Goal: Task Accomplishment & Management: Manage account settings

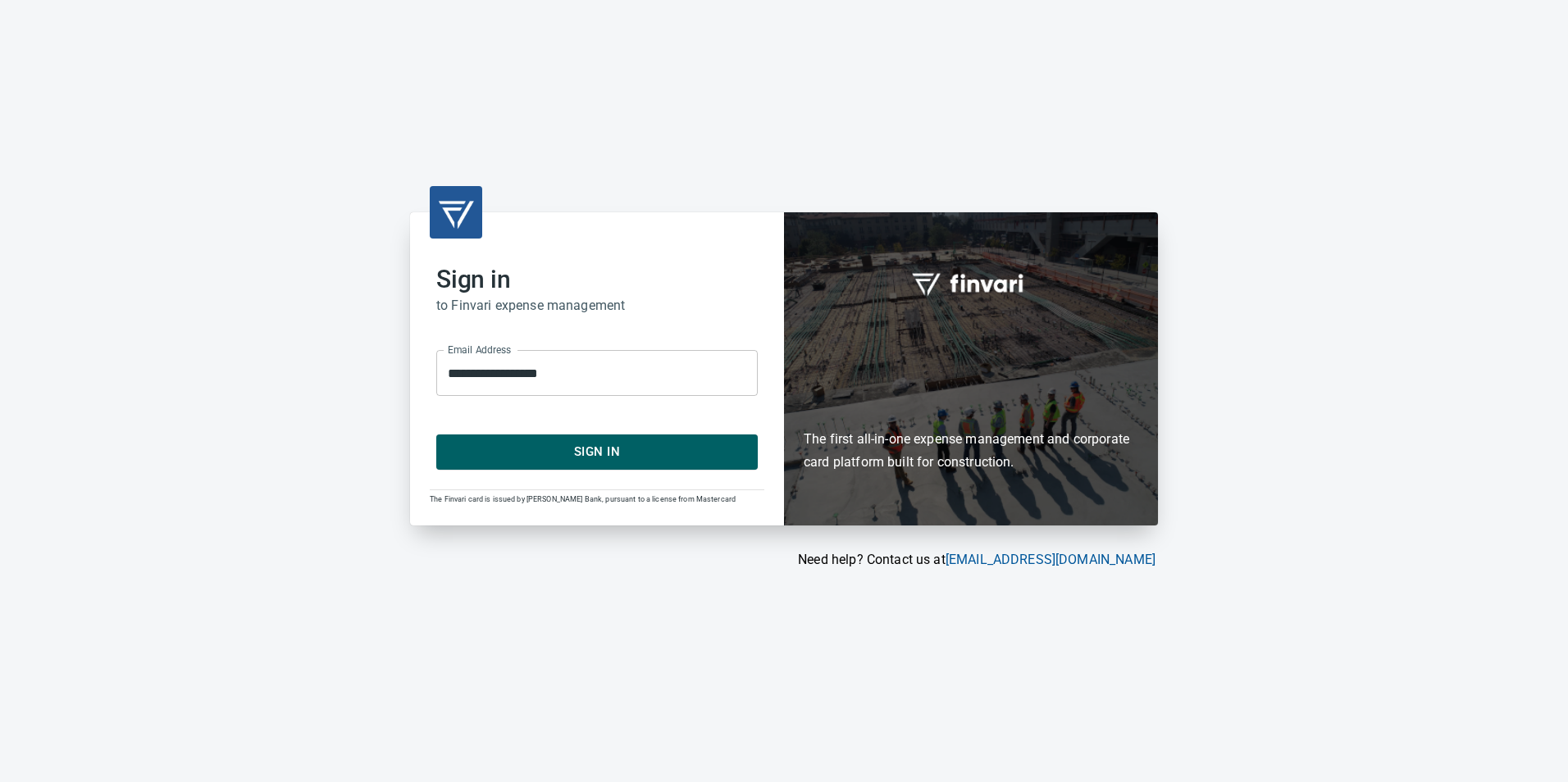
click at [654, 457] on span "Sign In" at bounding box center [597, 451] width 285 height 21
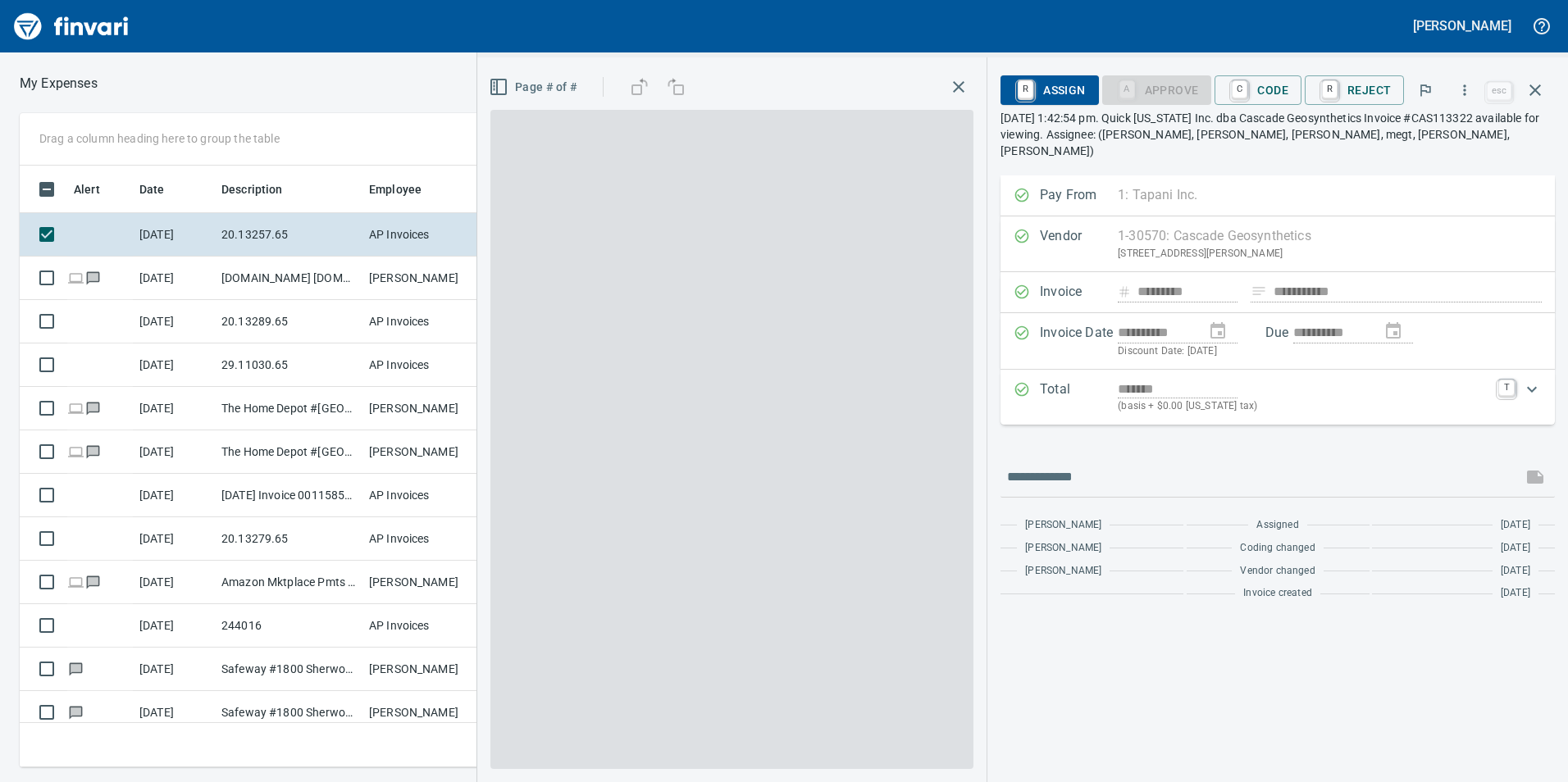
scroll to position [590, 1094]
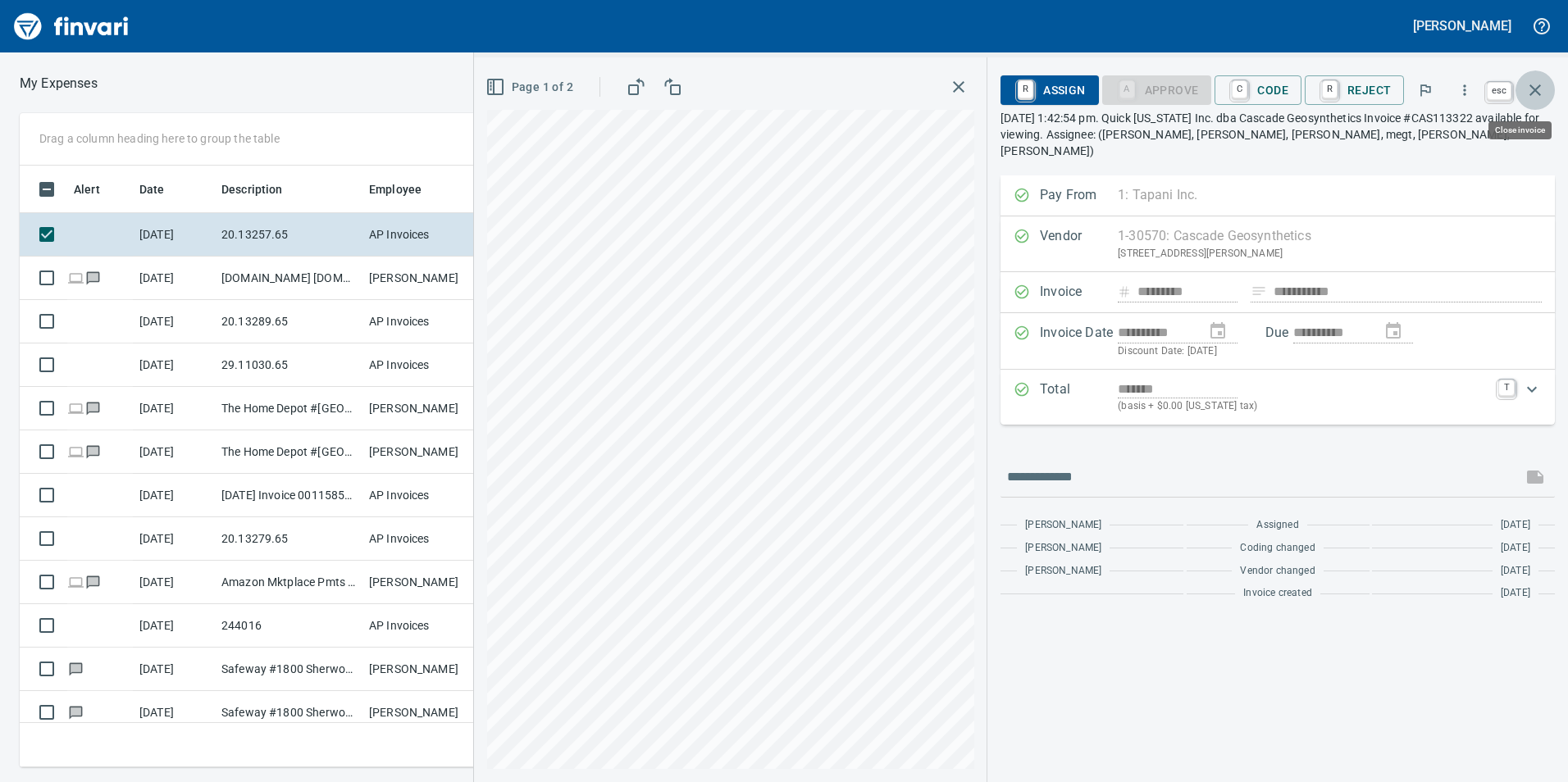
click at [1536, 78] on button "button" at bounding box center [1535, 90] width 39 height 39
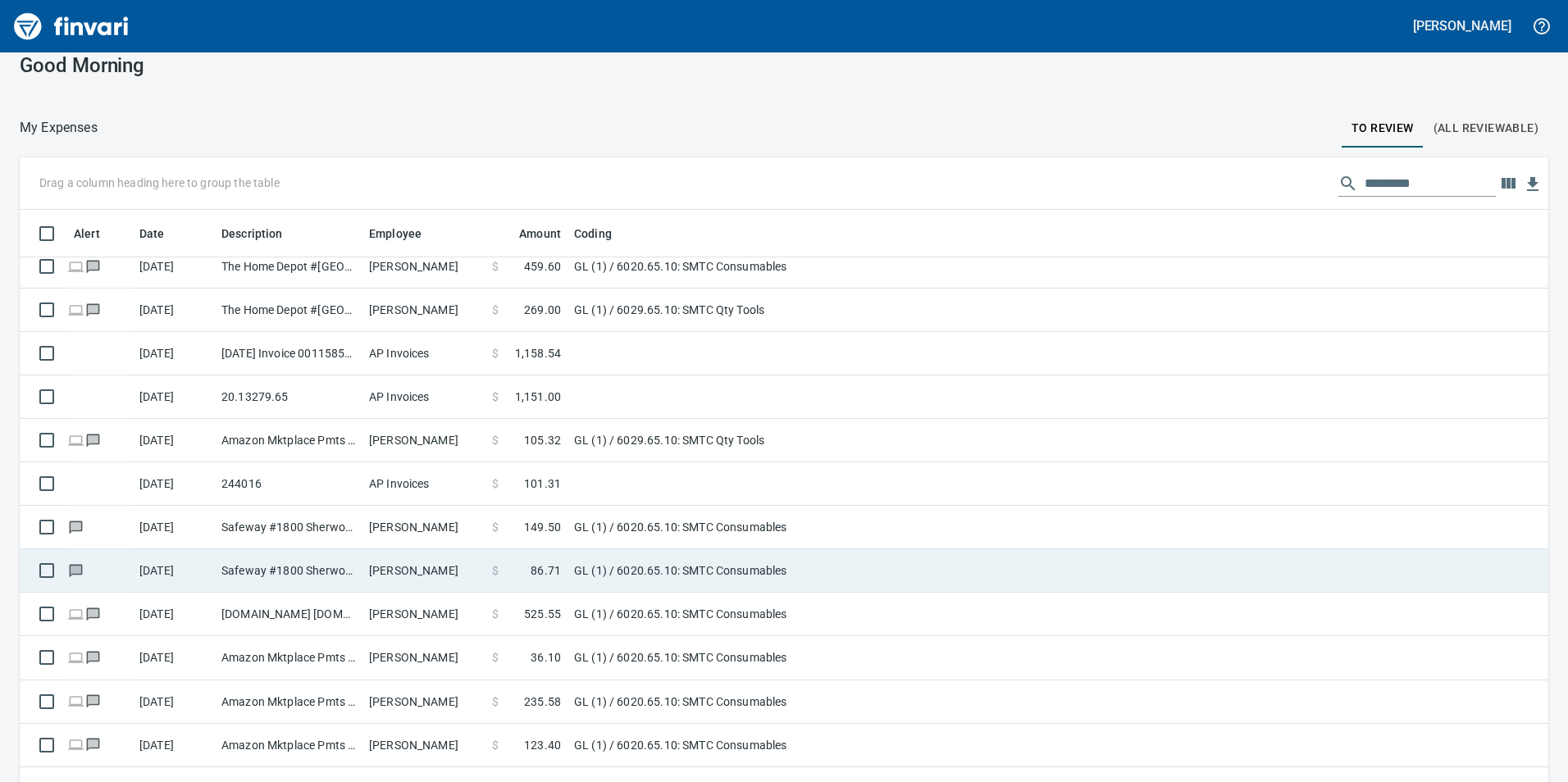
scroll to position [48, 0]
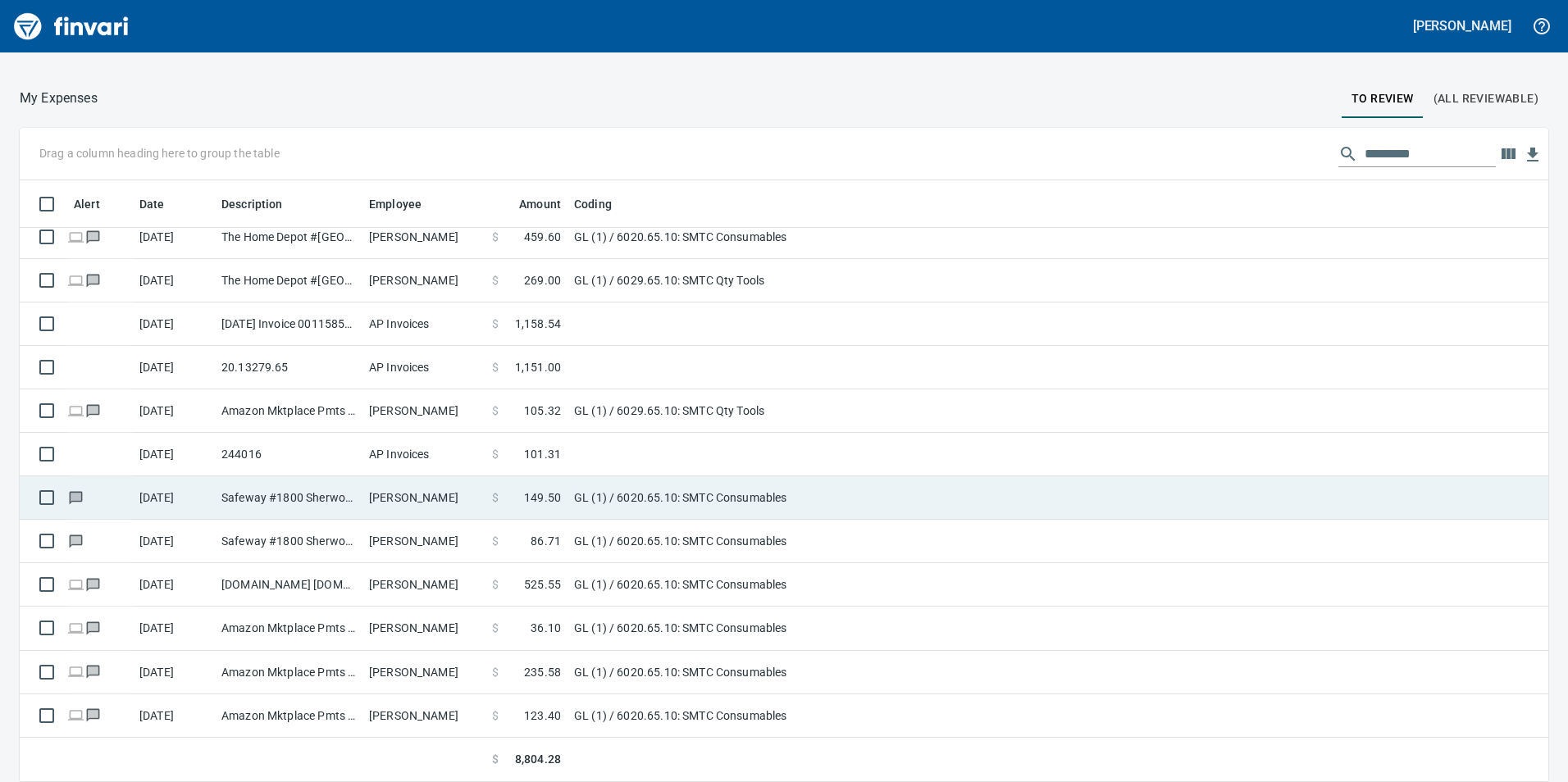
click at [310, 477] on td "Safeway #1800 Sherwood OR" at bounding box center [289, 498] width 147 height 44
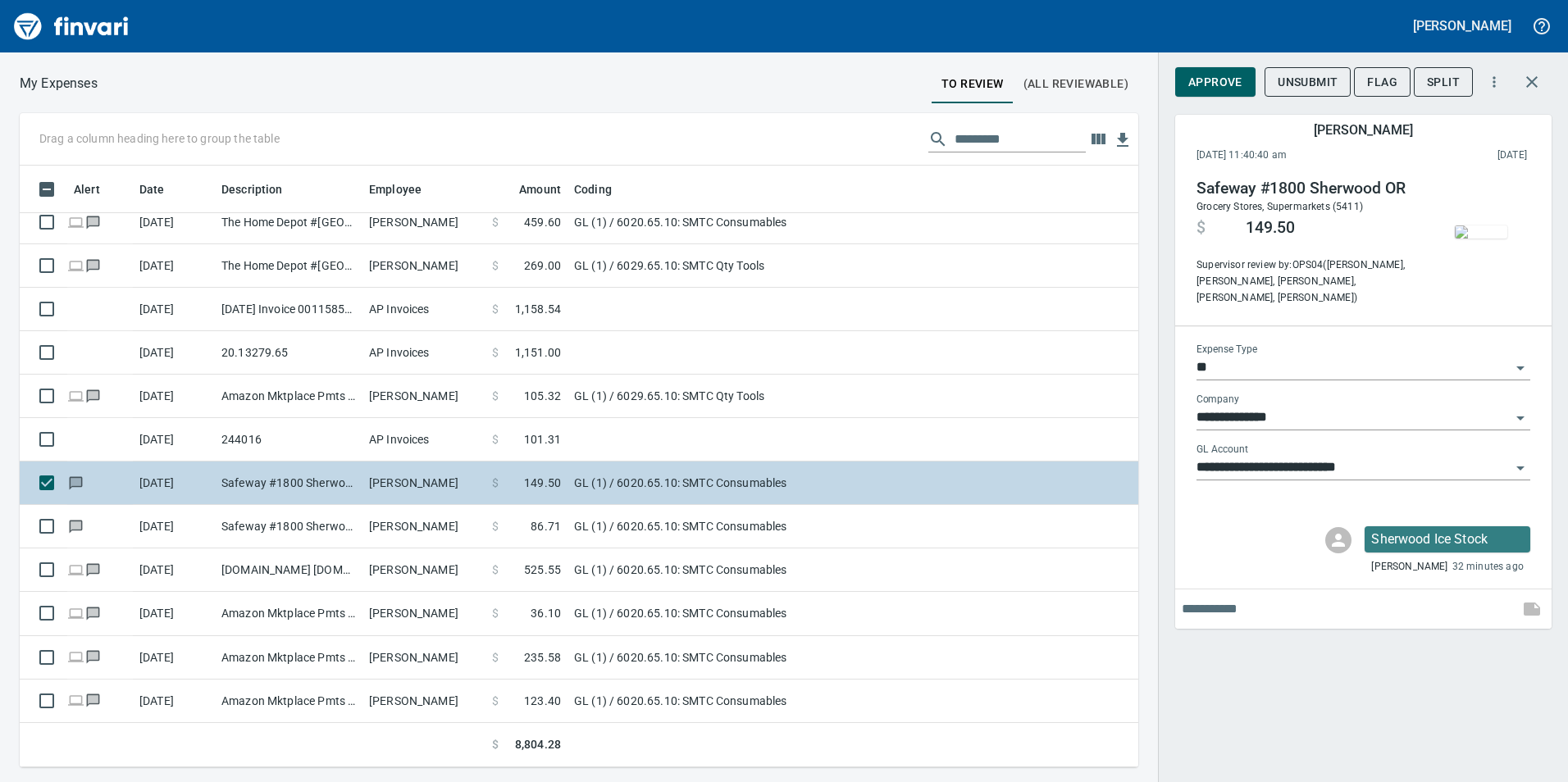
scroll to position [590, 1094]
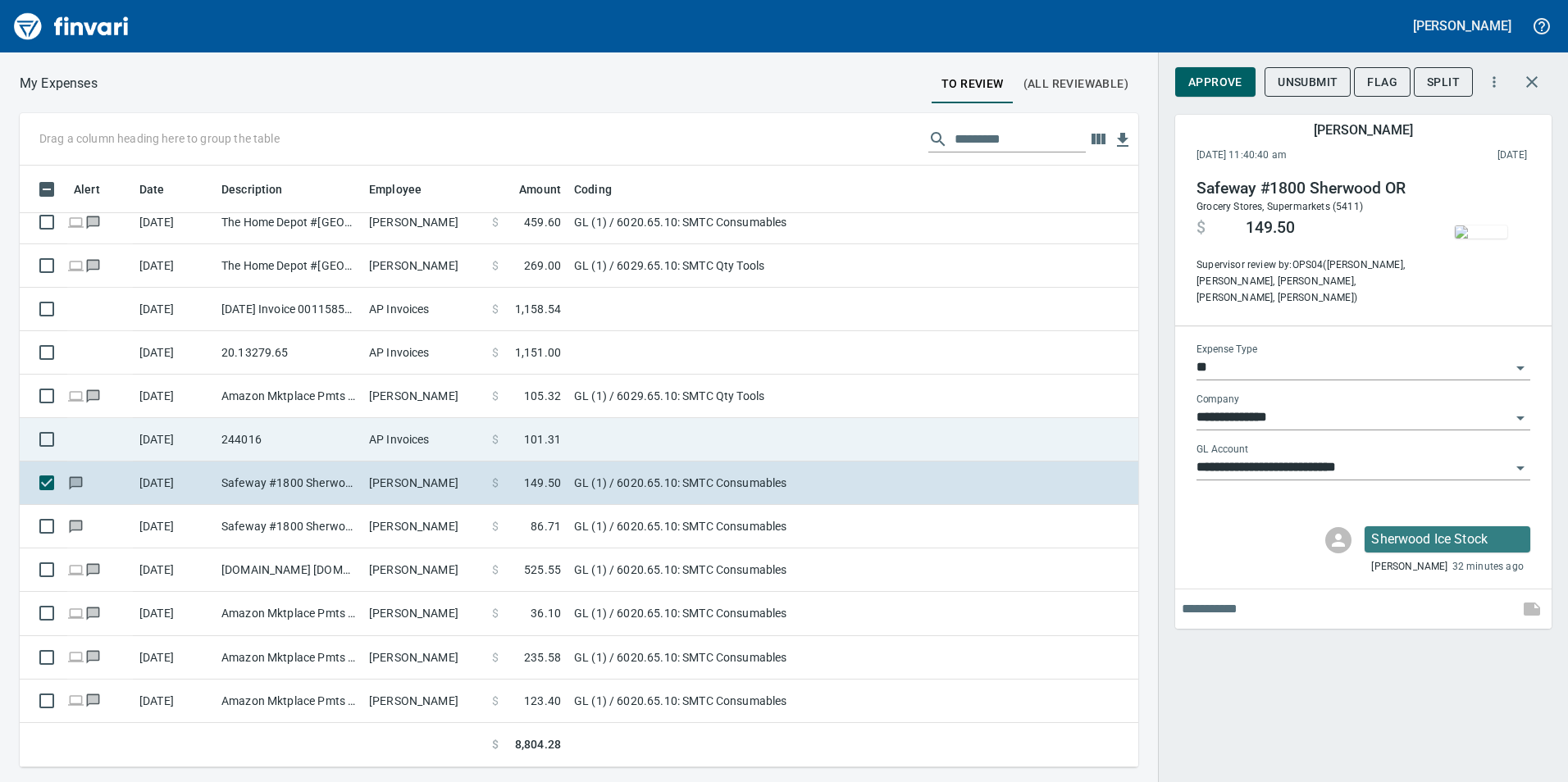
click at [297, 447] on td "244016" at bounding box center [289, 440] width 147 height 44
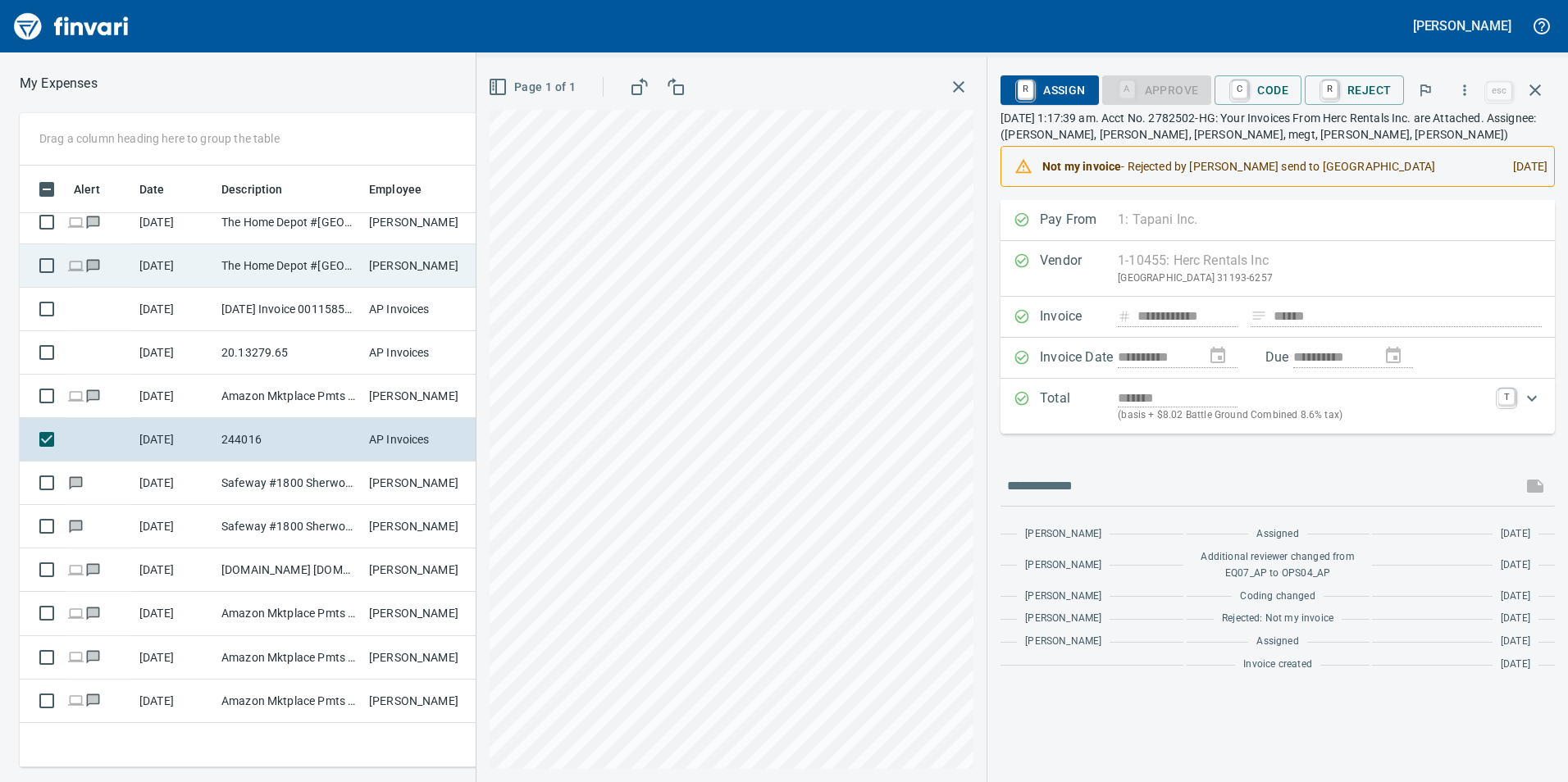
click at [453, 259] on div "Drag a column heading here to group the table Alert Date Description Employee A…" at bounding box center [784, 440] width 1568 height 654
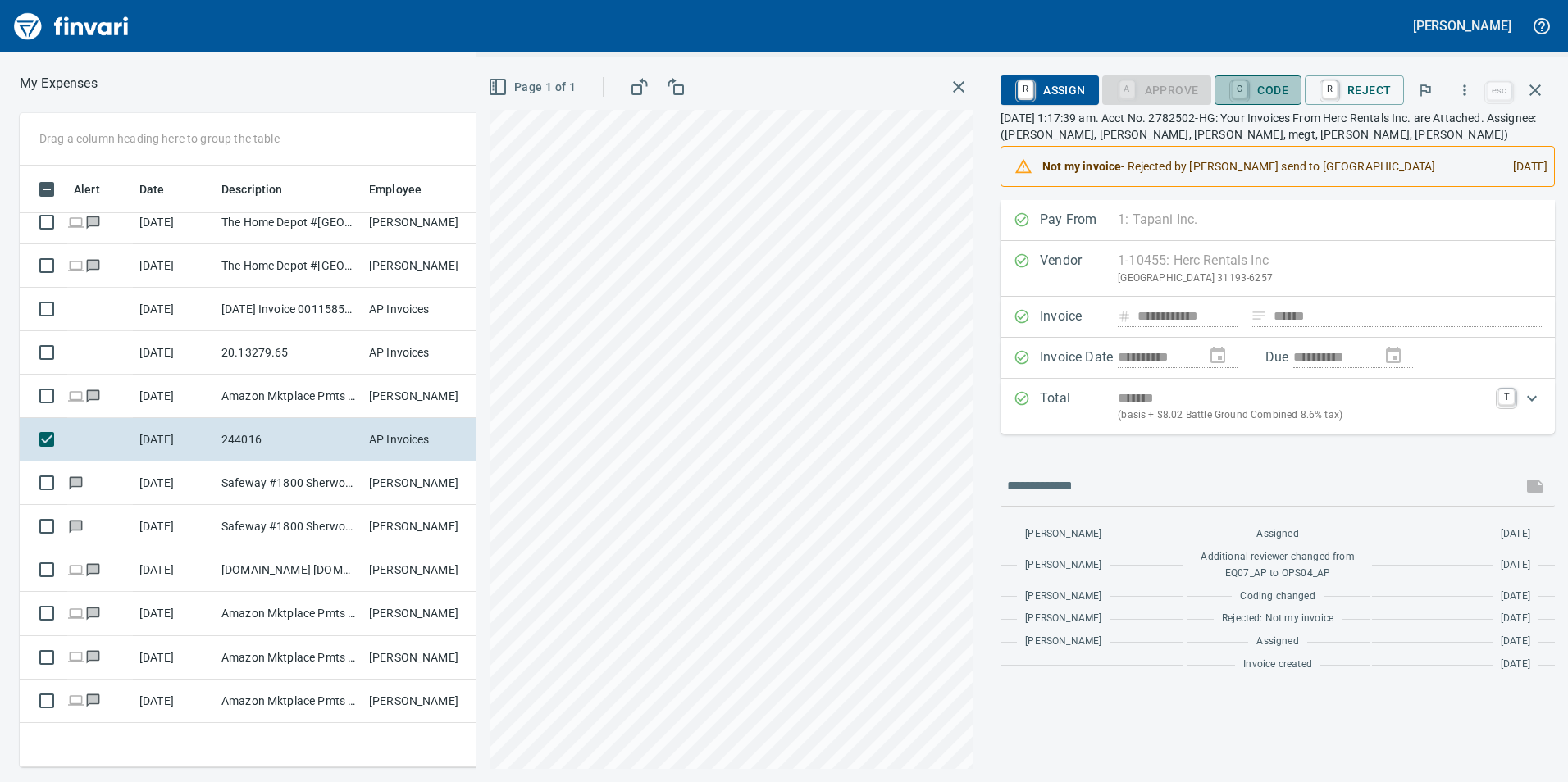
click at [1262, 89] on span "C Code" at bounding box center [1258, 90] width 61 height 28
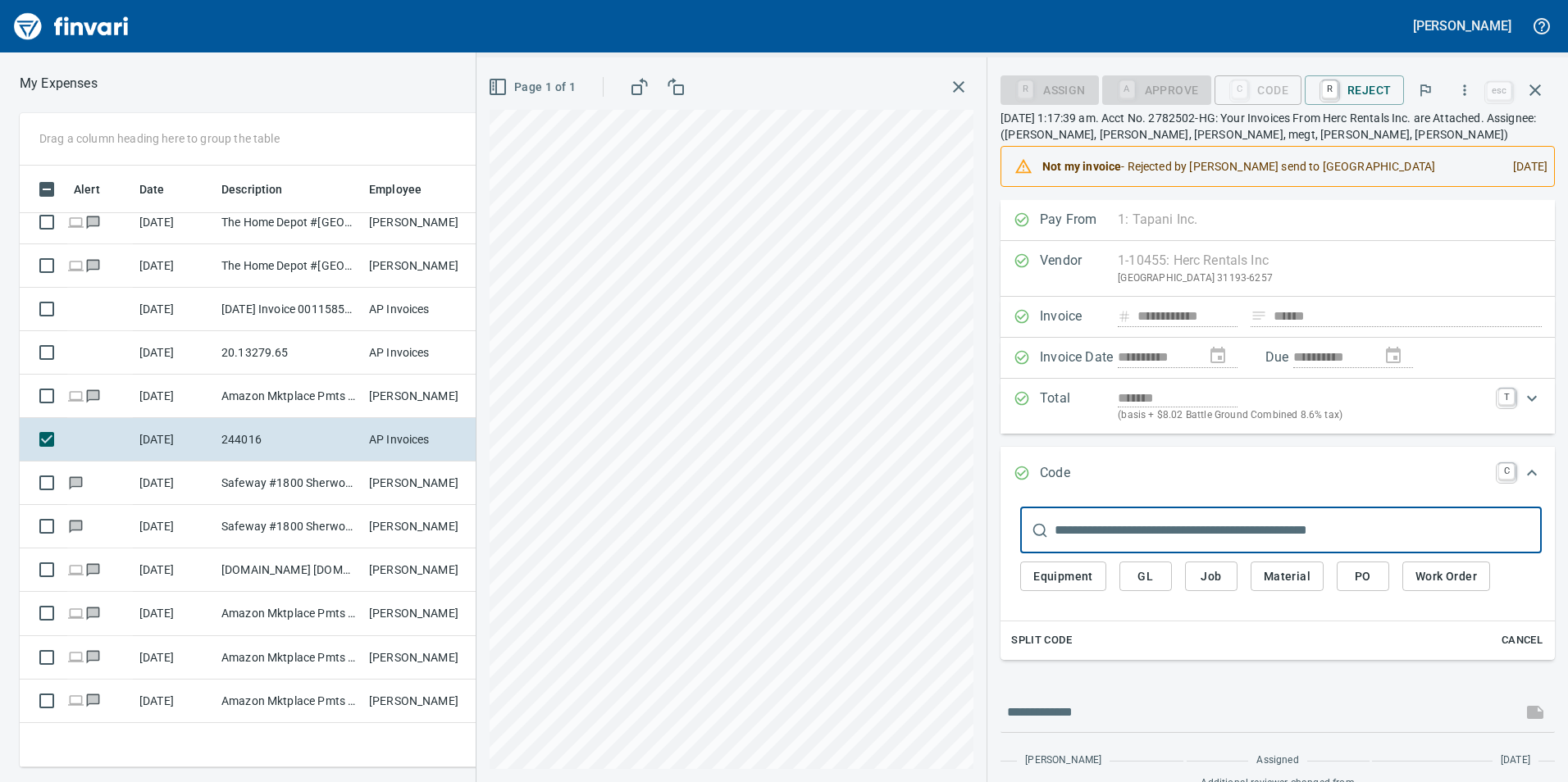
click at [1218, 567] on span "Job" at bounding box center [1211, 577] width 26 height 21
click at [1203, 536] on input "text" at bounding box center [1298, 530] width 488 height 46
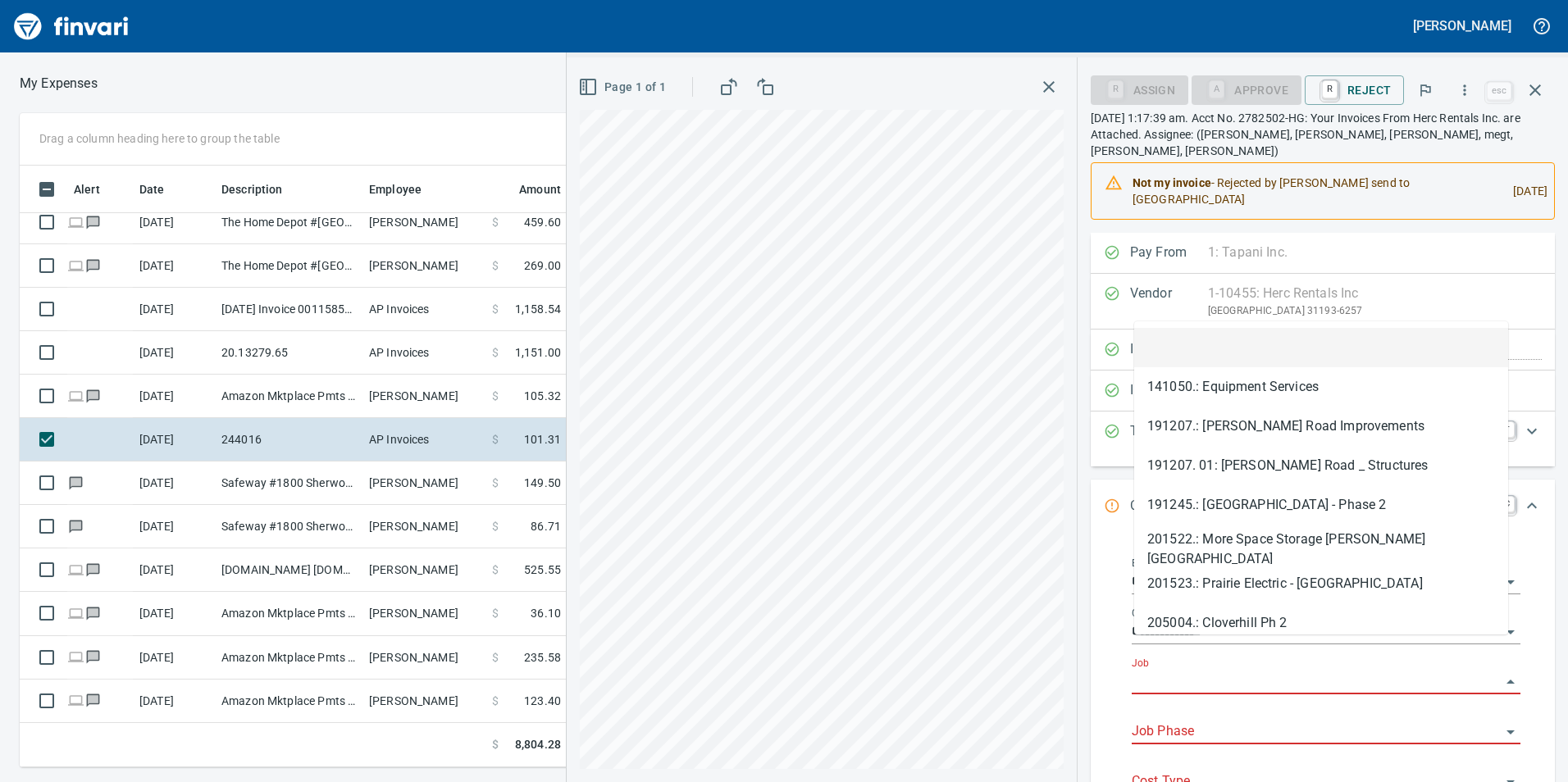
scroll to position [590, 1094]
click at [1193, 671] on input "Job" at bounding box center [1316, 682] width 369 height 23
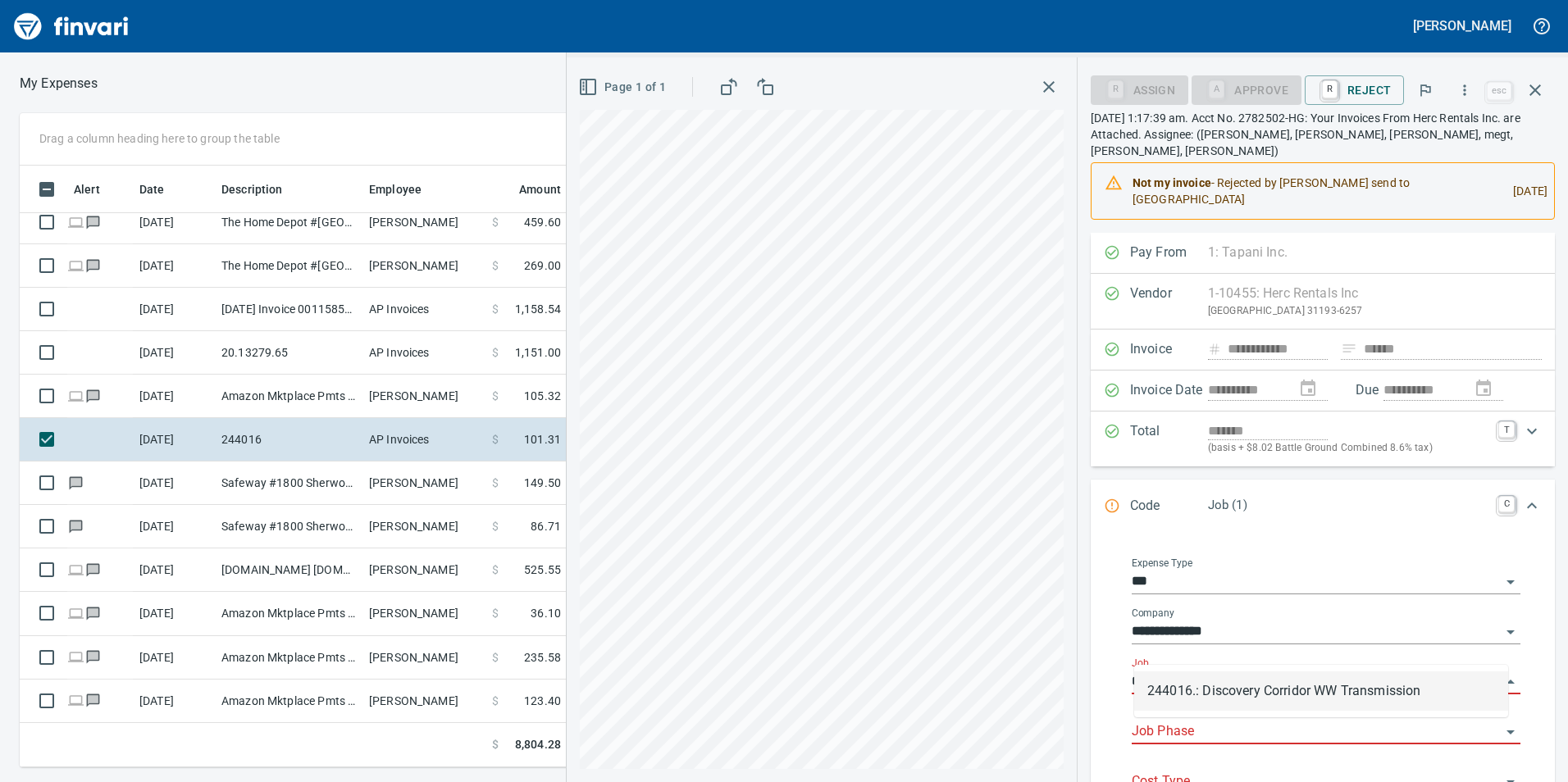
click at [1187, 685] on li "244016.: Discovery Corridor WW Transmission" at bounding box center [1321, 692] width 374 height 39
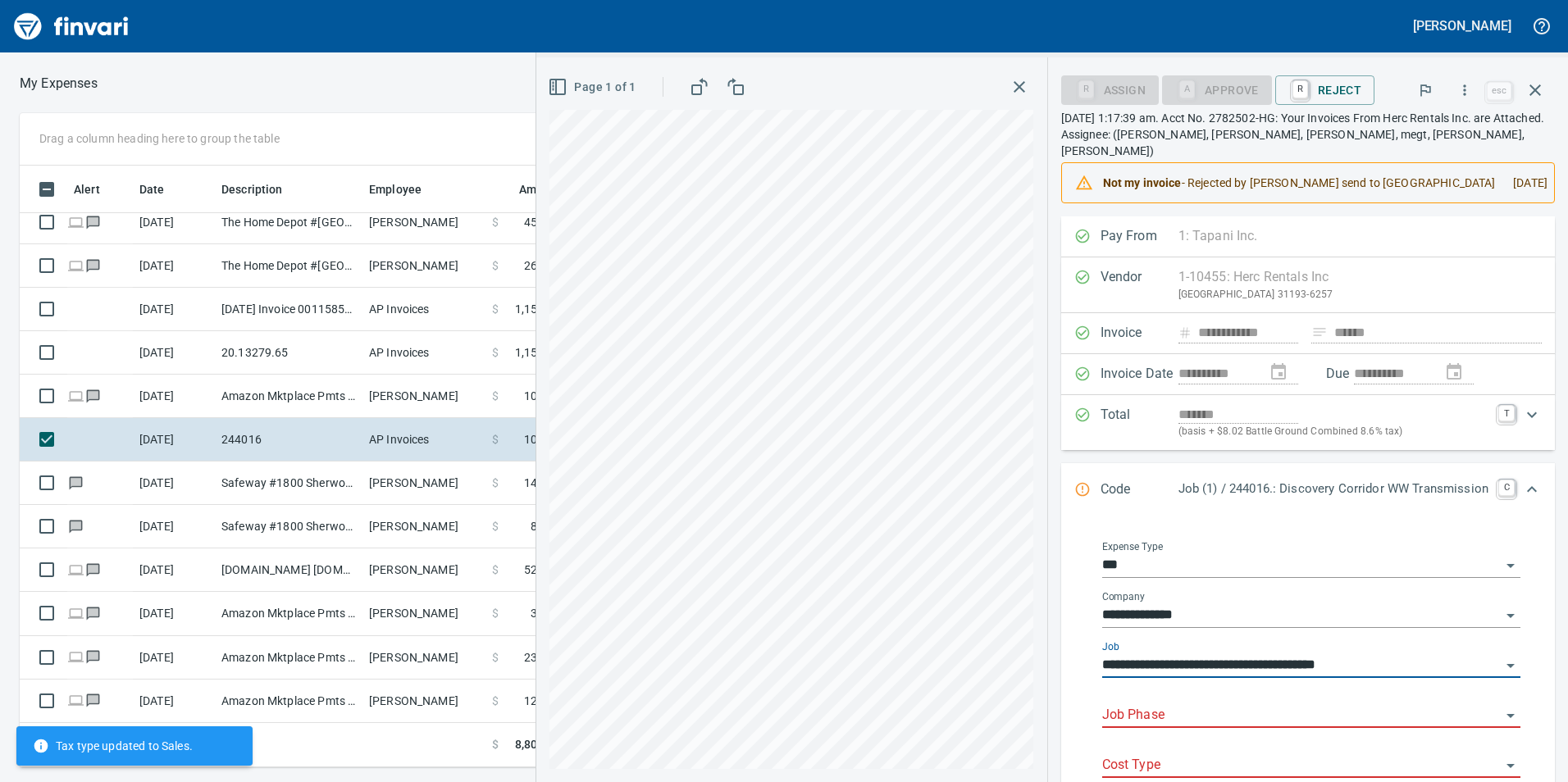
type input "**********"
click at [1191, 705] on input "Job Phase" at bounding box center [1302, 716] width 399 height 23
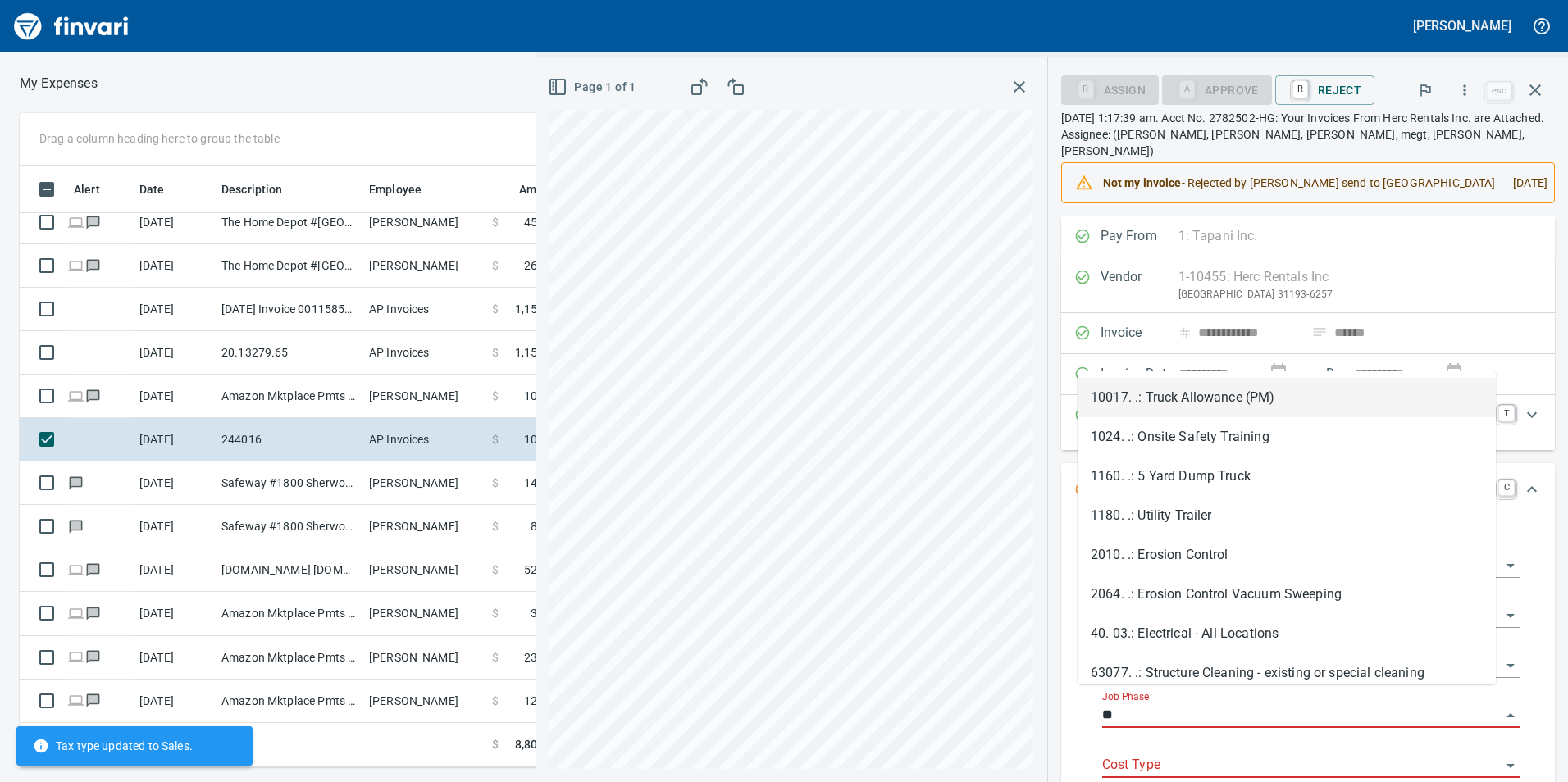
type input "*"
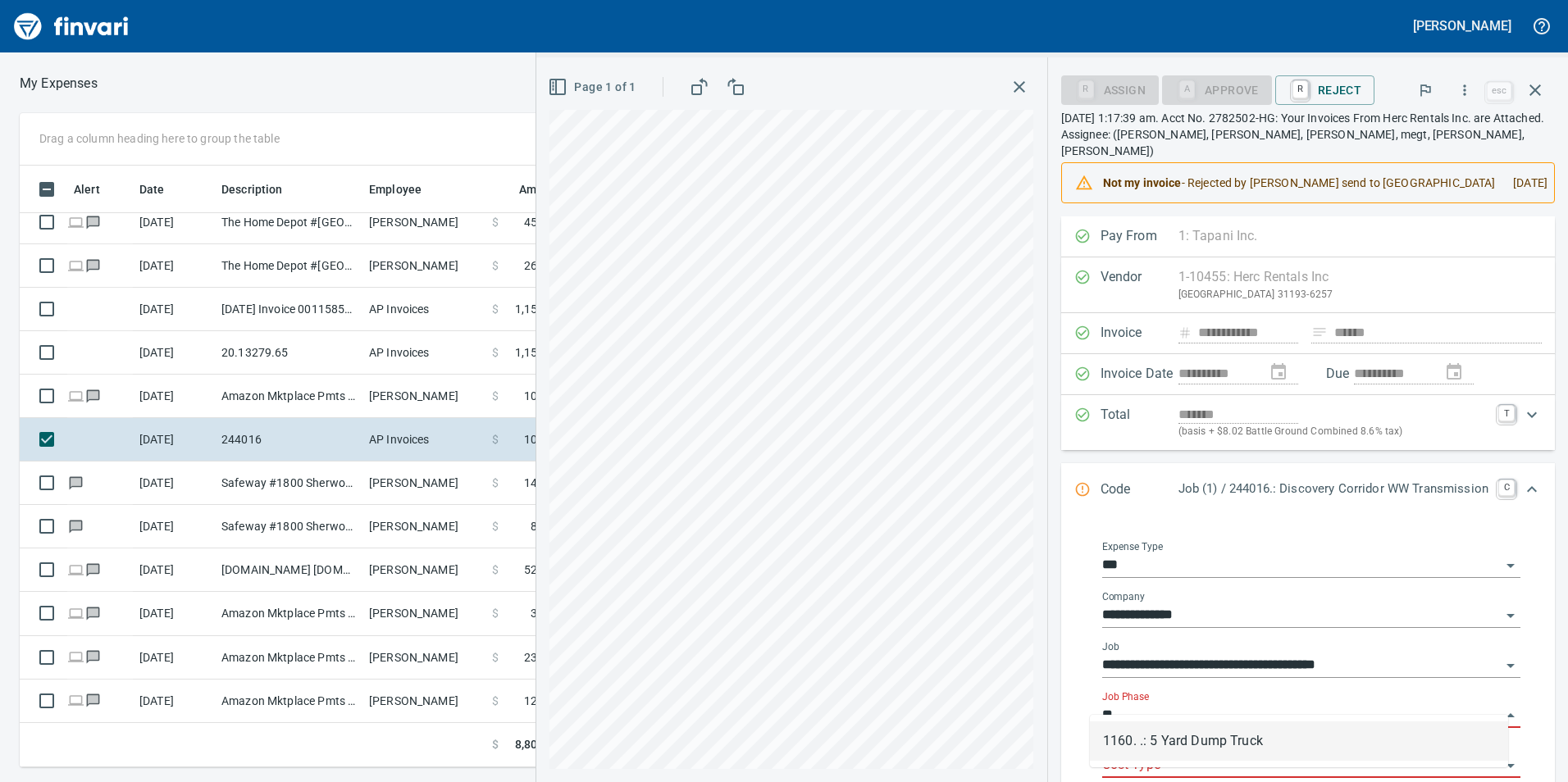
type input "*"
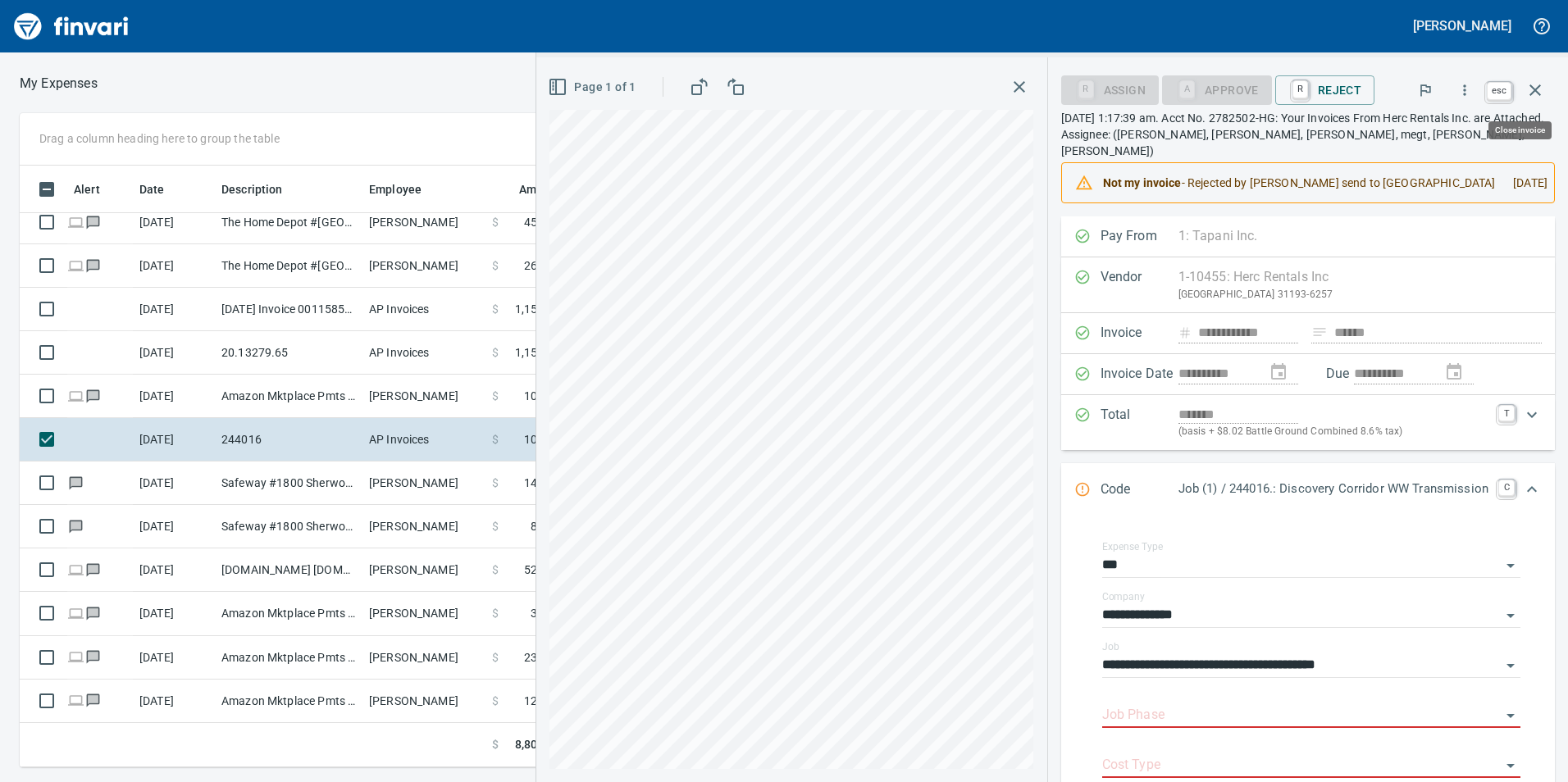
click at [1541, 89] on icon "button" at bounding box center [1535, 89] width 20 height 20
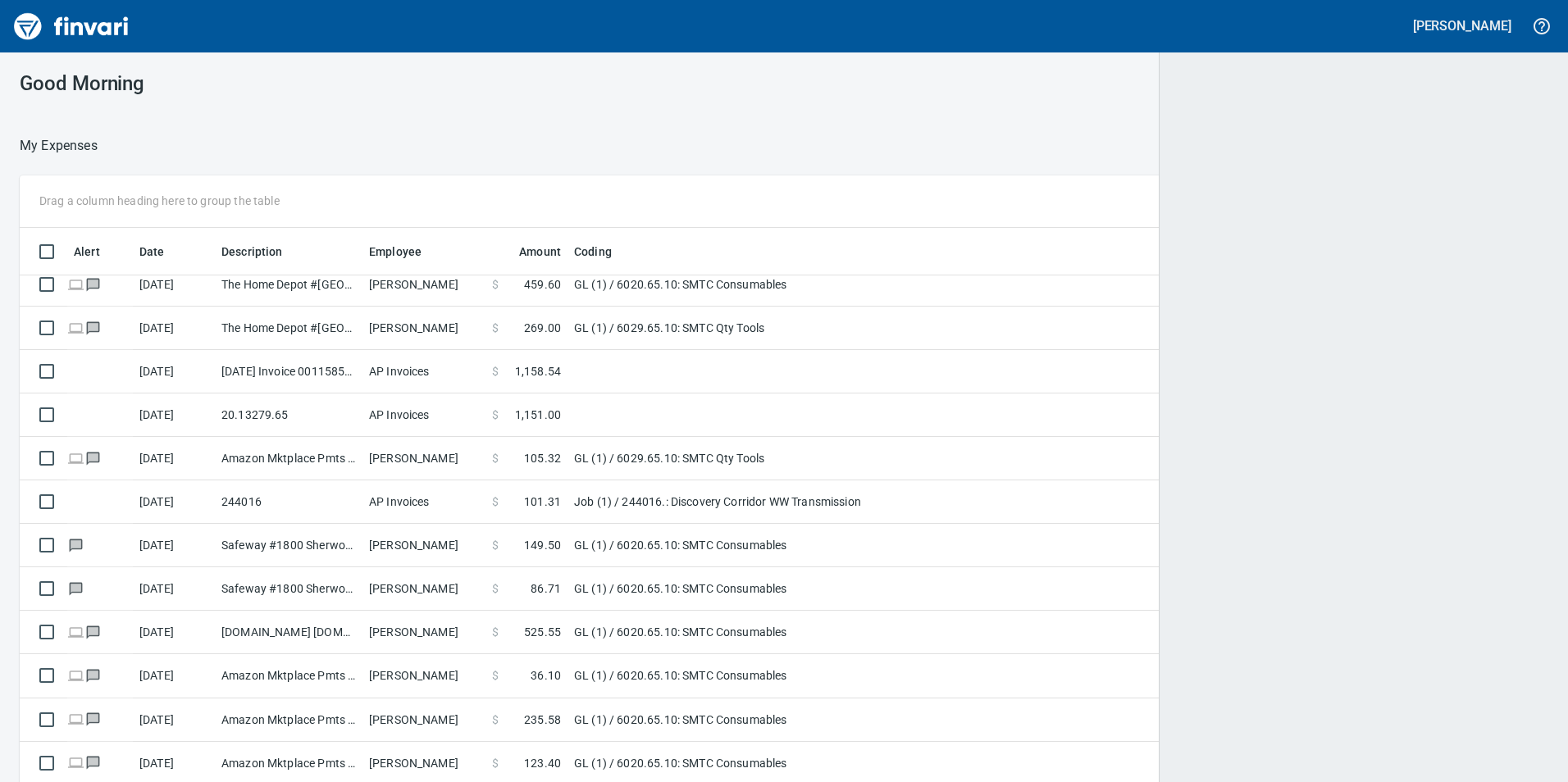
scroll to position [590, 1490]
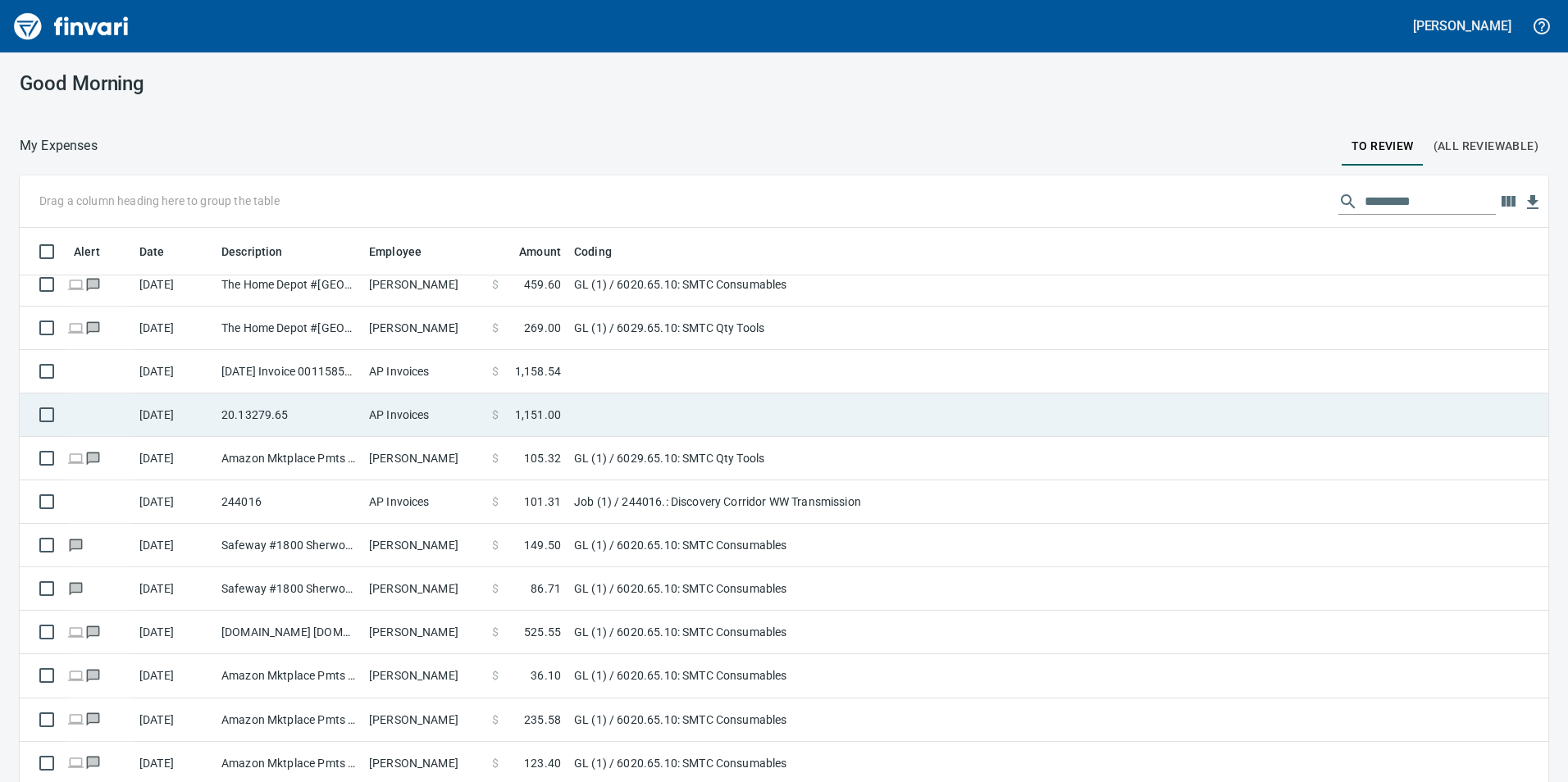
click at [289, 431] on td "20.13279.65" at bounding box center [289, 415] width 147 height 44
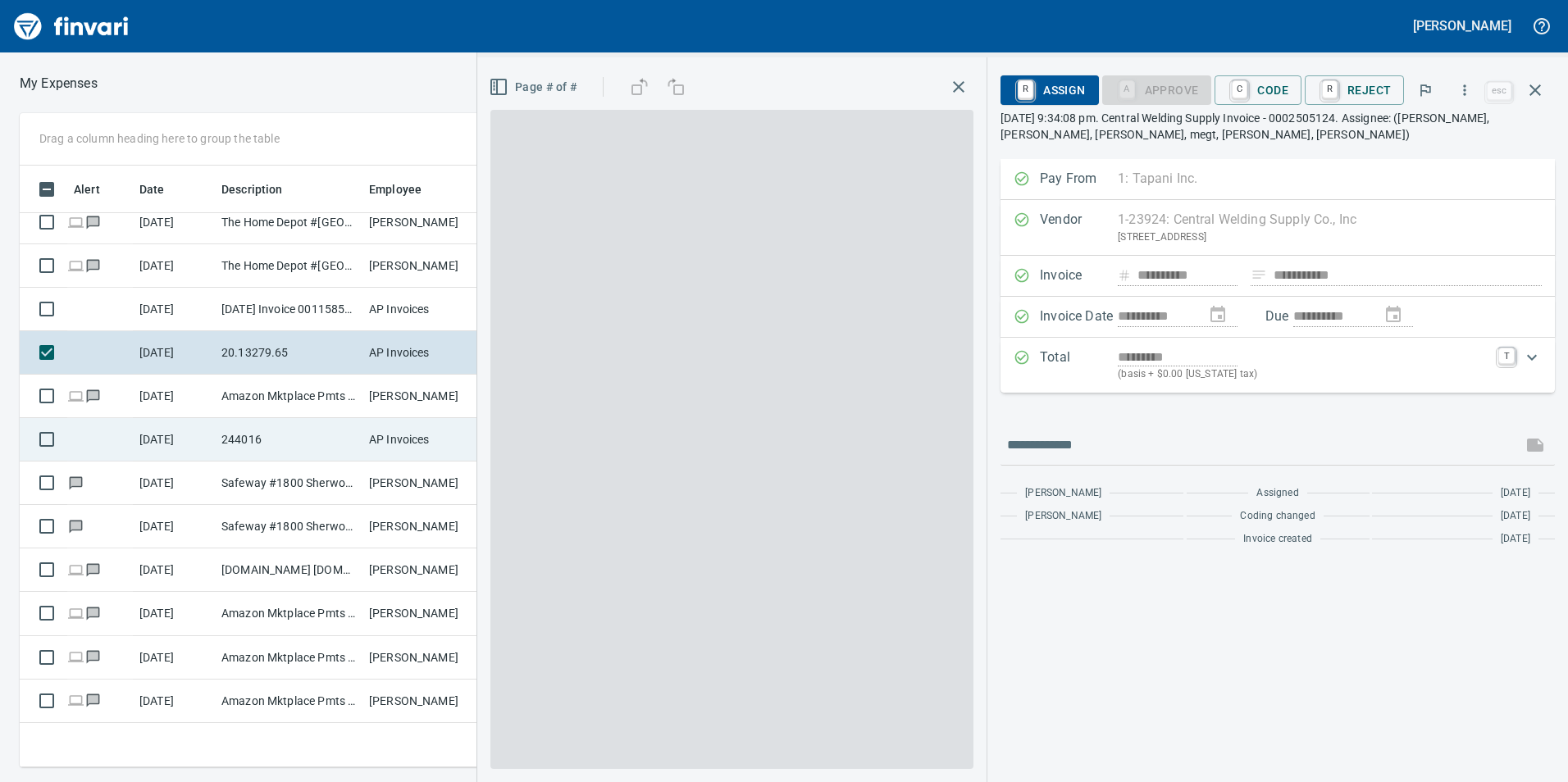
scroll to position [590, 1094]
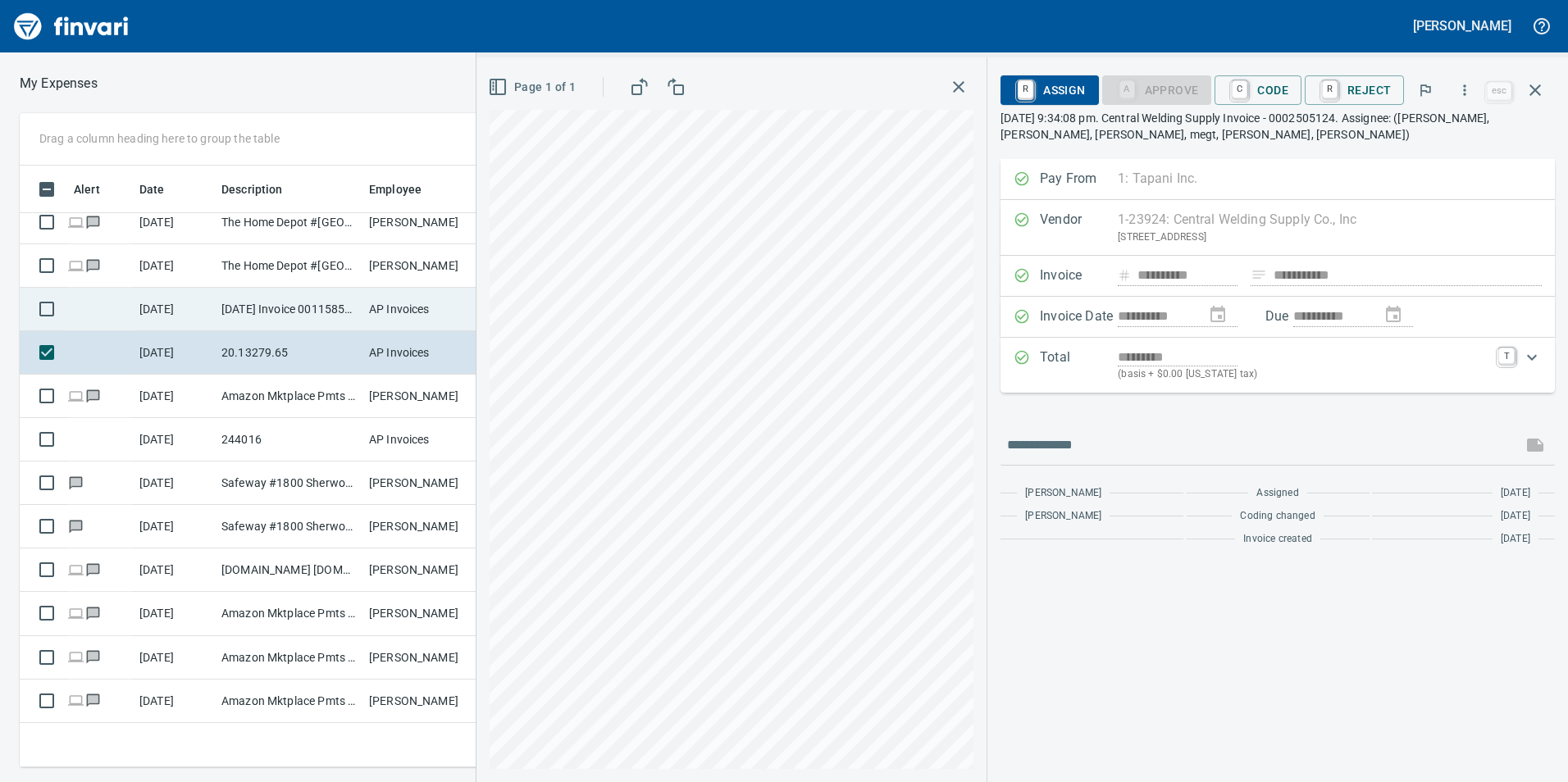
click at [256, 317] on td "[DATE] Invoice 001158533-0 from Cessco Inc (1-10167)" at bounding box center [289, 309] width 147 height 44
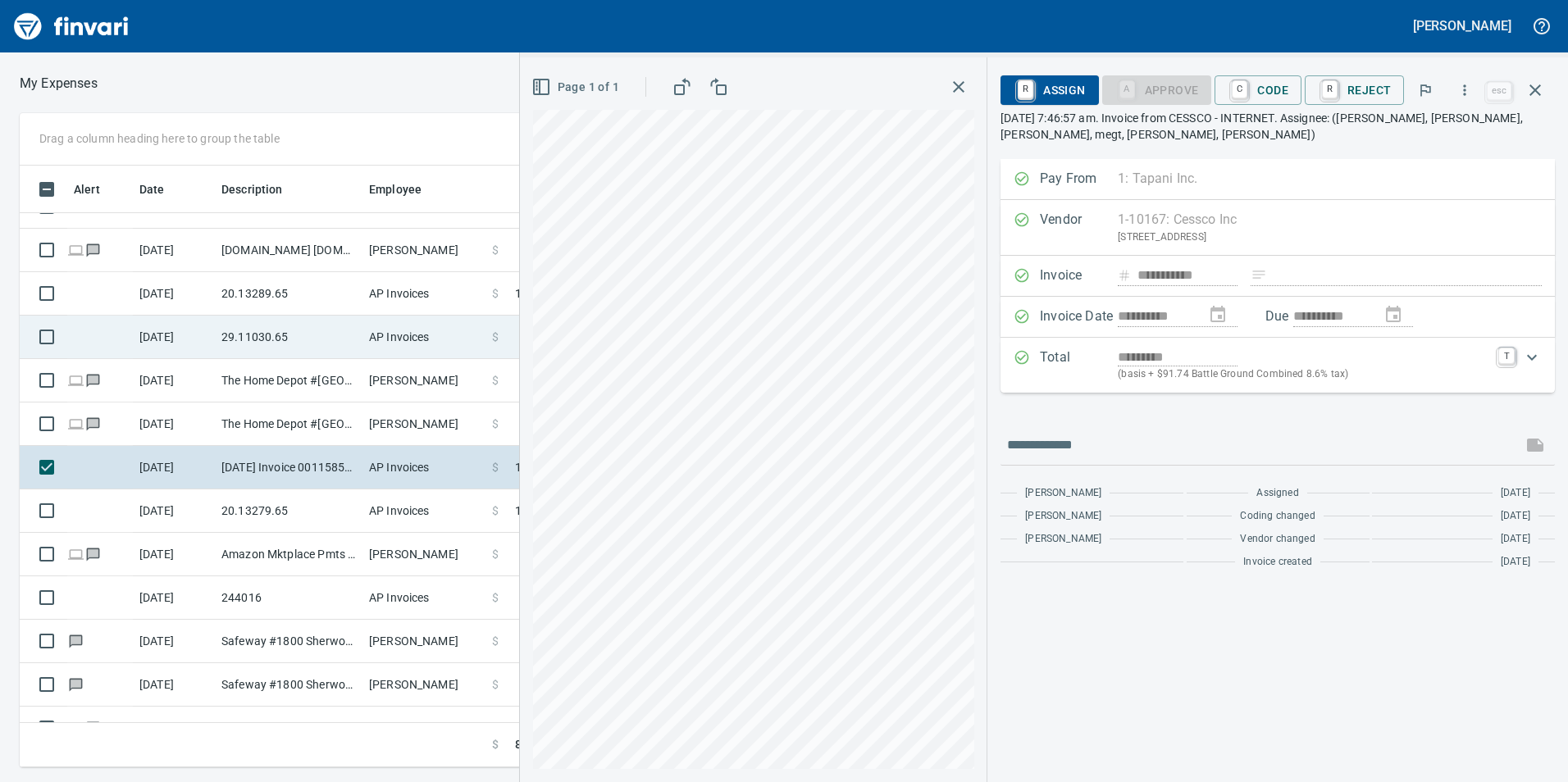
scroll to position [22, 0]
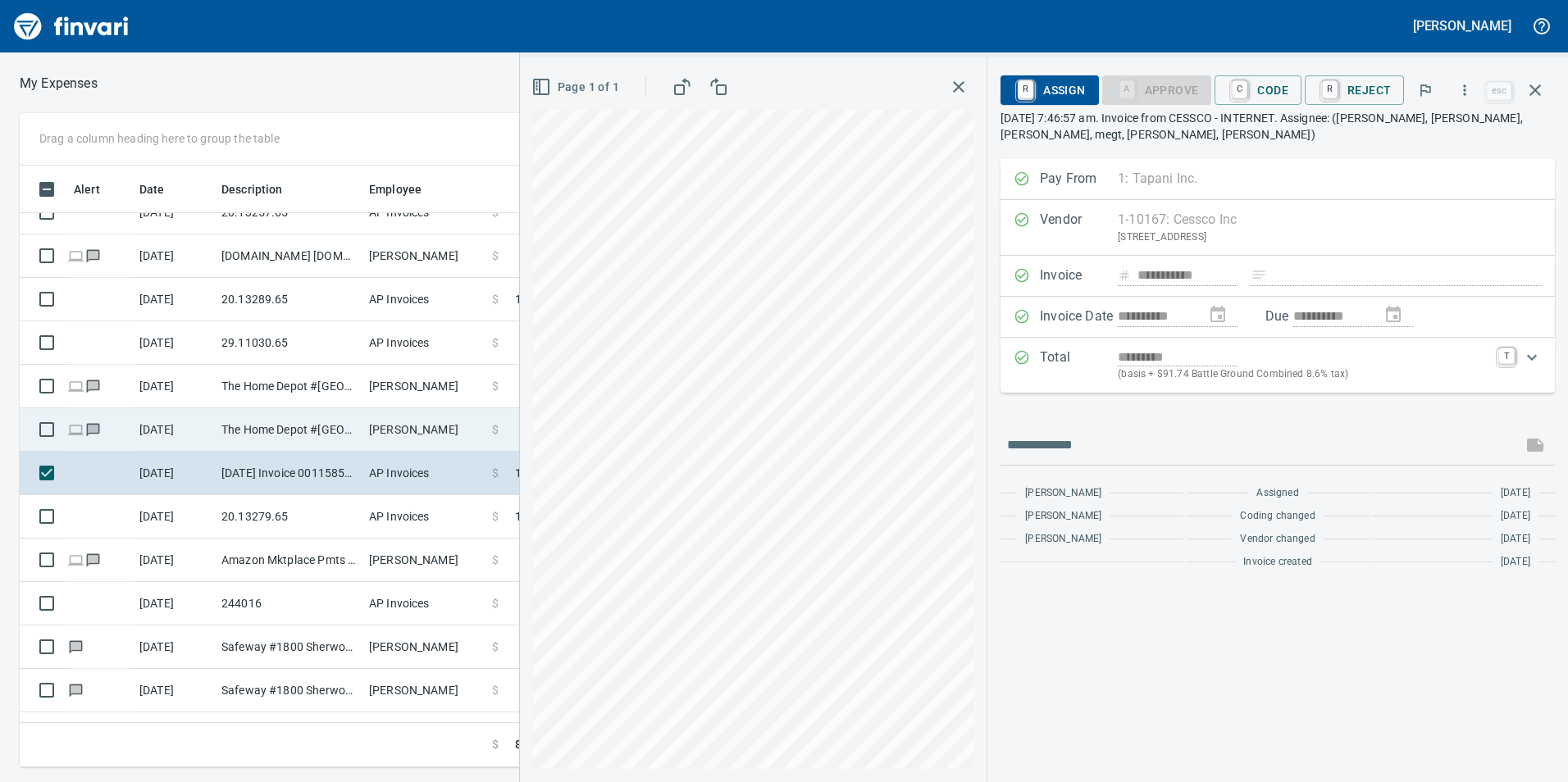
click at [300, 443] on td "The Home Depot #[GEOGRAPHIC_DATA]" at bounding box center [289, 430] width 147 height 44
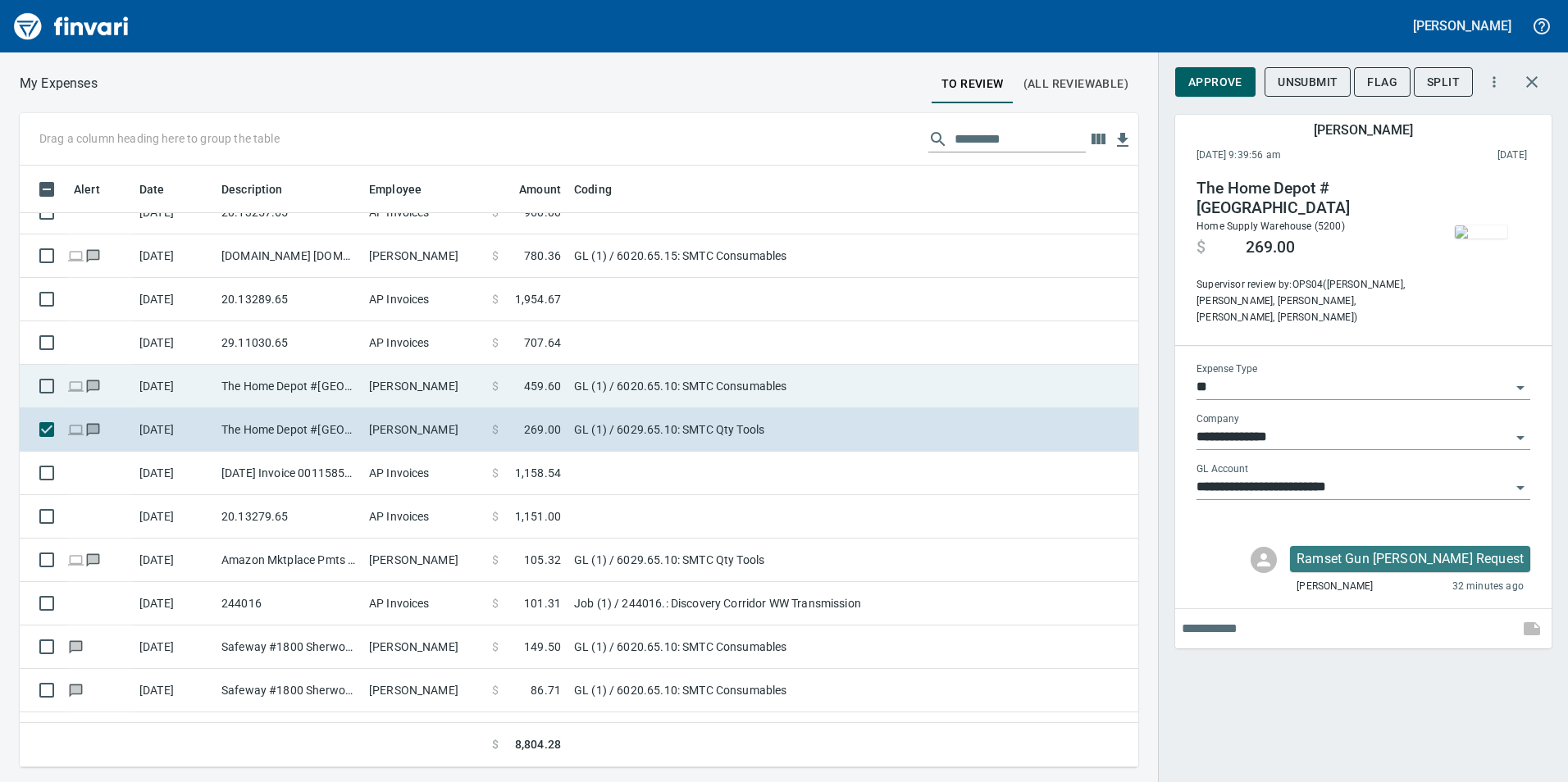
click at [256, 378] on td "The Home Depot #[GEOGRAPHIC_DATA]" at bounding box center [289, 387] width 147 height 44
type input "**********"
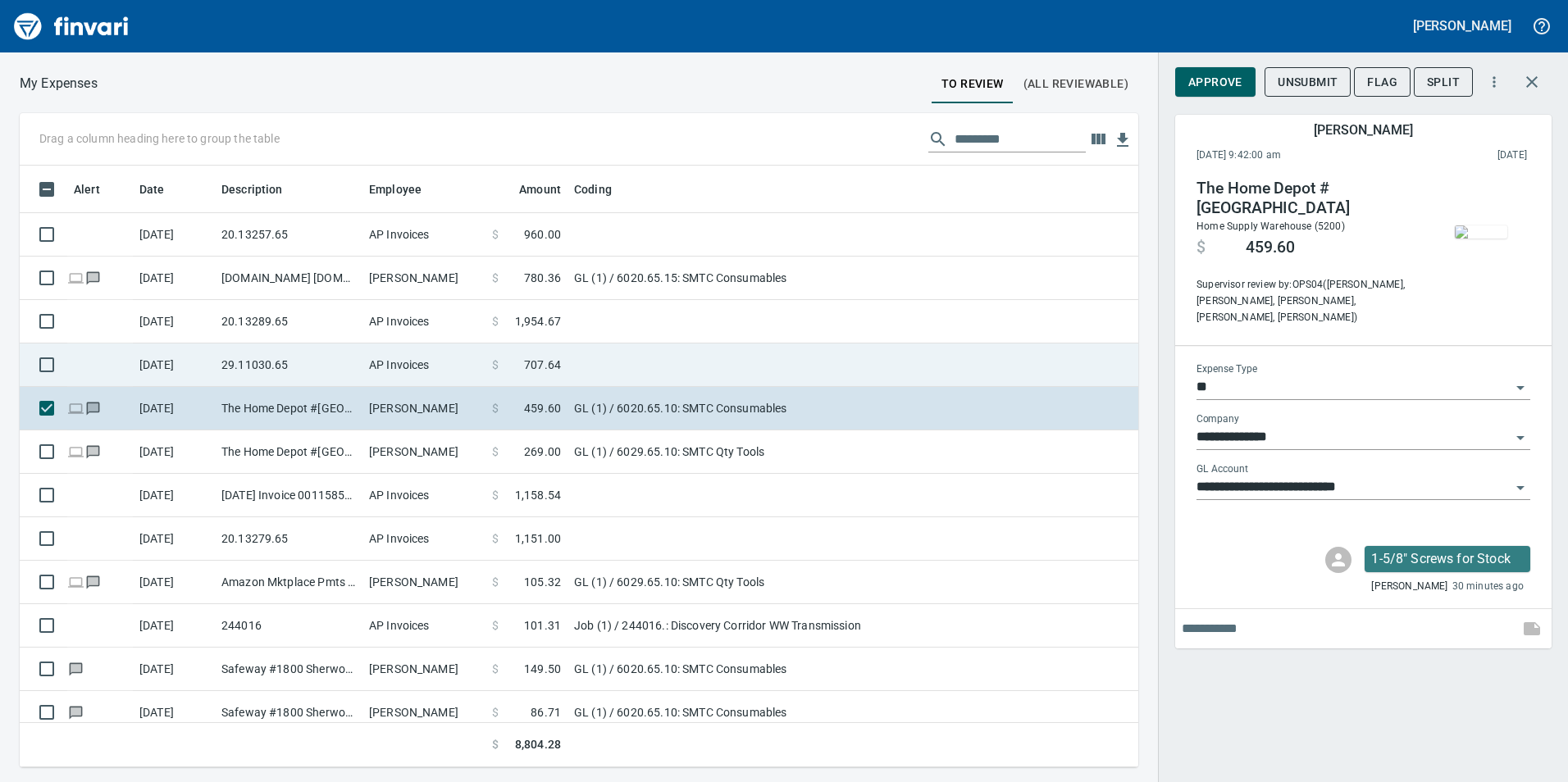
click at [246, 365] on td "29.11030.65" at bounding box center [289, 365] width 147 height 44
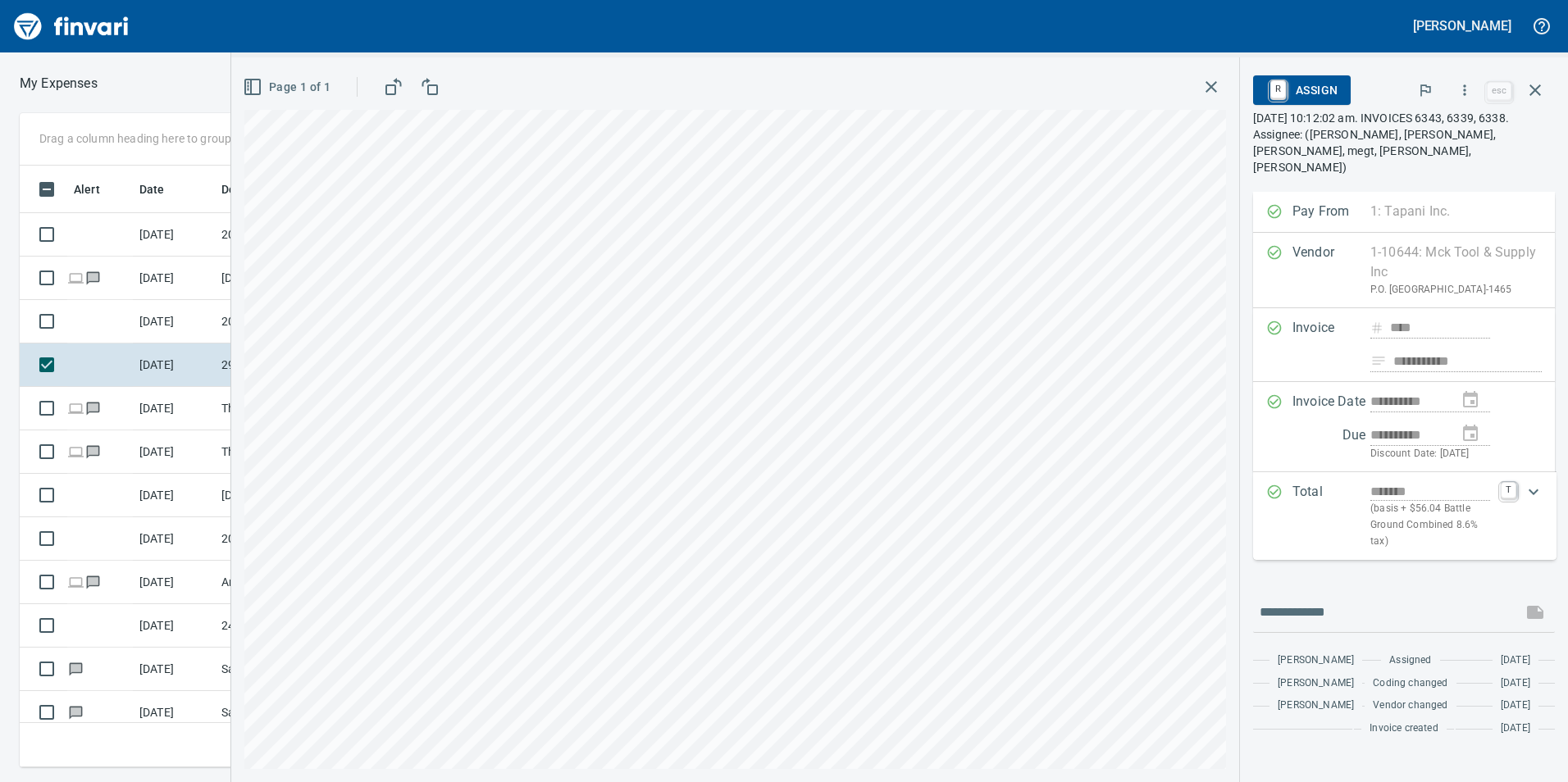
scroll to position [590, 1094]
click at [1465, 89] on icon "button" at bounding box center [1465, 90] width 17 height 17
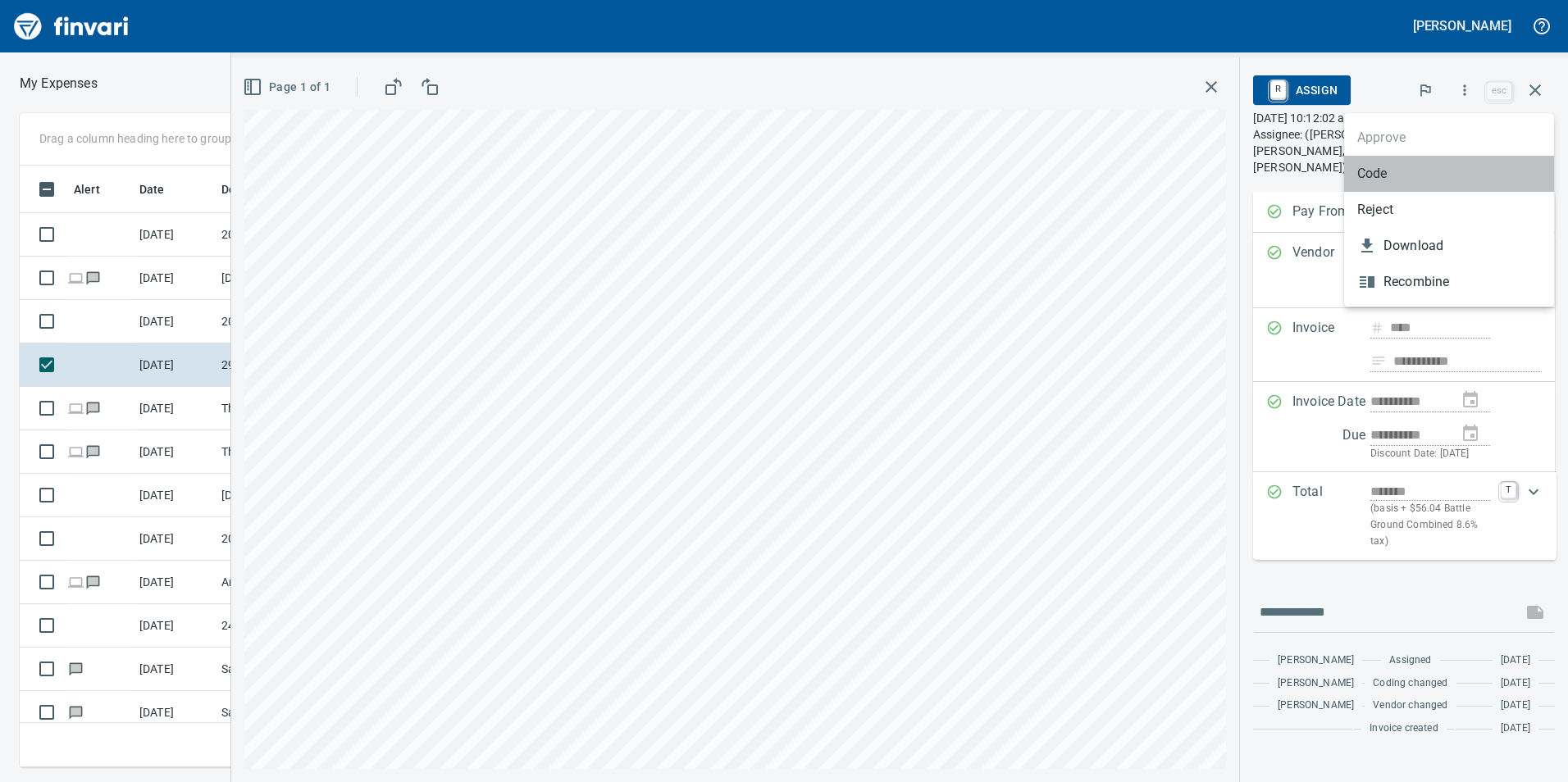
click at [1362, 168] on span "Code" at bounding box center [1449, 173] width 184 height 20
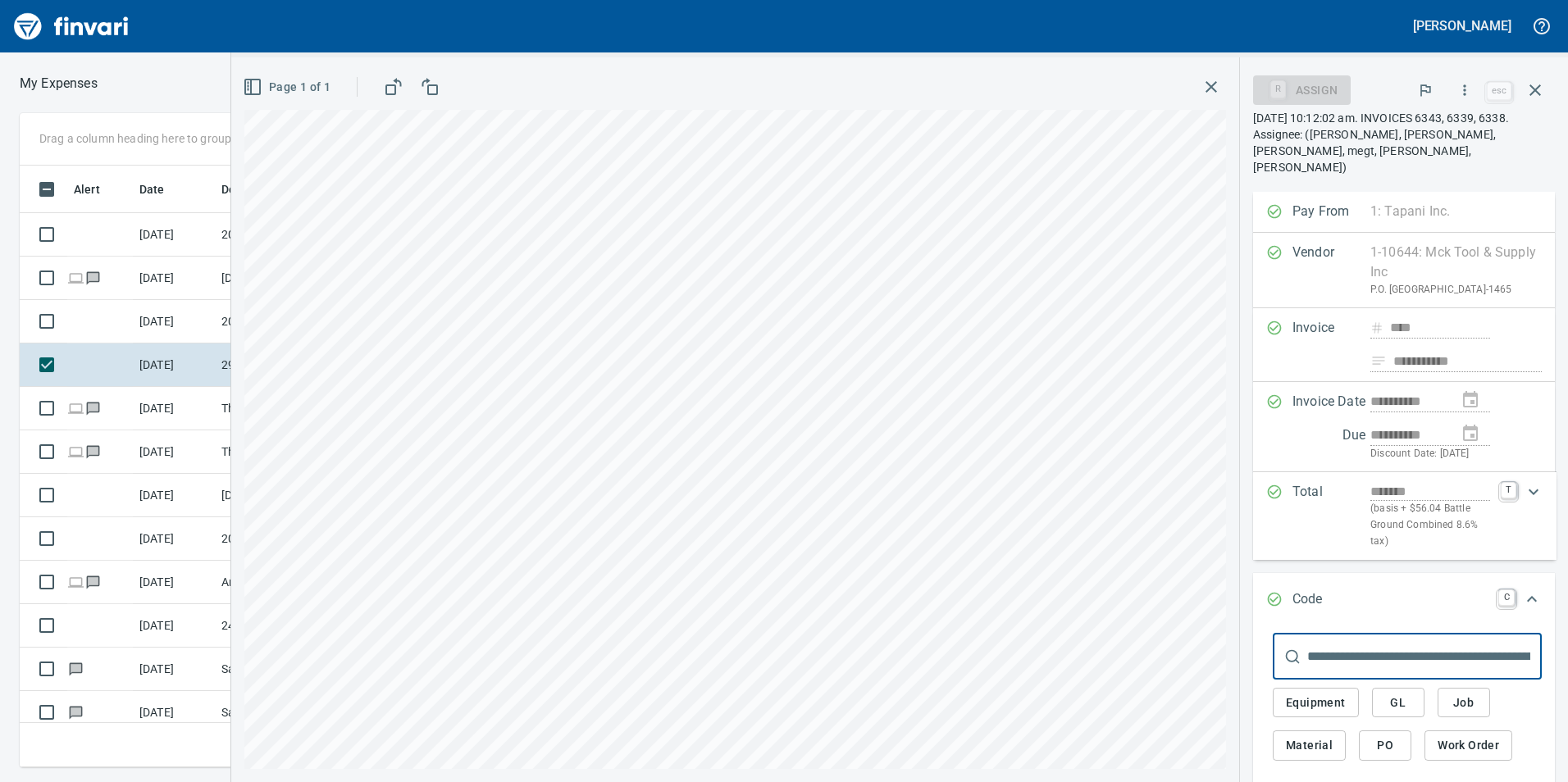
click at [1397, 694] on span "GL" at bounding box center [1398, 703] width 26 height 21
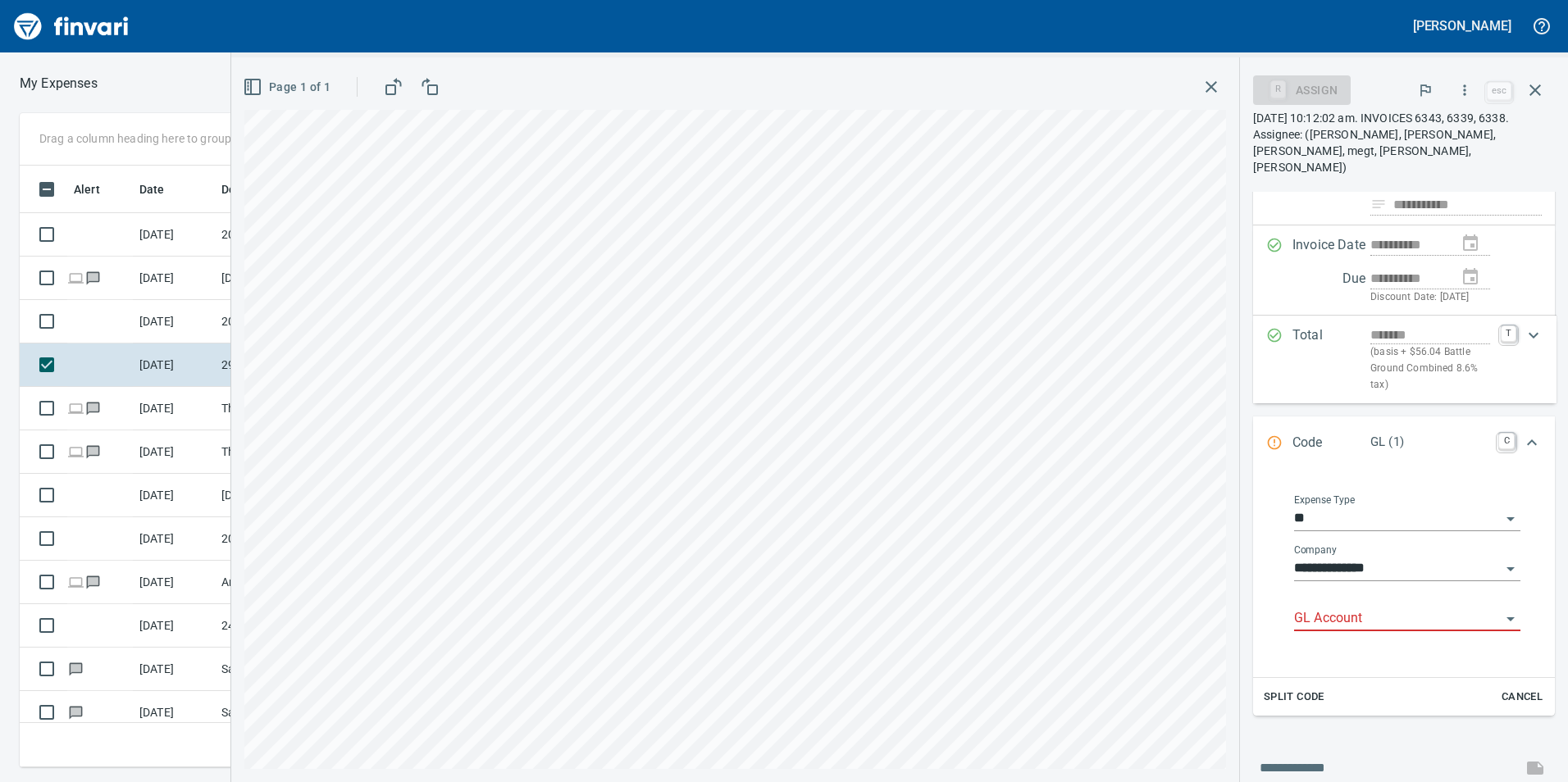
scroll to position [246, 0]
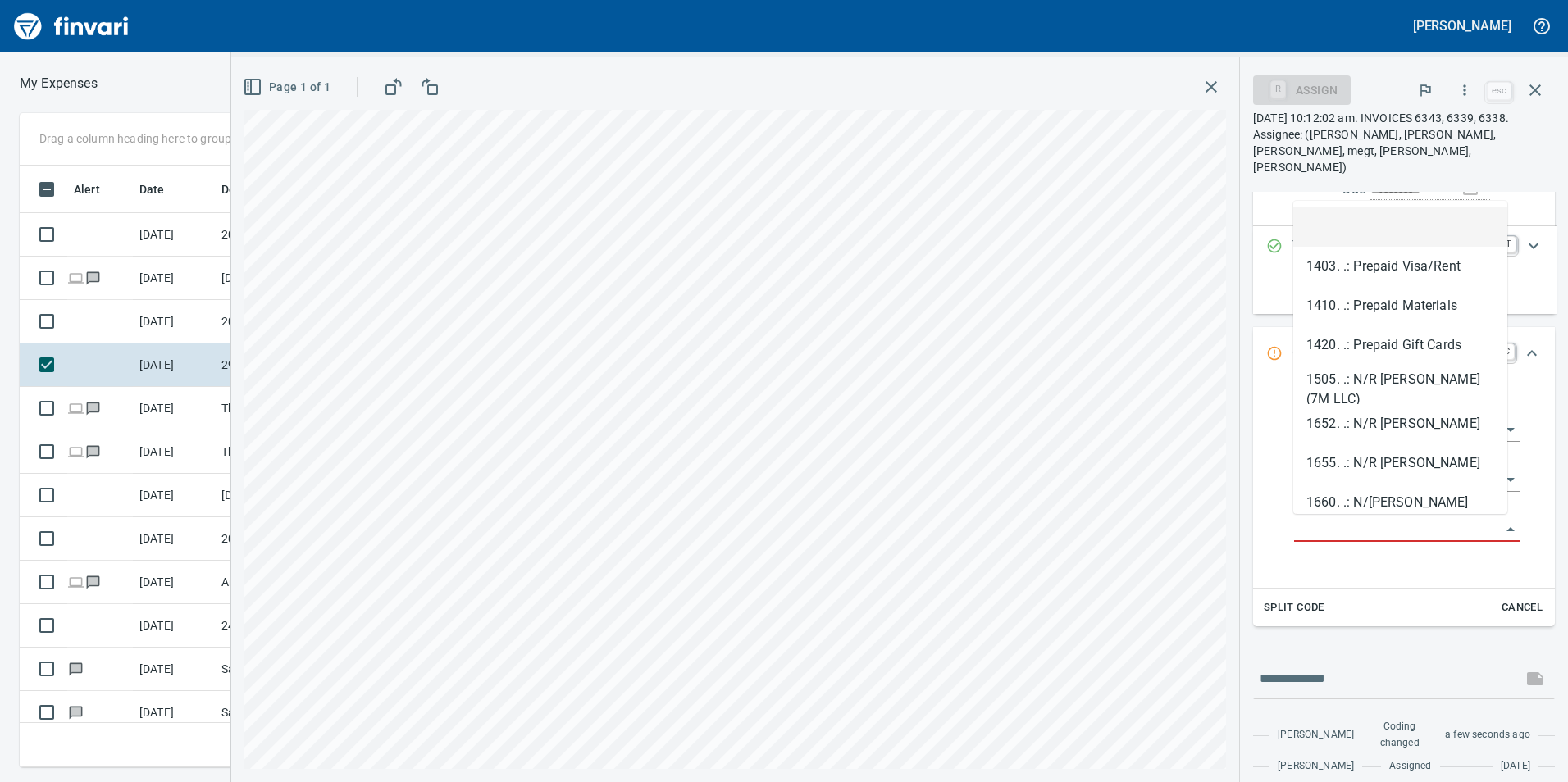
click at [1332, 518] on input "GL Account" at bounding box center [1397, 529] width 207 height 23
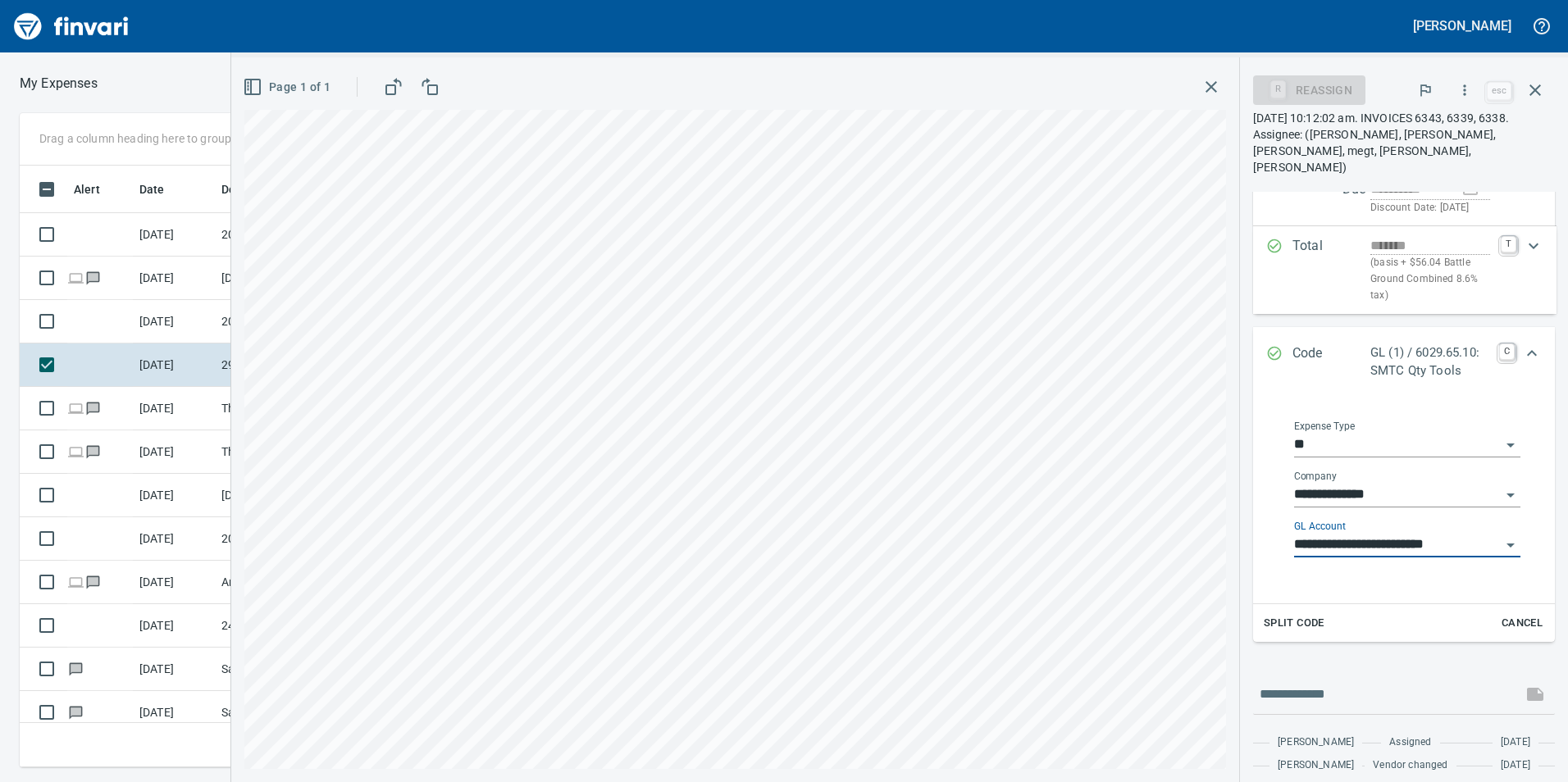
scroll to position [590, 1094]
type input "**********"
drag, startPoint x: 1512, startPoint y: 351, endPoint x: 1505, endPoint y: 340, distance: 13.0
click at [1522, 351] on icon "Expand" at bounding box center [1532, 353] width 20 height 20
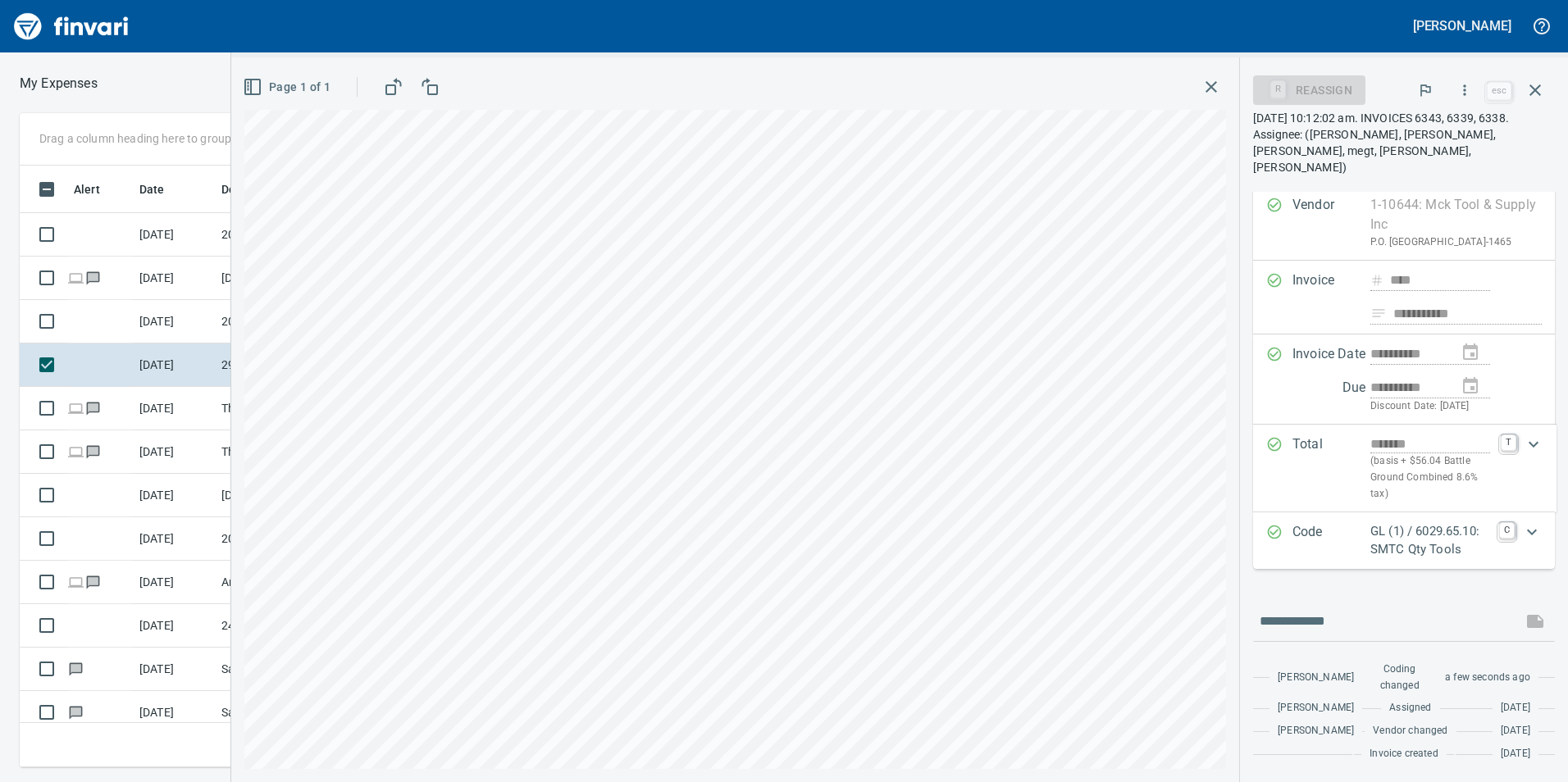
click at [1465, 91] on icon "button" at bounding box center [1465, 90] width 17 height 17
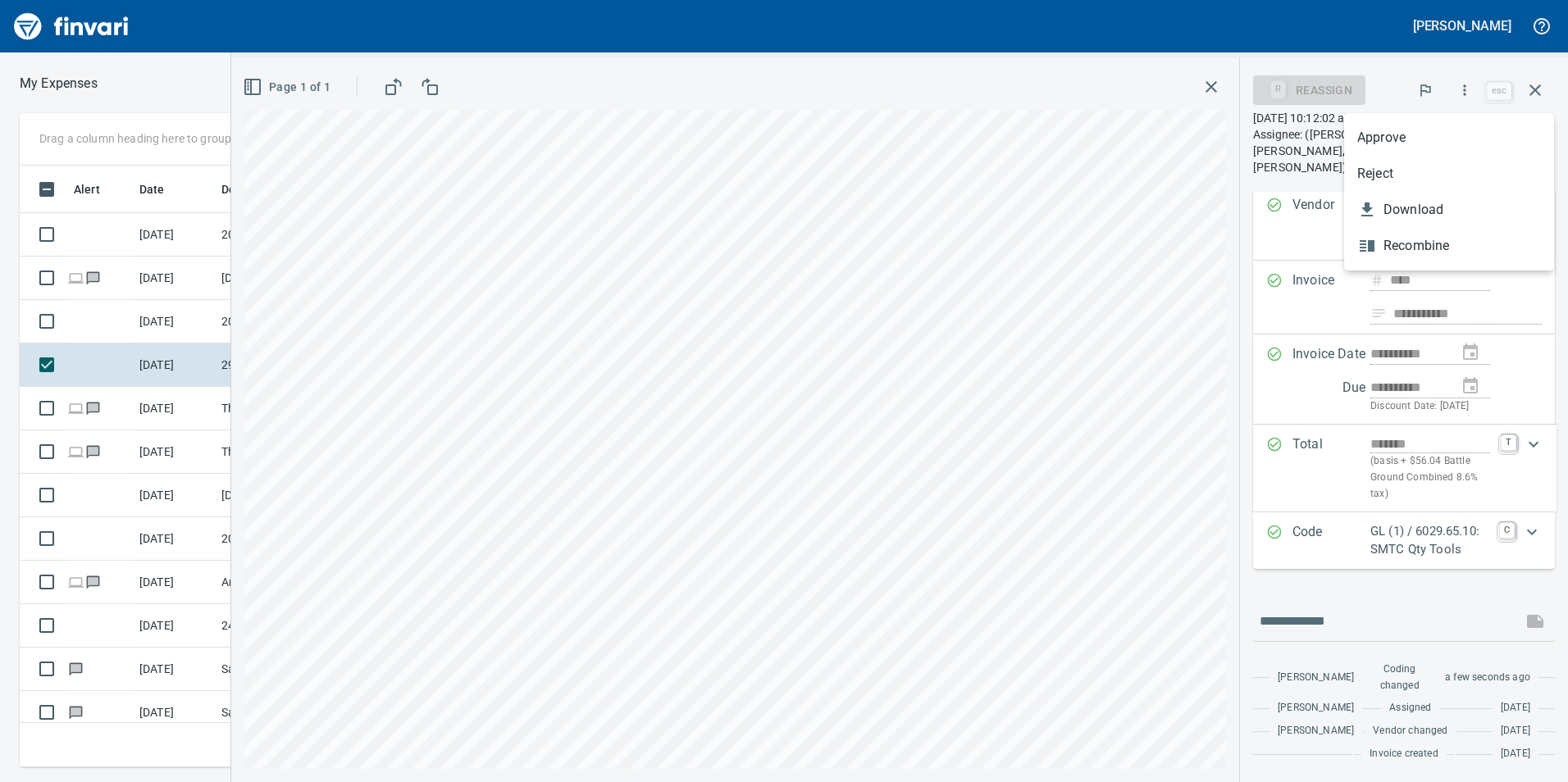
click at [1434, 129] on span "Approve" at bounding box center [1449, 137] width 184 height 20
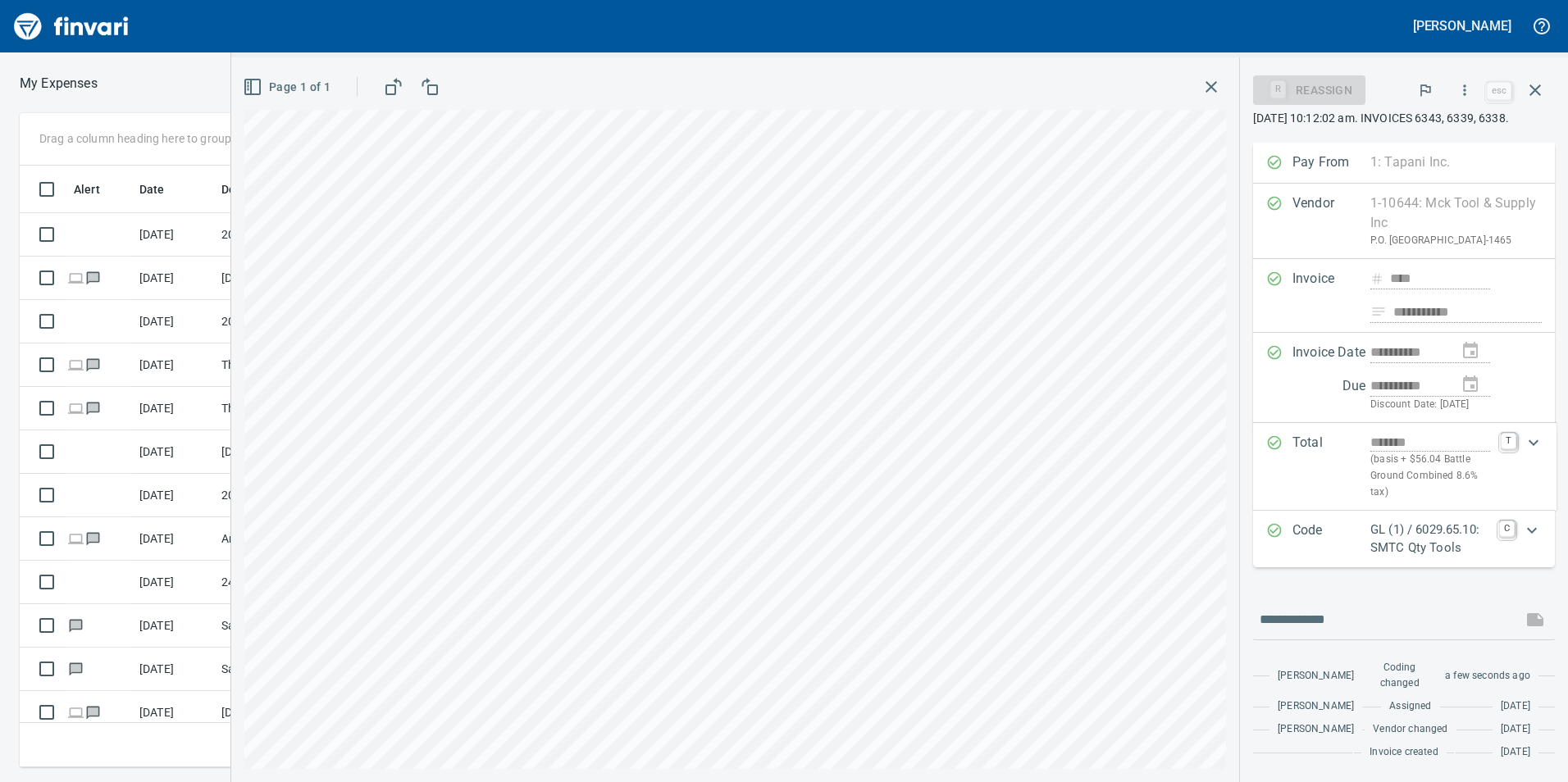
scroll to position [111, 0]
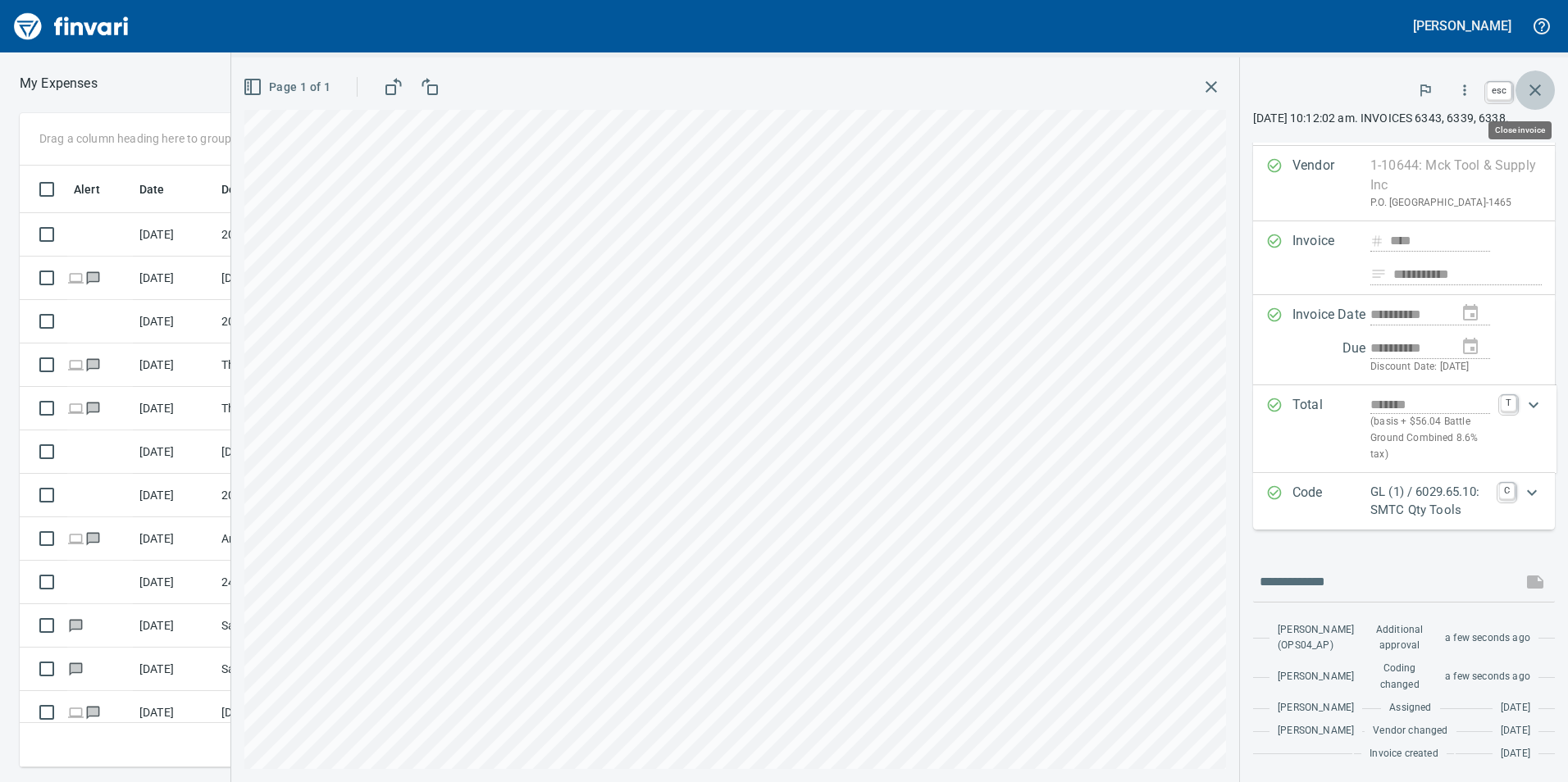
click at [1539, 89] on icon "button" at bounding box center [1535, 89] width 20 height 20
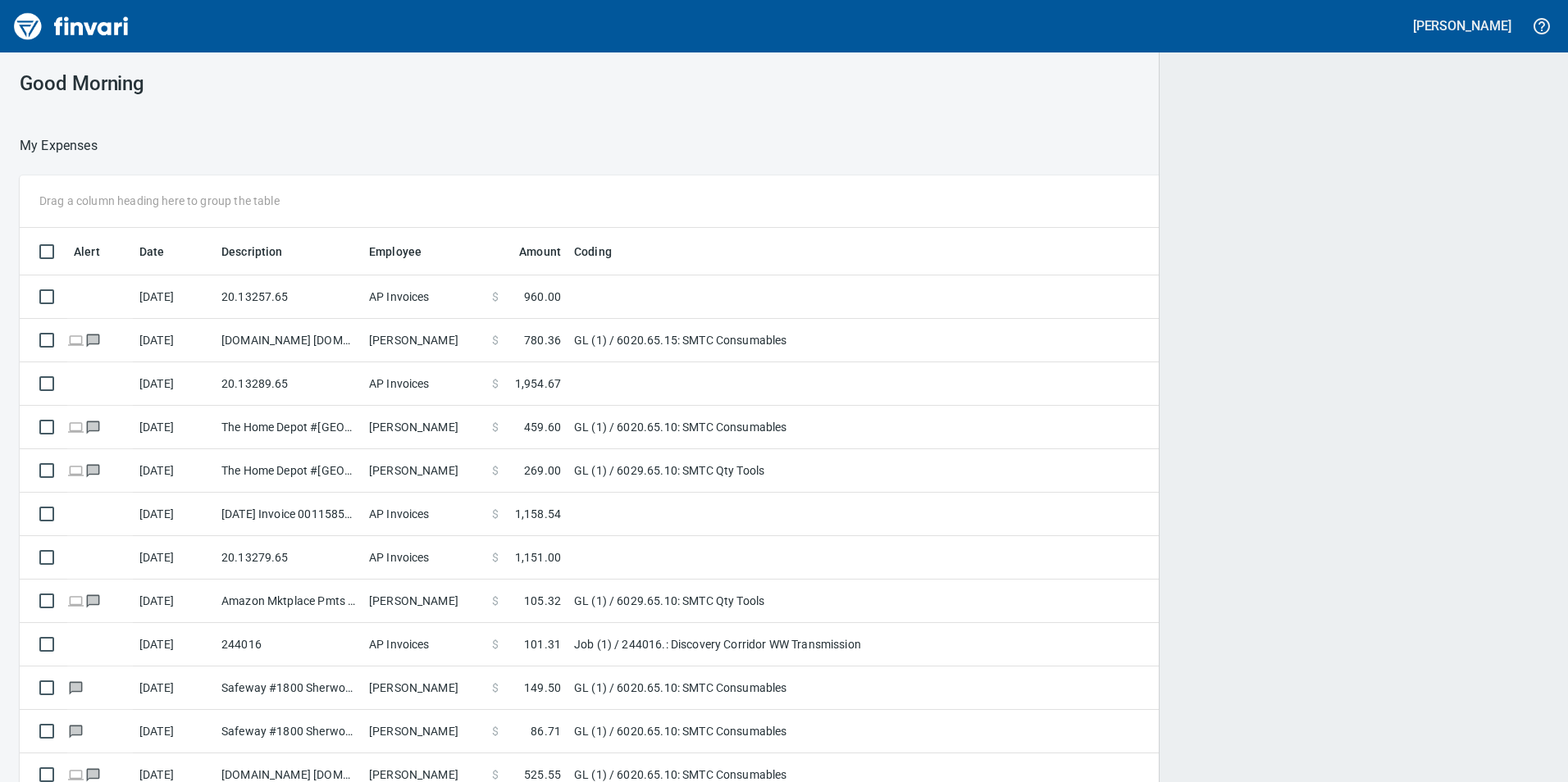
scroll to position [2, 2]
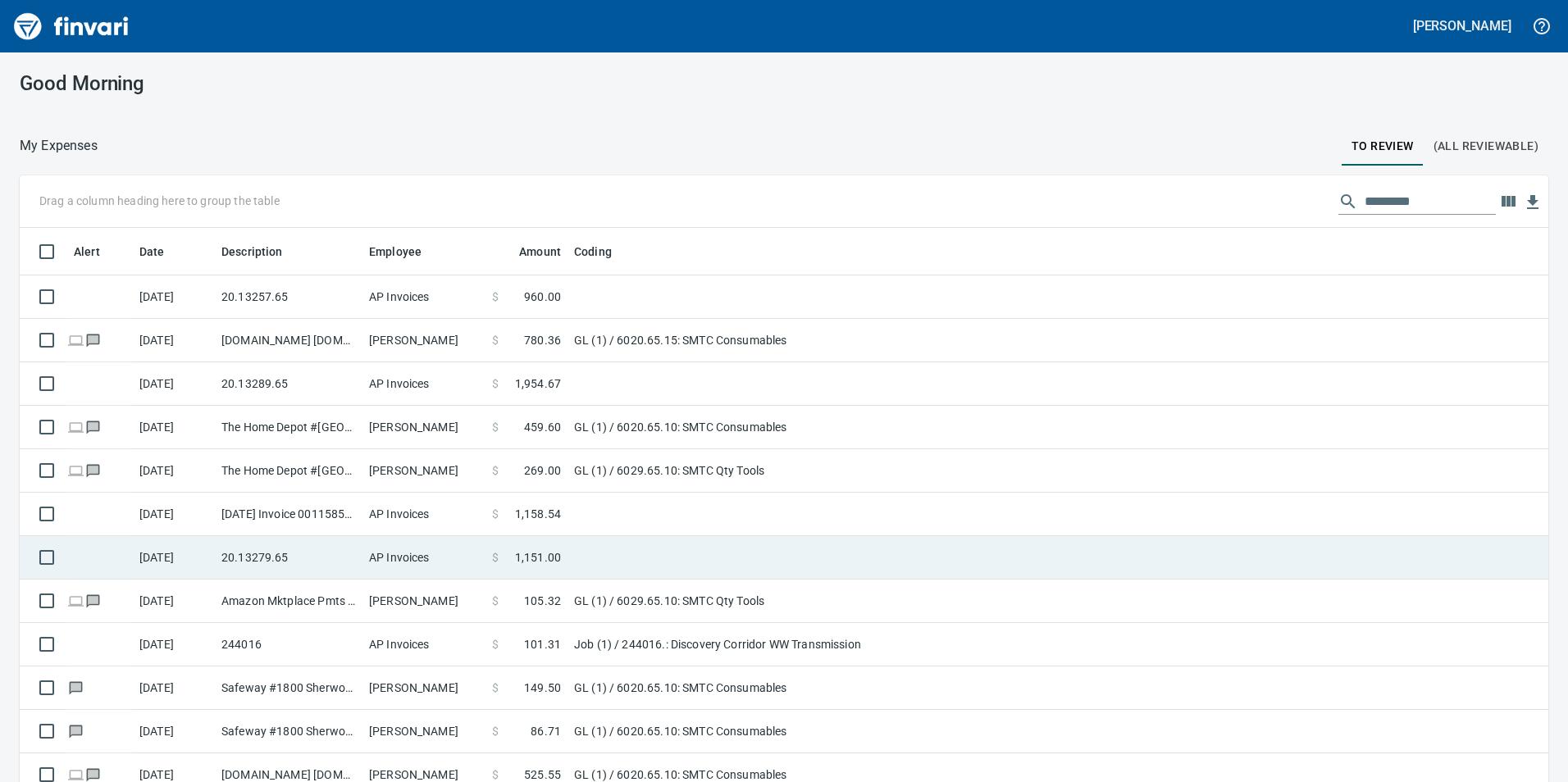
click at [370, 546] on td "AP Invoices" at bounding box center [424, 557] width 123 height 44
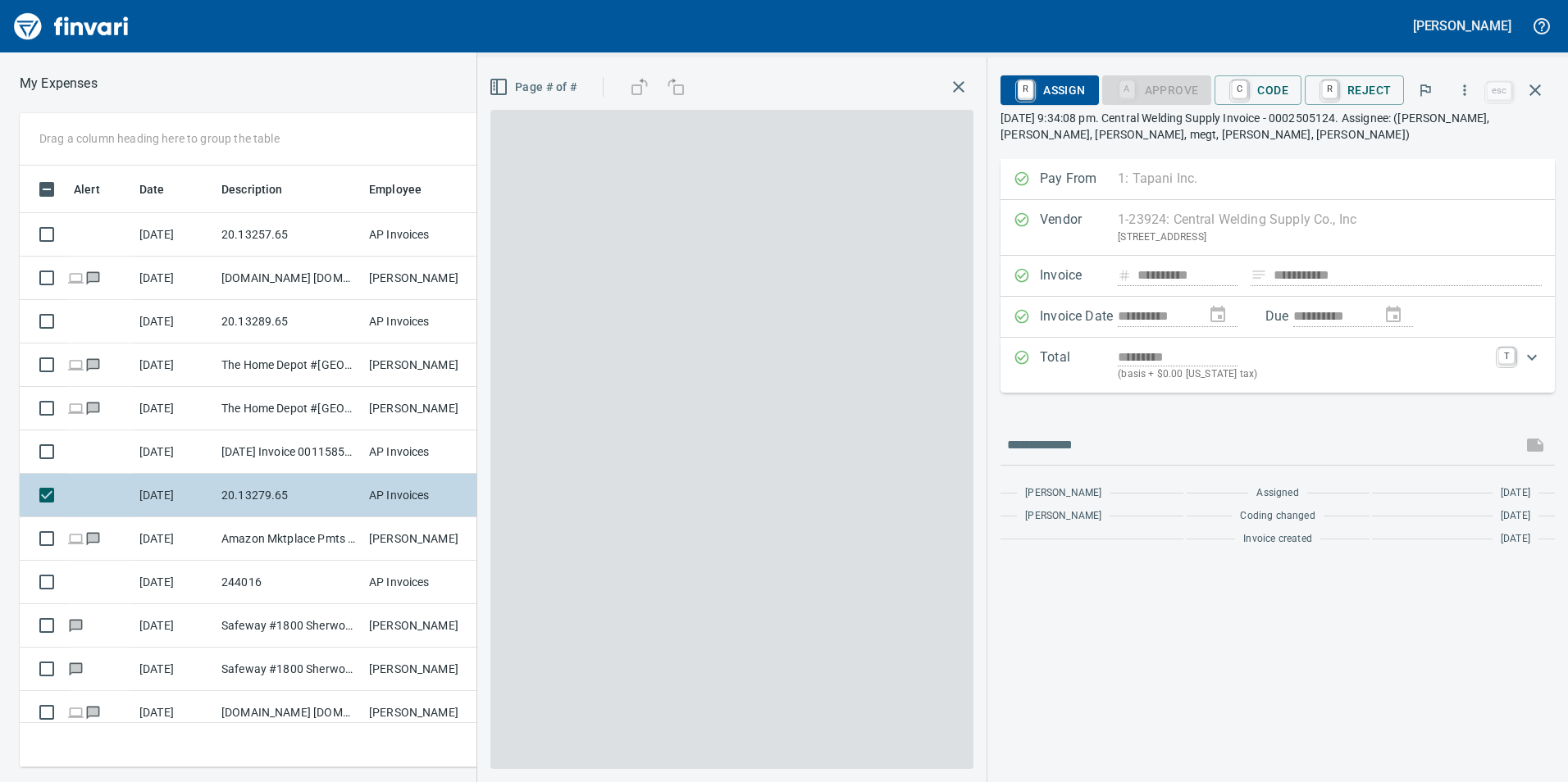
scroll to position [590, 1094]
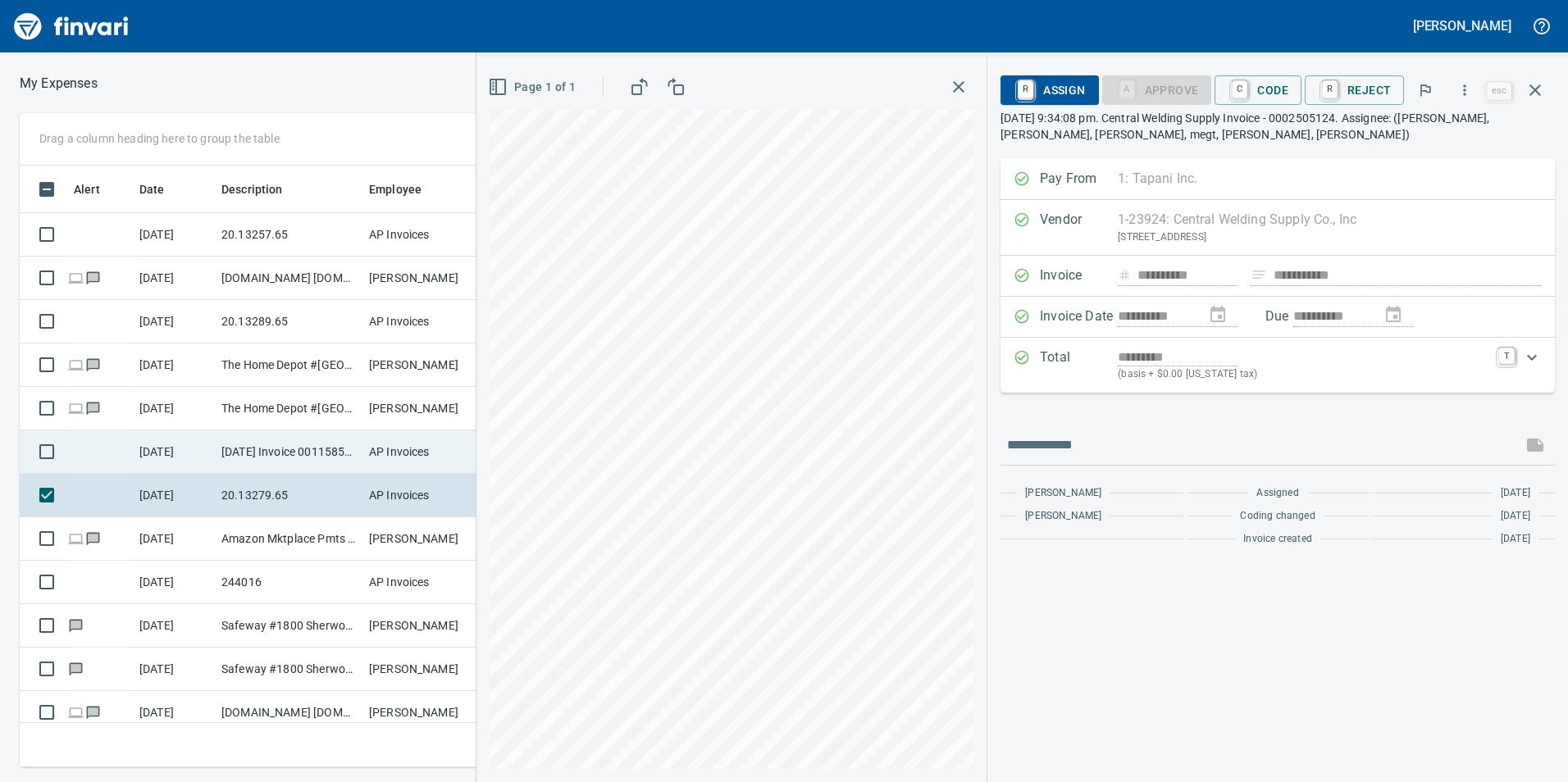
click at [281, 441] on td "[DATE] Invoice 001158533-0 from Cessco Inc (1-10167)" at bounding box center [289, 452] width 147 height 44
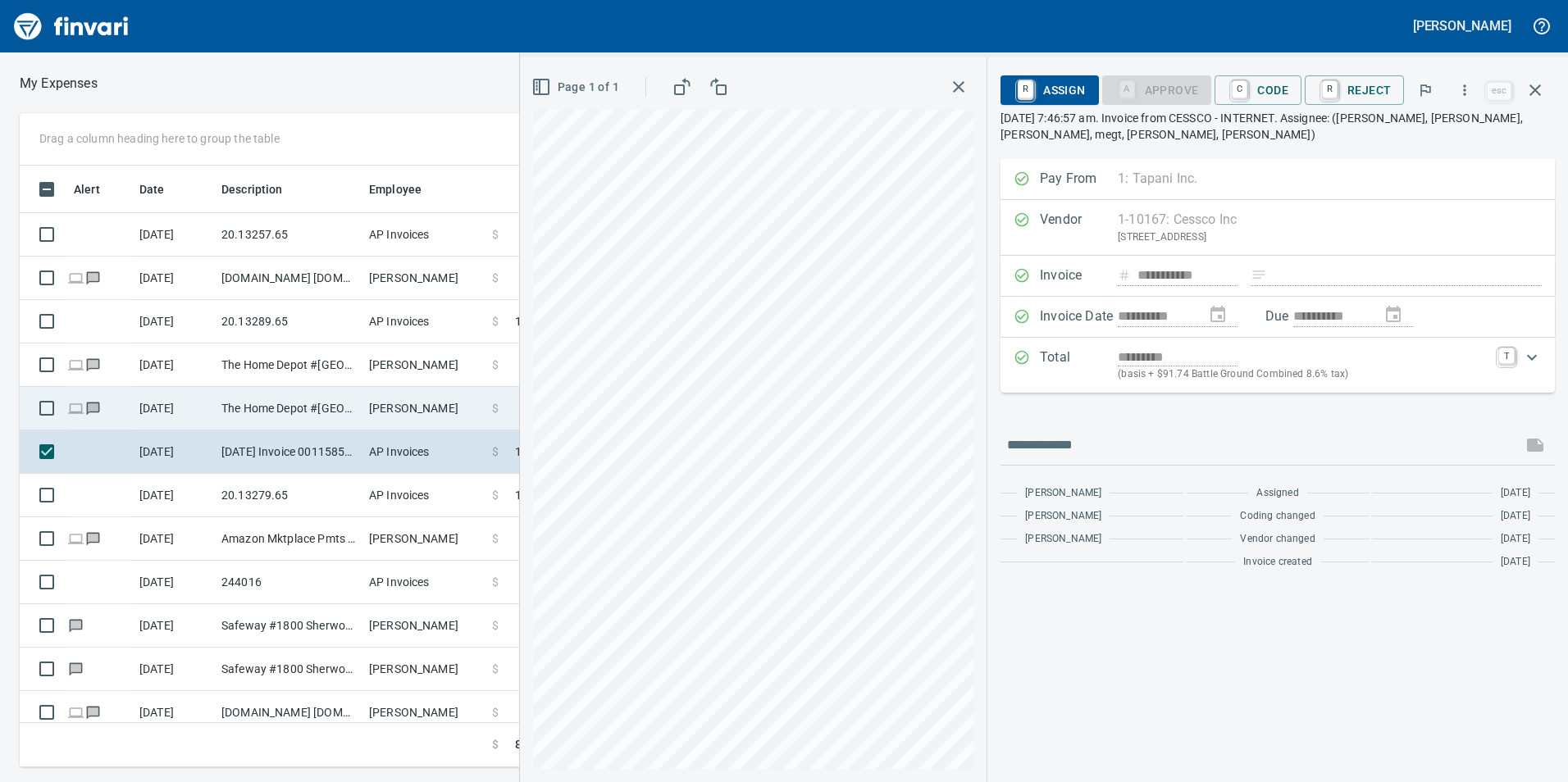
click at [276, 413] on td "The Home Depot #[GEOGRAPHIC_DATA]" at bounding box center [289, 408] width 147 height 44
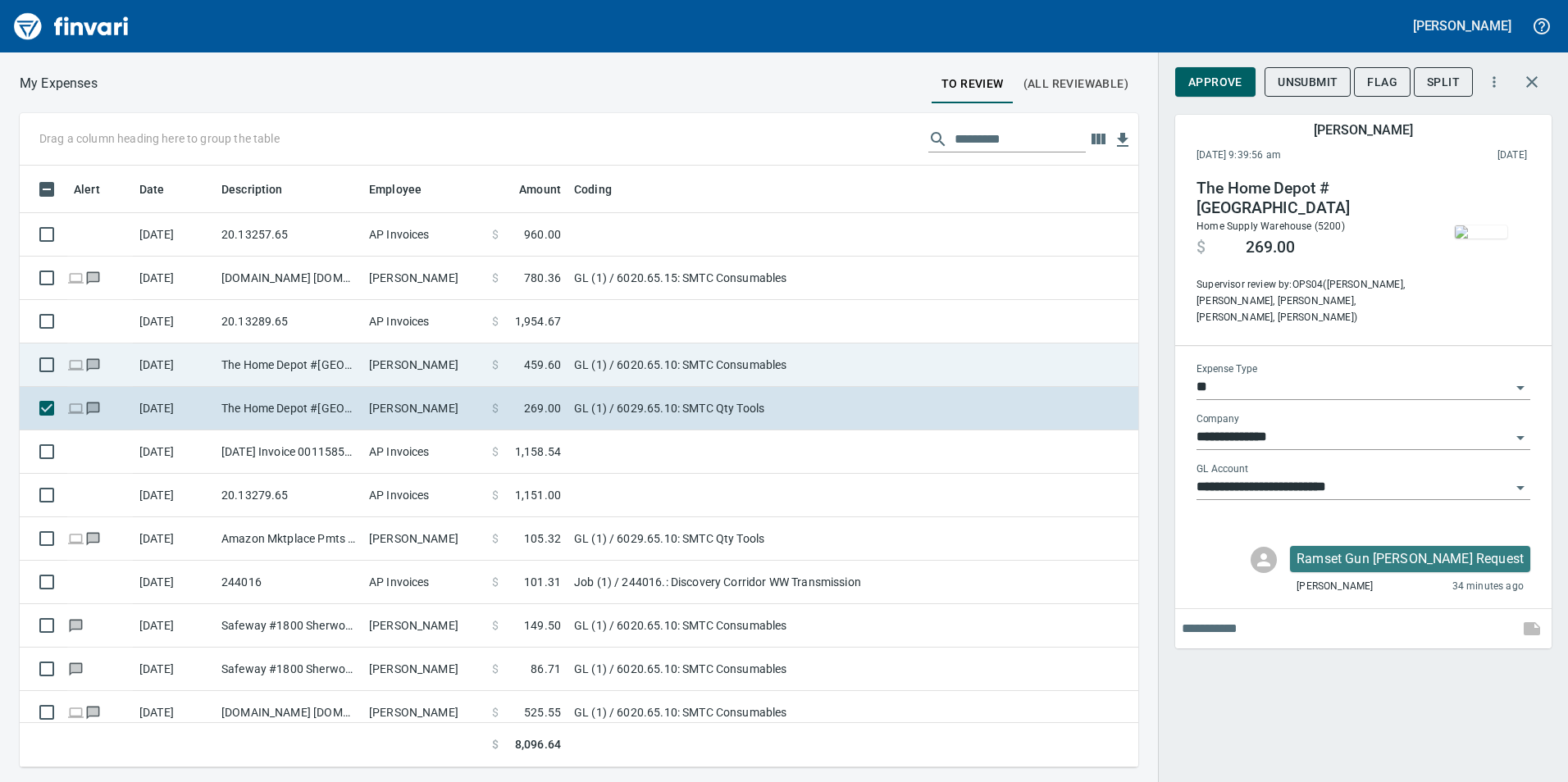
click at [258, 362] on td "The Home Depot #[GEOGRAPHIC_DATA]" at bounding box center [289, 365] width 147 height 44
type input "**********"
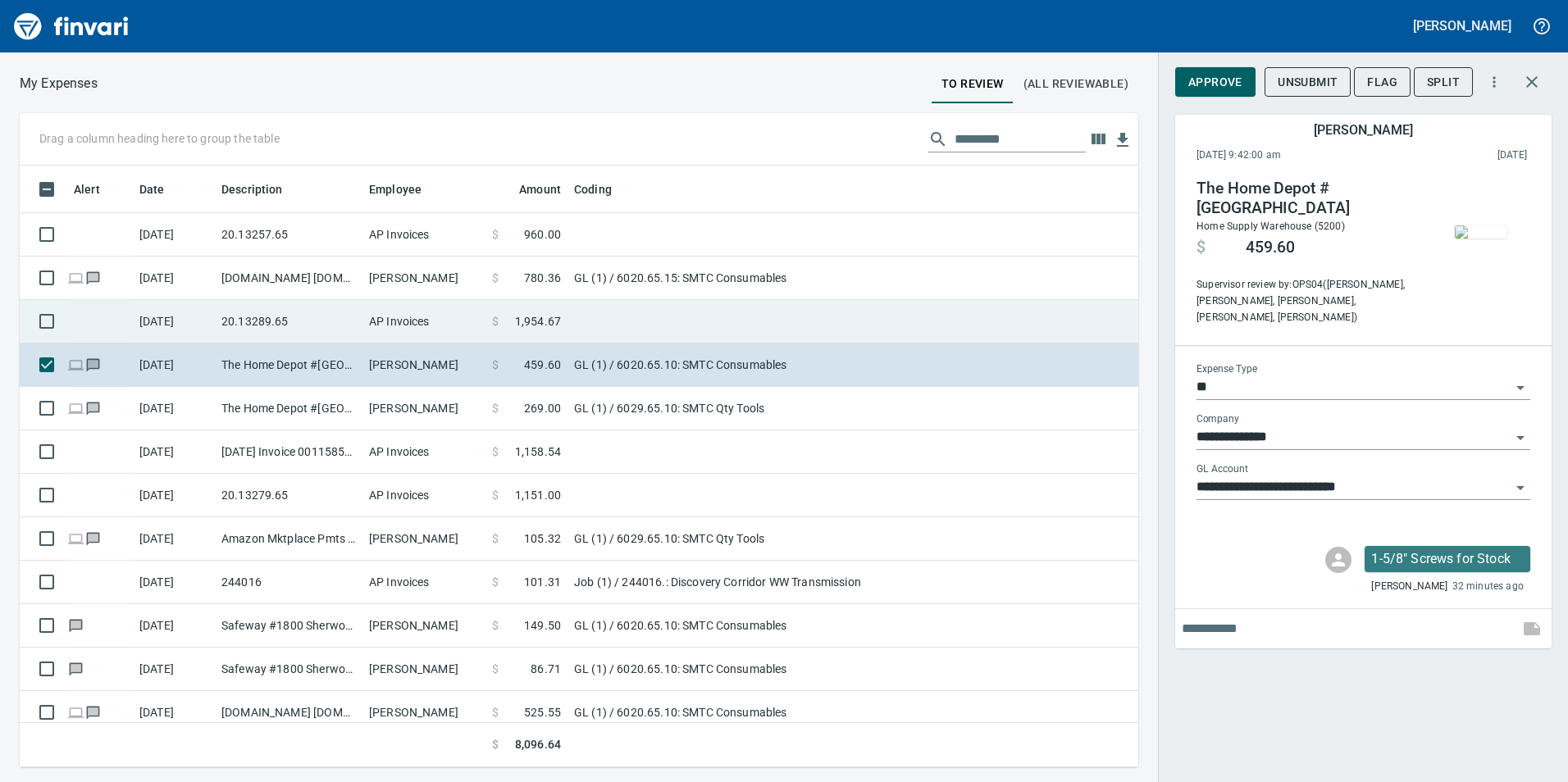
click at [244, 310] on td "20.13289.65" at bounding box center [289, 322] width 147 height 44
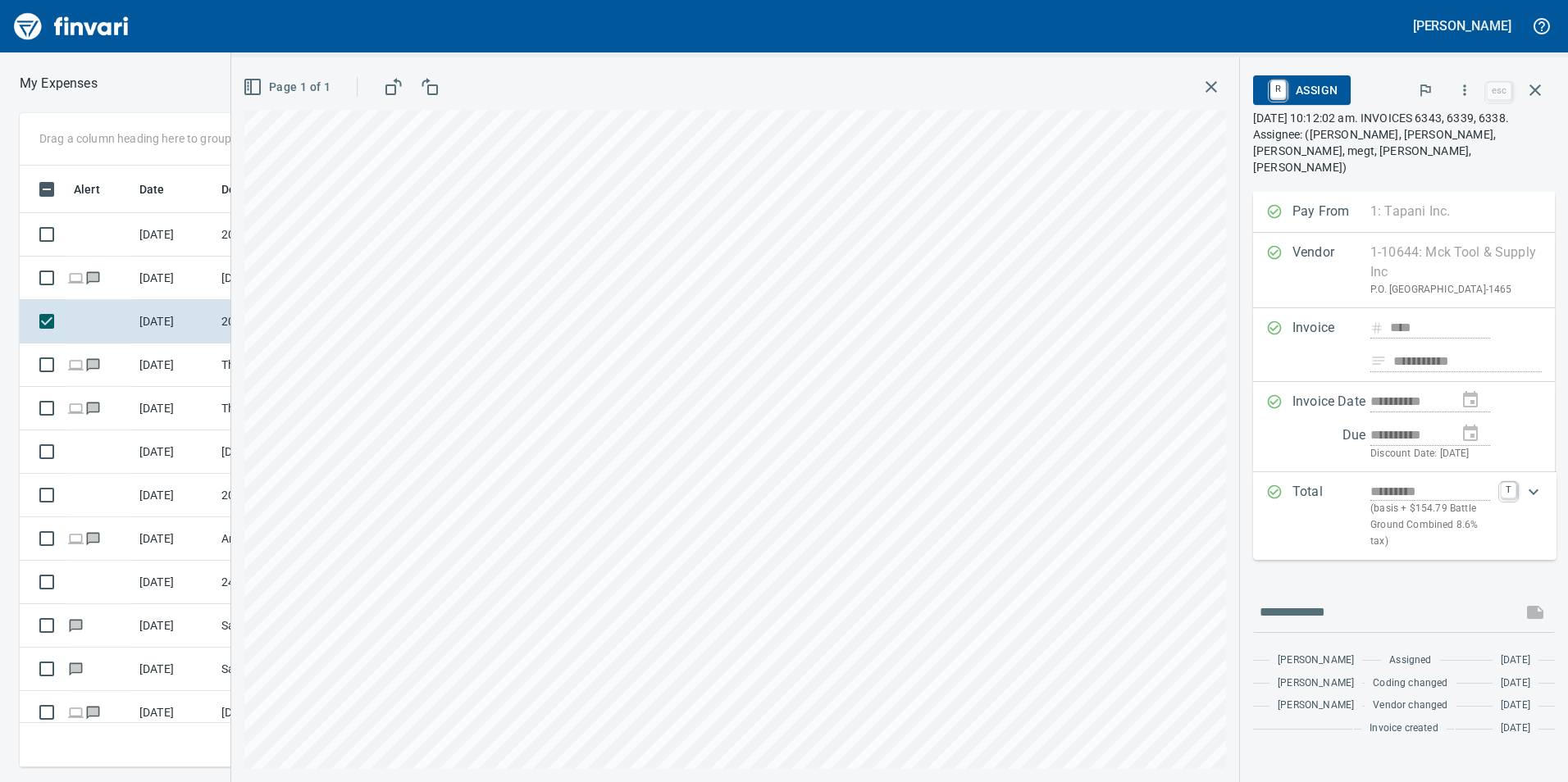
click at [1463, 93] on icon "button" at bounding box center [1465, 90] width 17 height 17
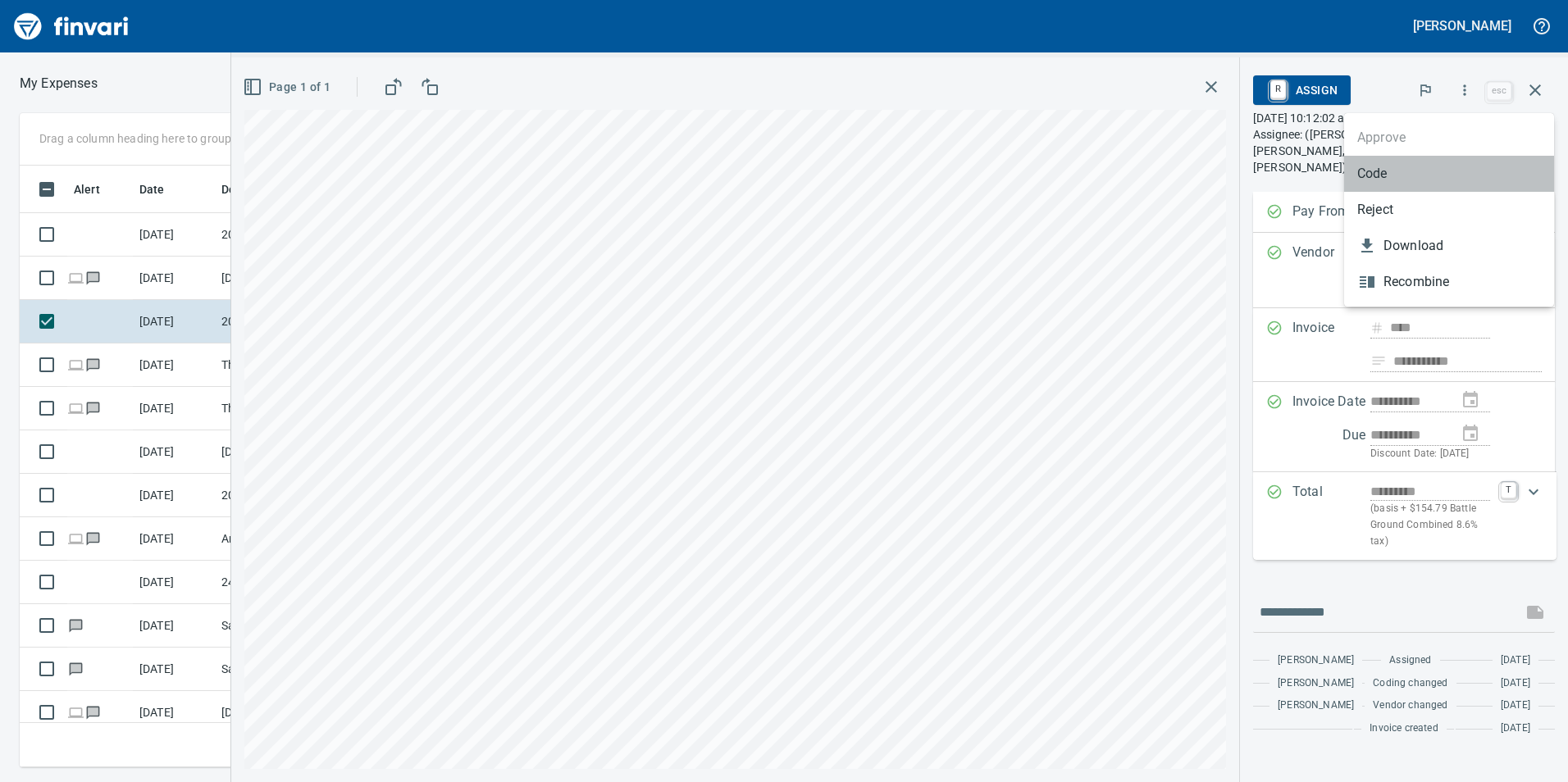
click at [1410, 184] on li "Code" at bounding box center [1449, 173] width 210 height 36
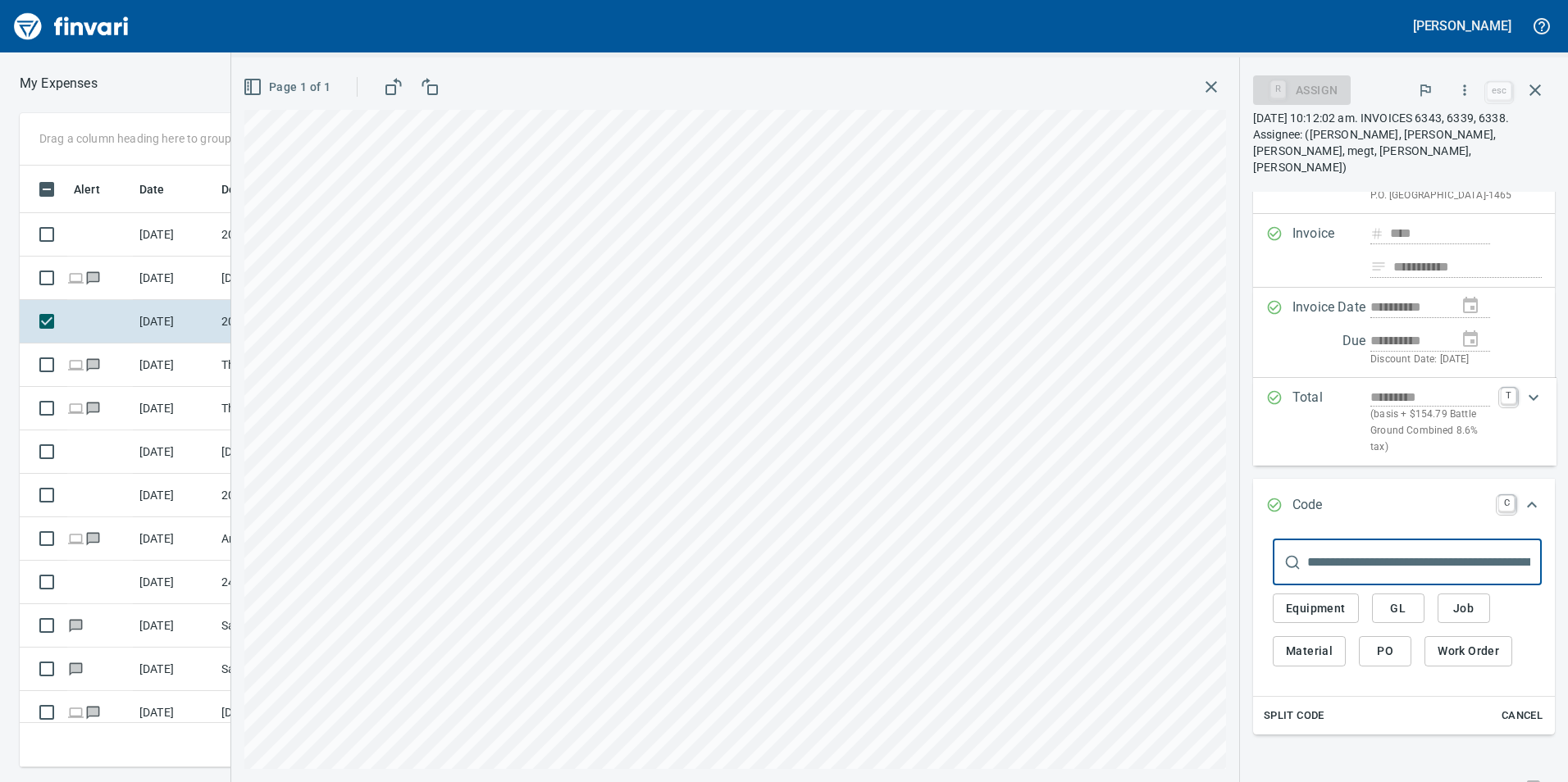
scroll to position [306, 0]
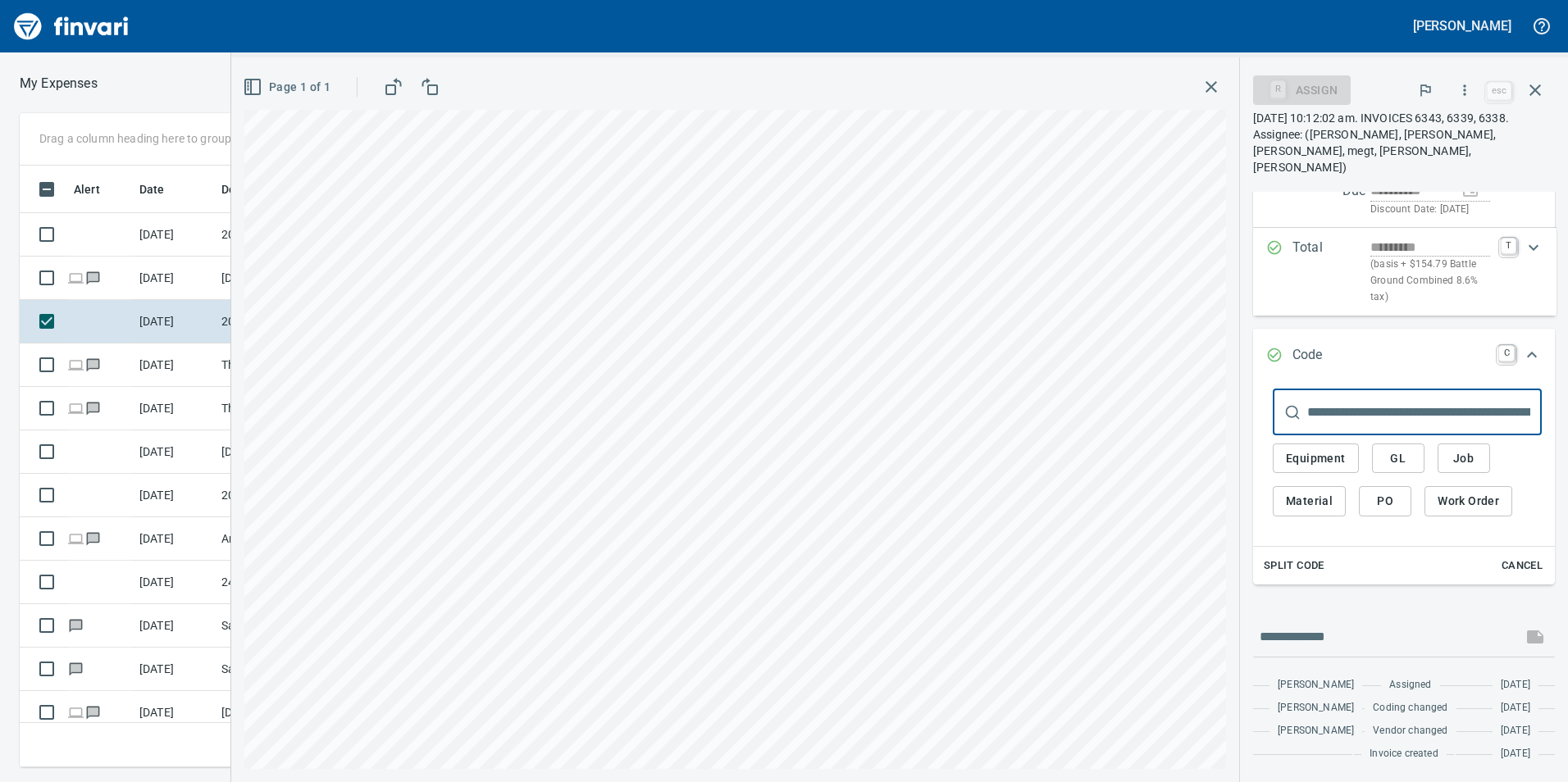
click at [1410, 448] on span "GL" at bounding box center [1398, 459] width 26 height 21
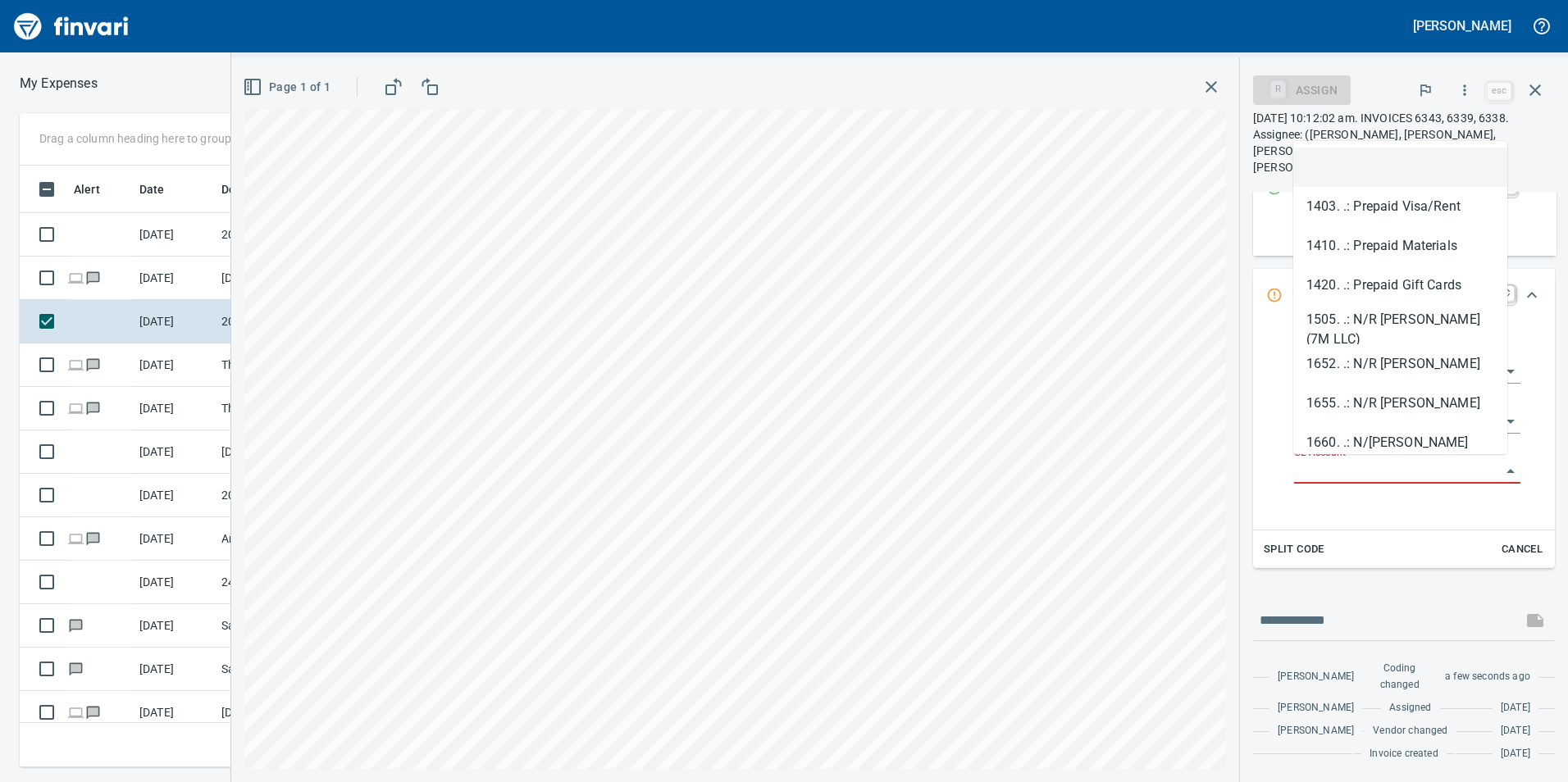
scroll to position [590, 1094]
click at [1363, 473] on input "GL Account" at bounding box center [1397, 472] width 207 height 23
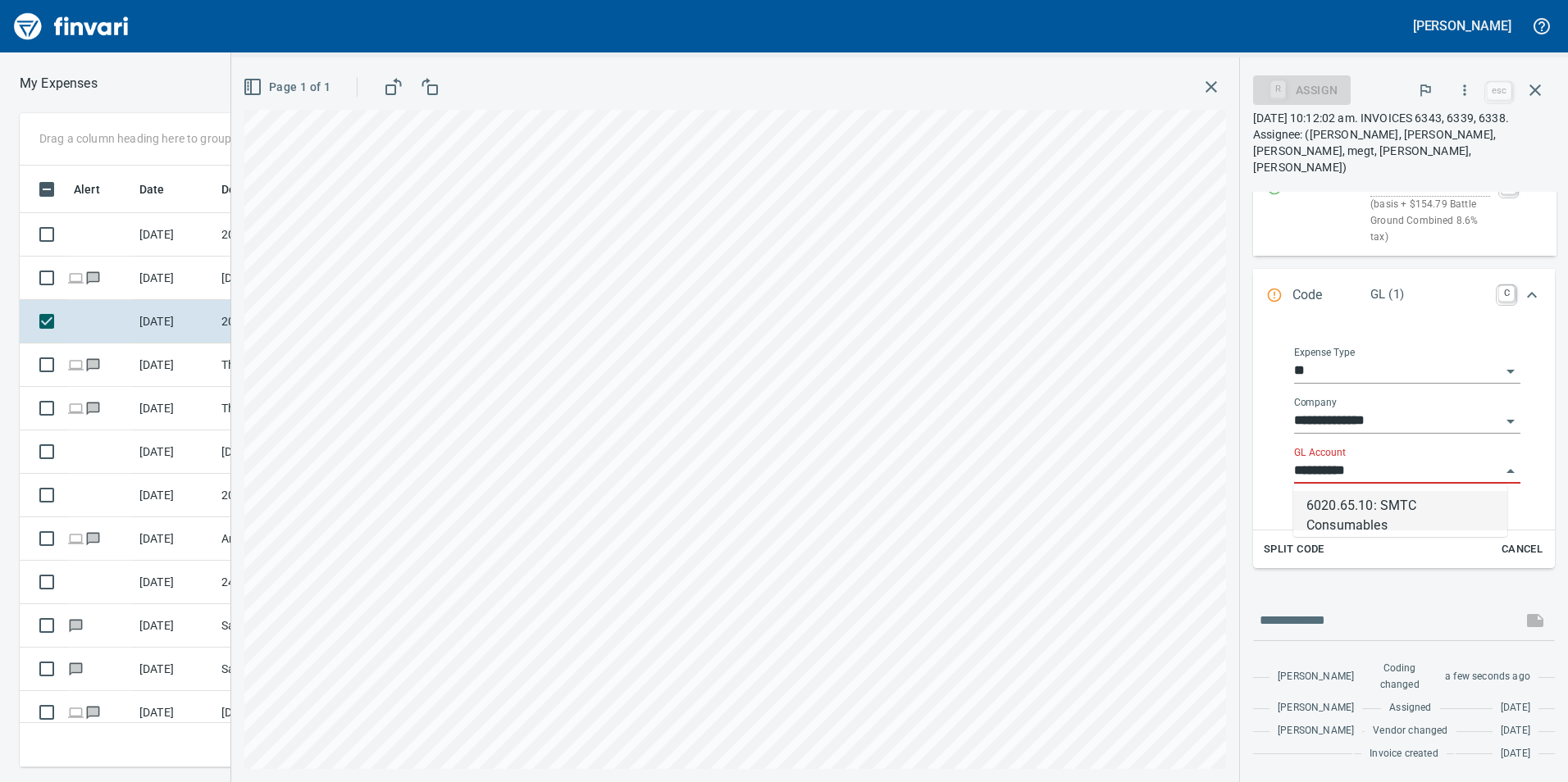
click at [1429, 509] on li "6020.65.10: SMTC Consumables" at bounding box center [1401, 511] width 214 height 39
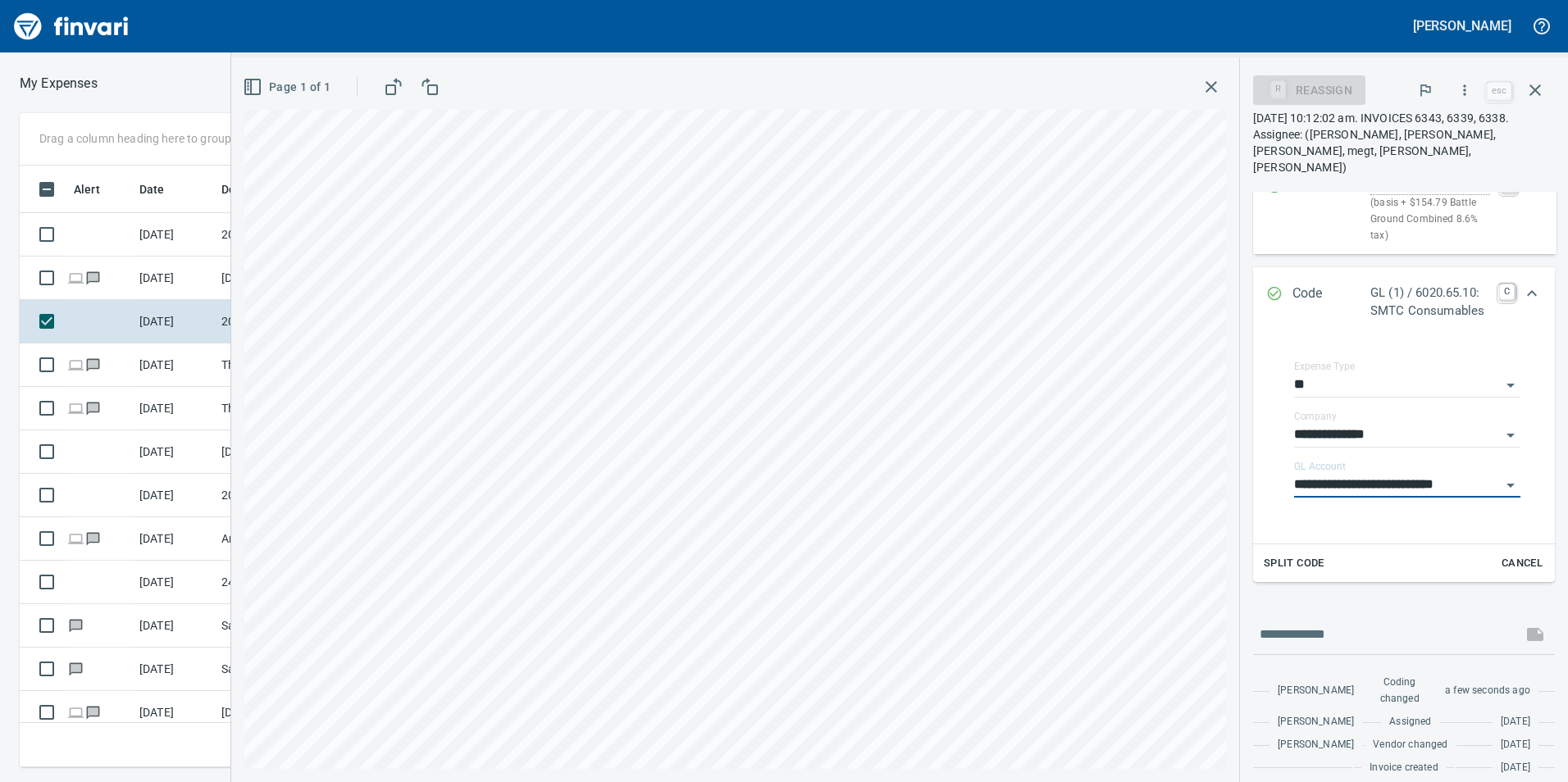
type input "**********"
click at [1527, 286] on icon "Expand" at bounding box center [1532, 293] width 20 height 20
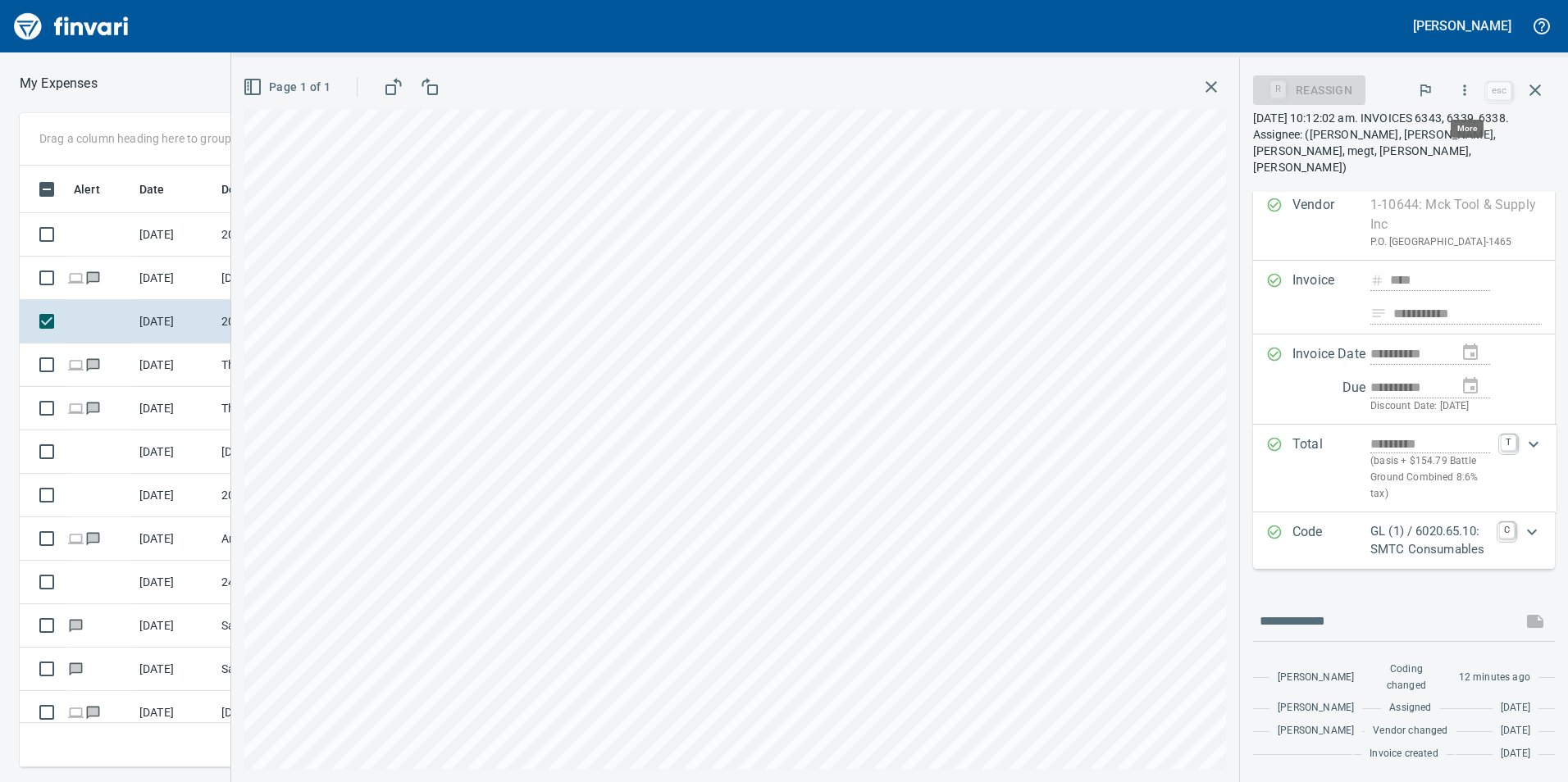
click at [1451, 87] on button "button" at bounding box center [1465, 89] width 36 height 36
click at [1410, 136] on span "Approve" at bounding box center [1449, 137] width 184 height 20
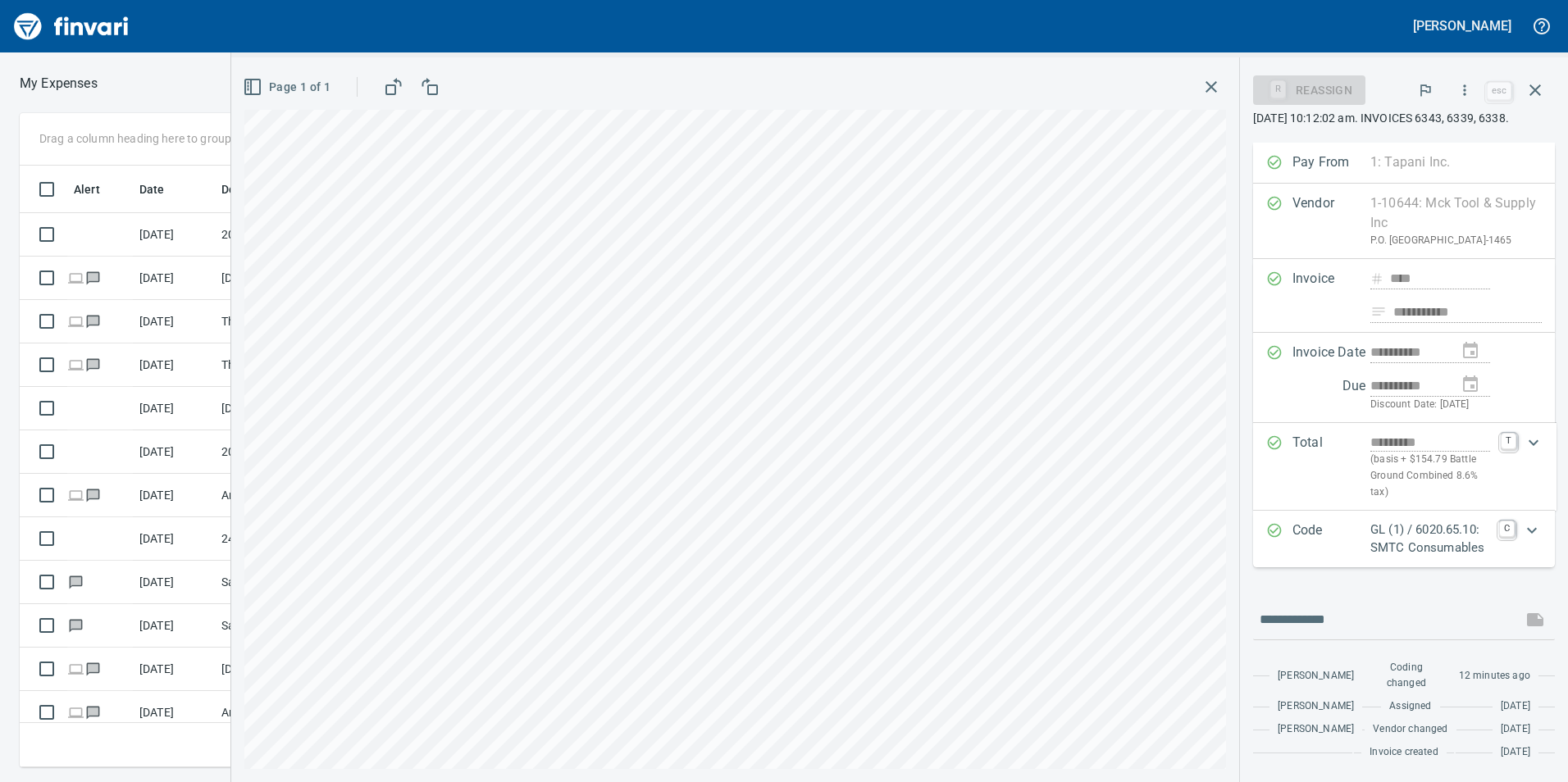
scroll to position [94, 0]
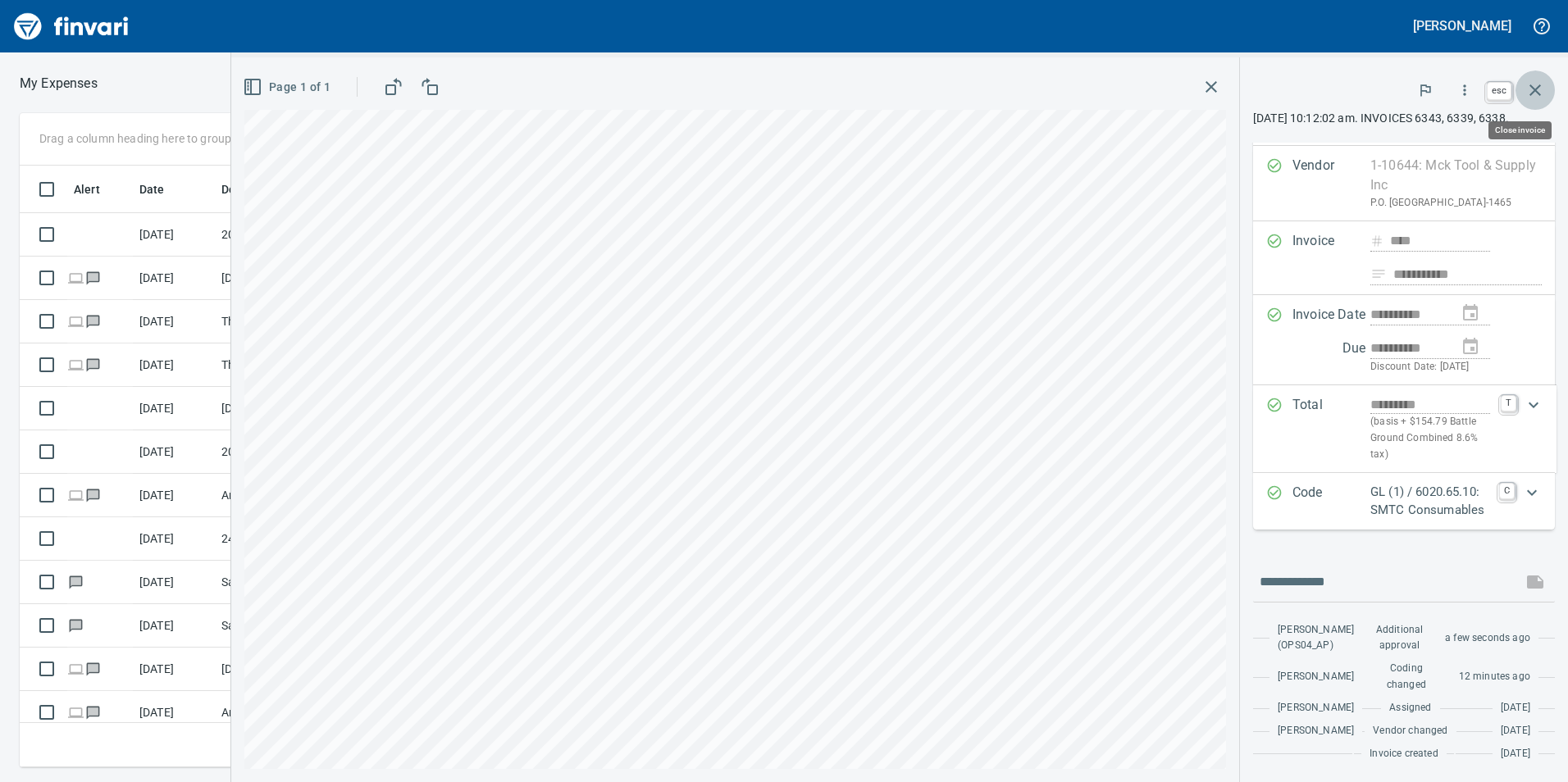
click at [1531, 84] on icon "button" at bounding box center [1535, 89] width 20 height 20
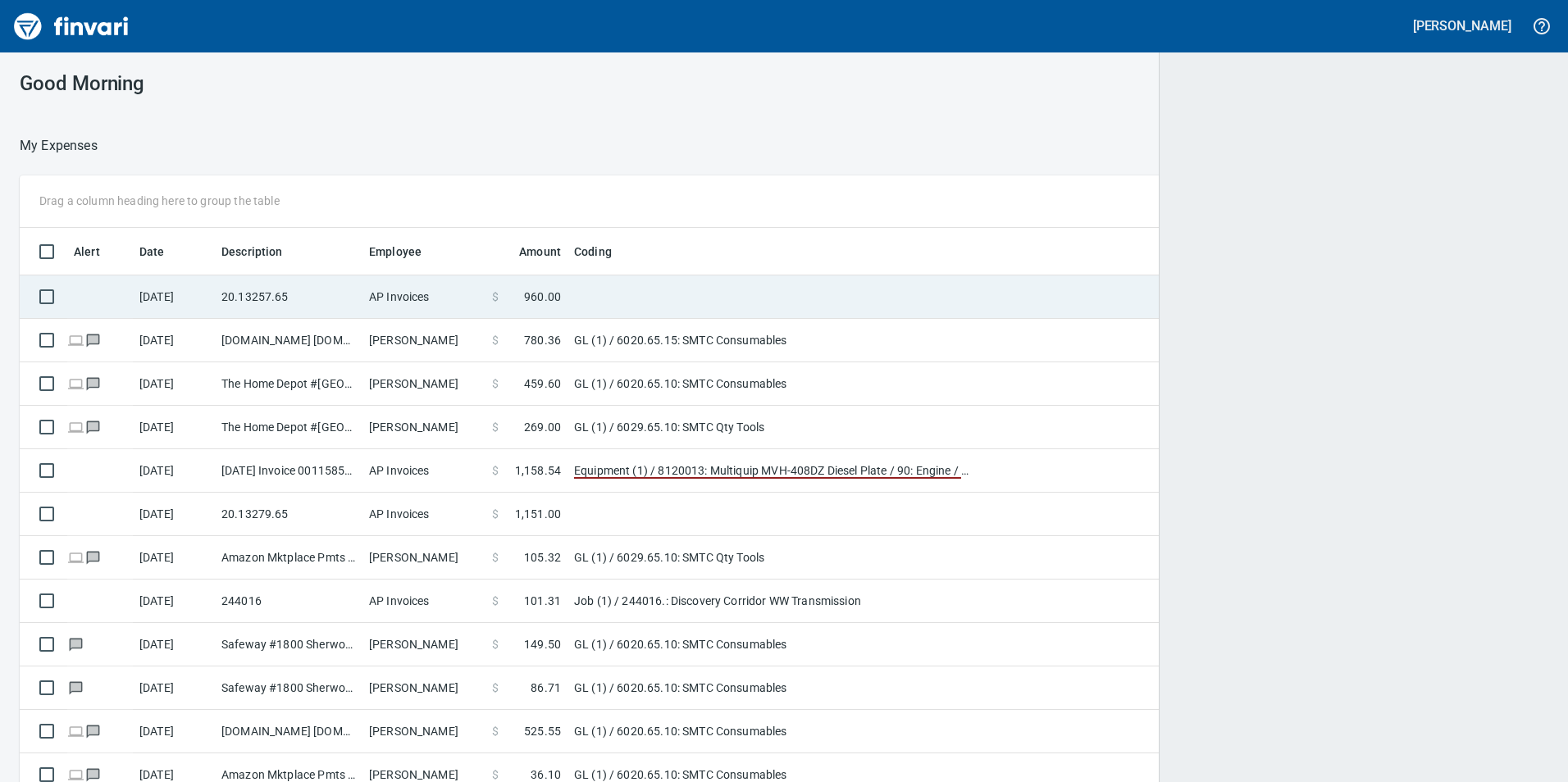
scroll to position [590, 1492]
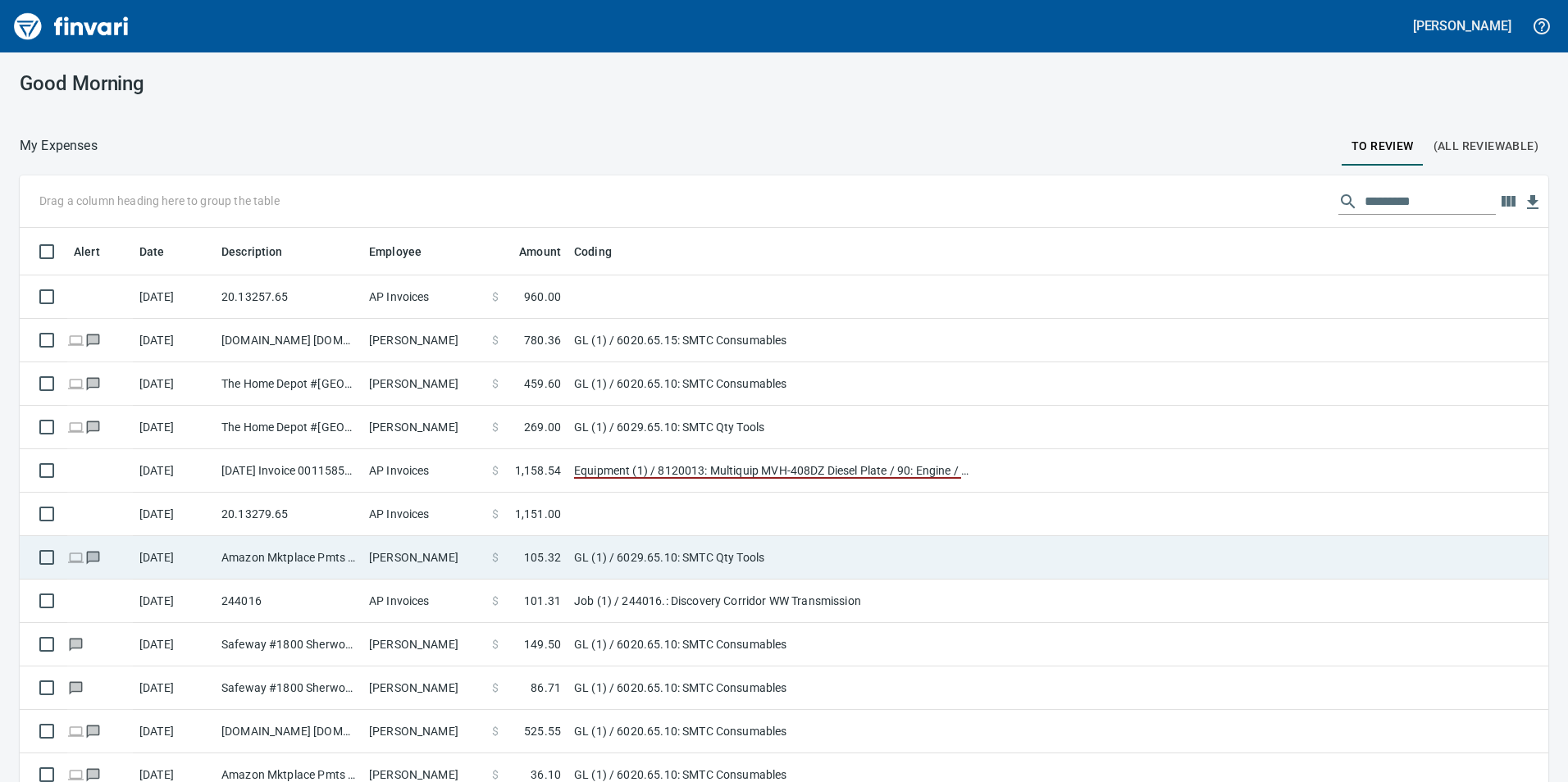
click at [310, 507] on td "20.13279.65" at bounding box center [289, 514] width 147 height 44
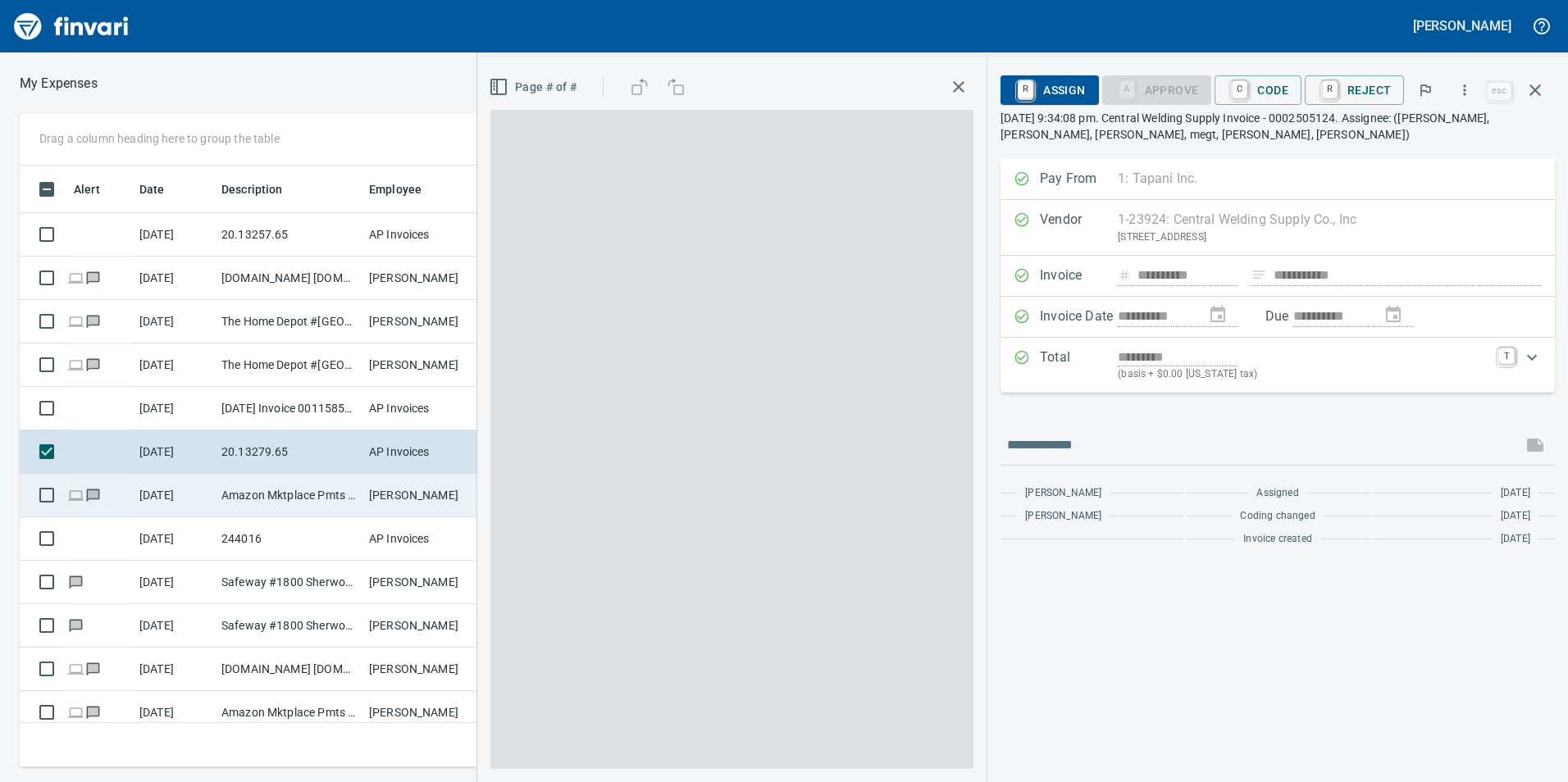
scroll to position [590, 1094]
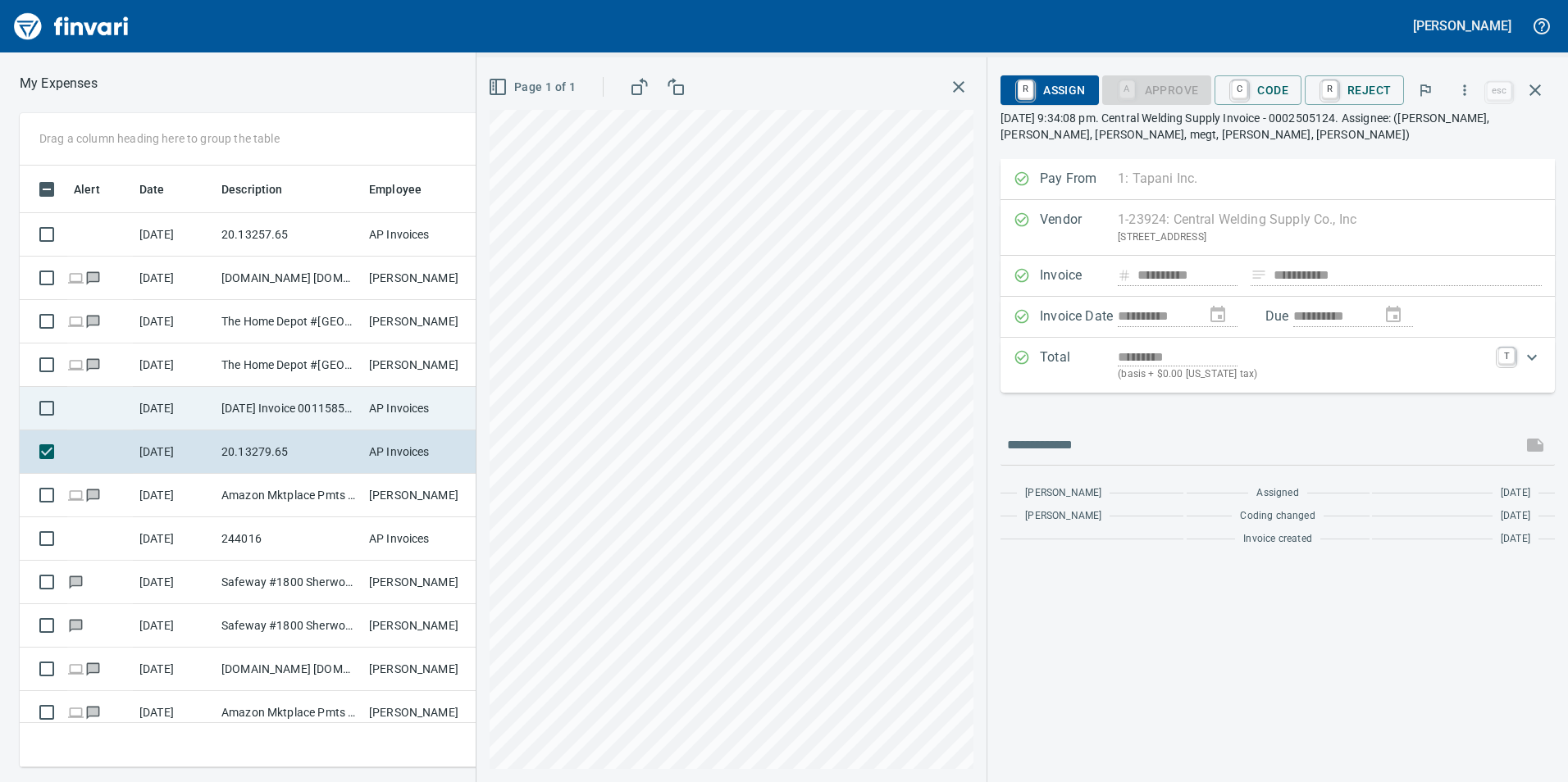
click at [211, 406] on td "[DATE]" at bounding box center [174, 408] width 82 height 44
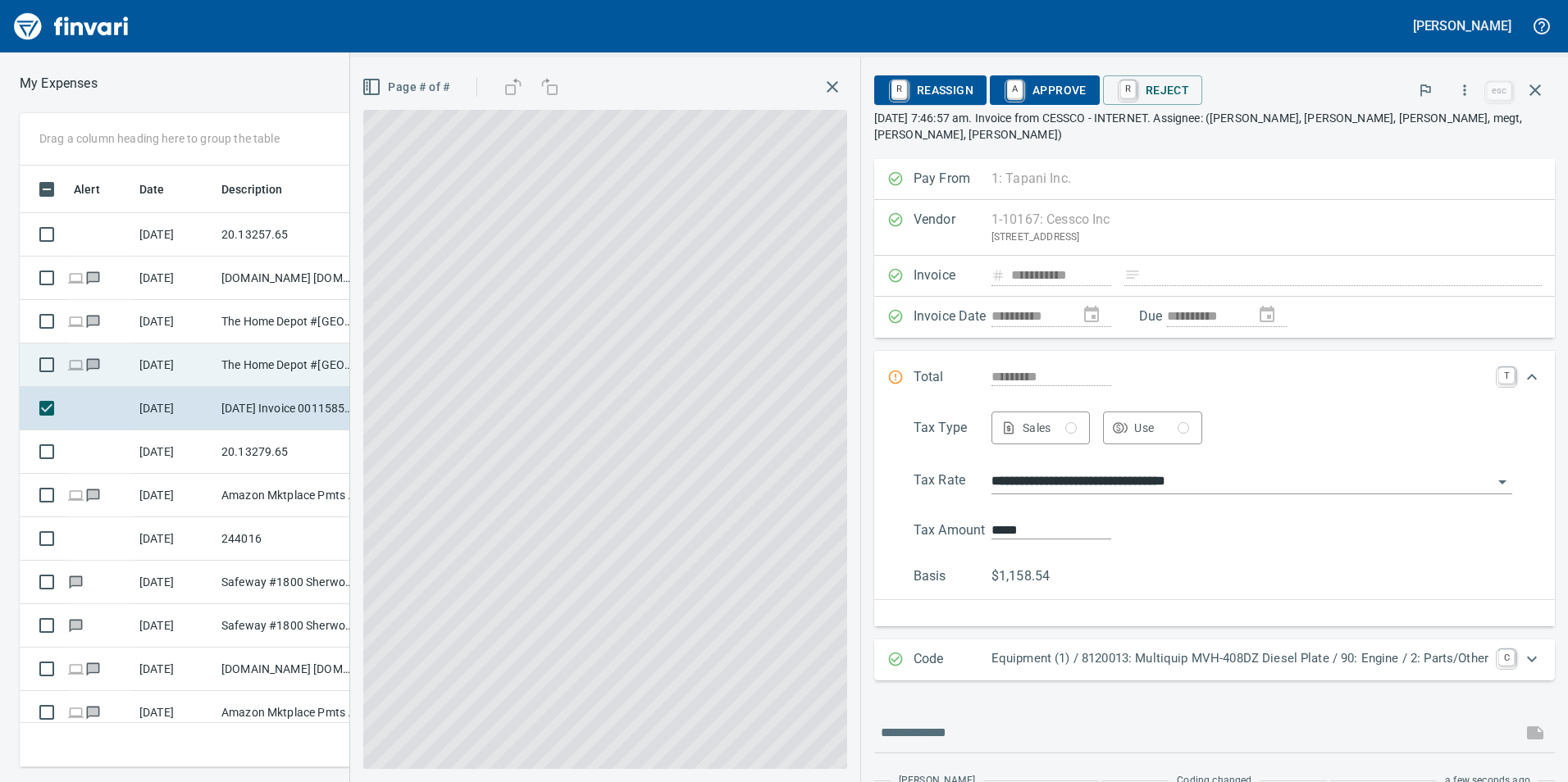
click at [232, 369] on td "The Home Depot #[GEOGRAPHIC_DATA]" at bounding box center [289, 365] width 147 height 44
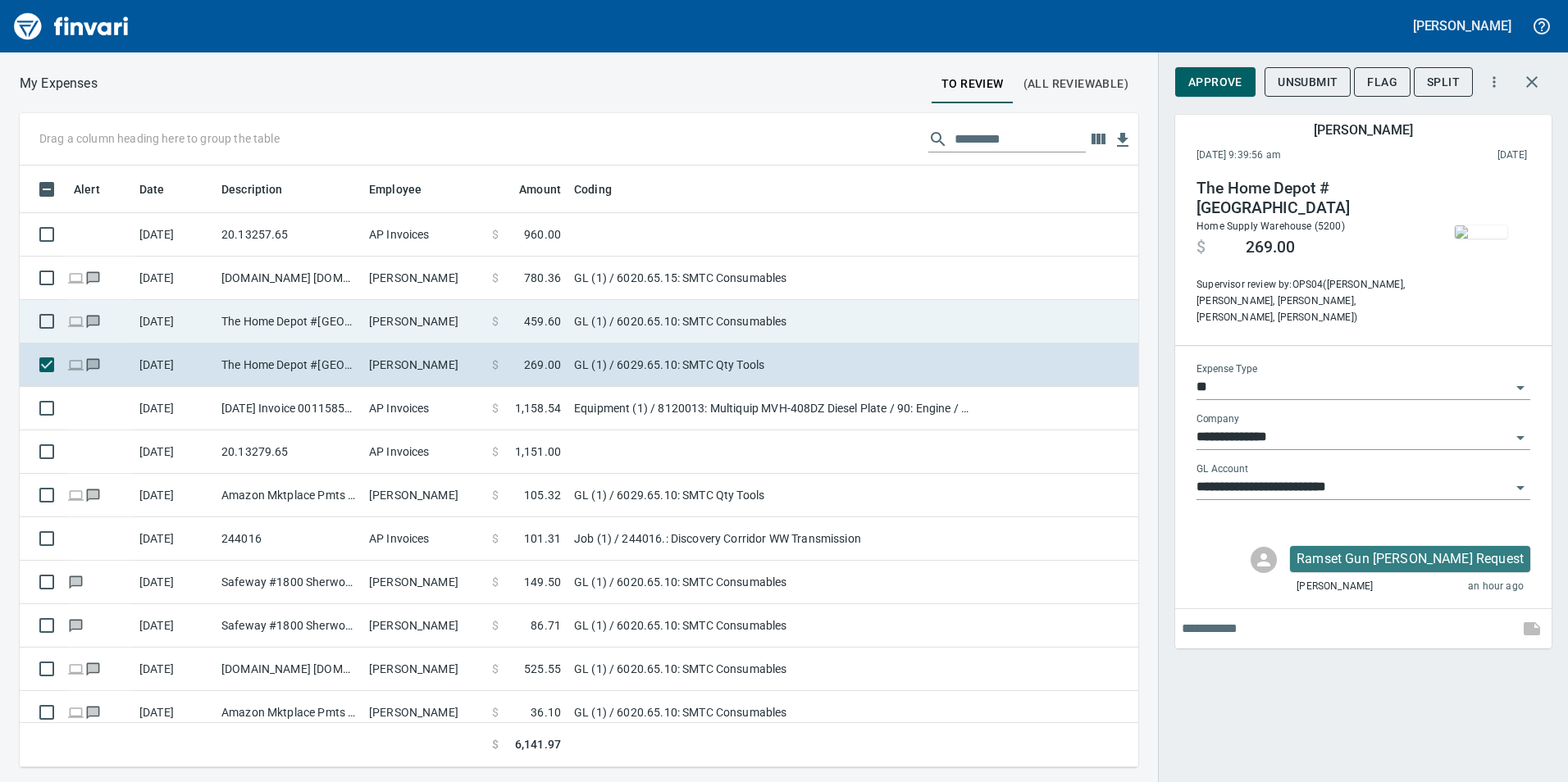
click at [235, 328] on td "The Home Depot #[GEOGRAPHIC_DATA]" at bounding box center [289, 322] width 147 height 44
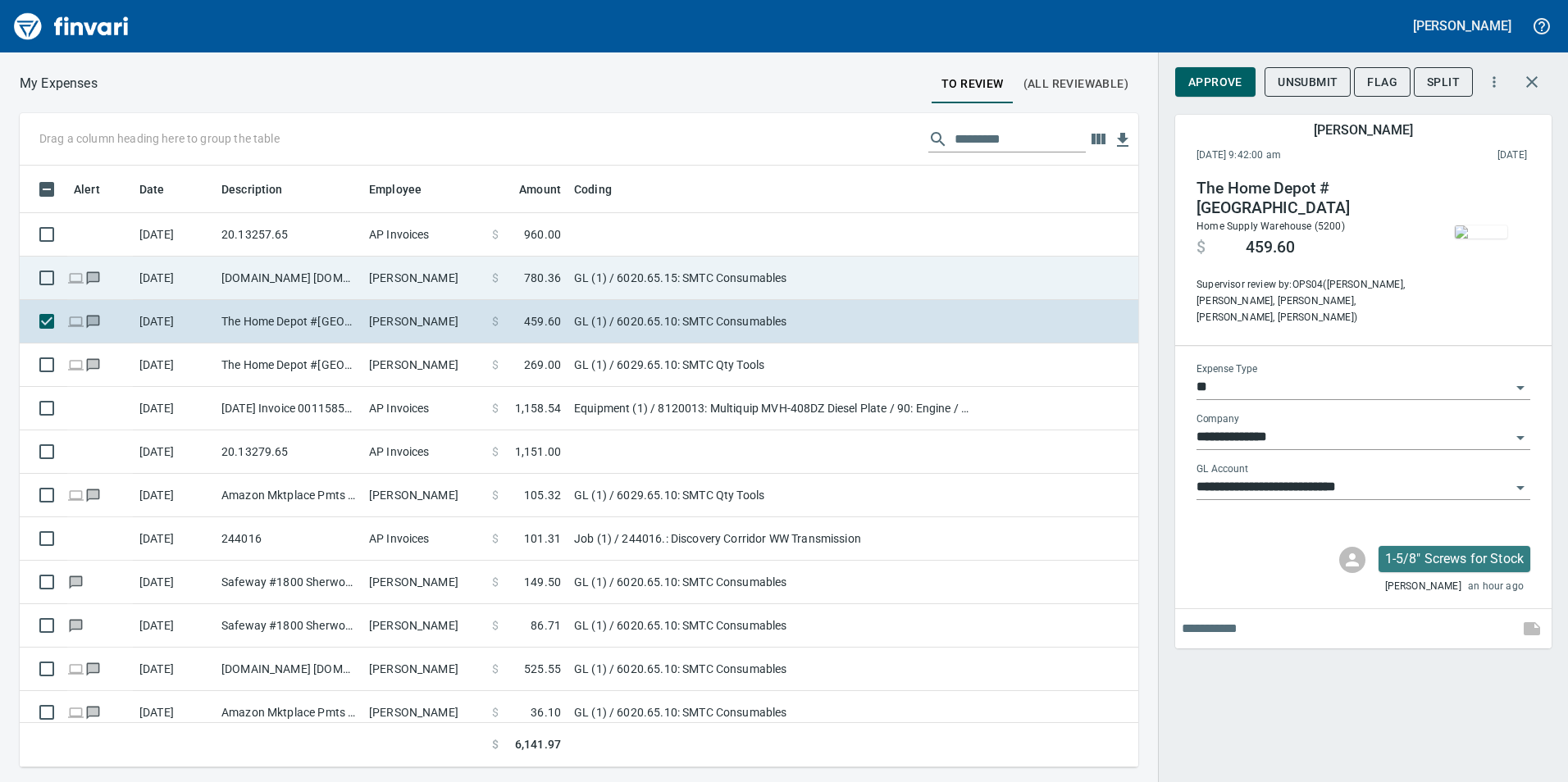
click at [235, 290] on td "[DOMAIN_NAME] [DOMAIN_NAME][URL] WA" at bounding box center [289, 278] width 147 height 44
type input "**********"
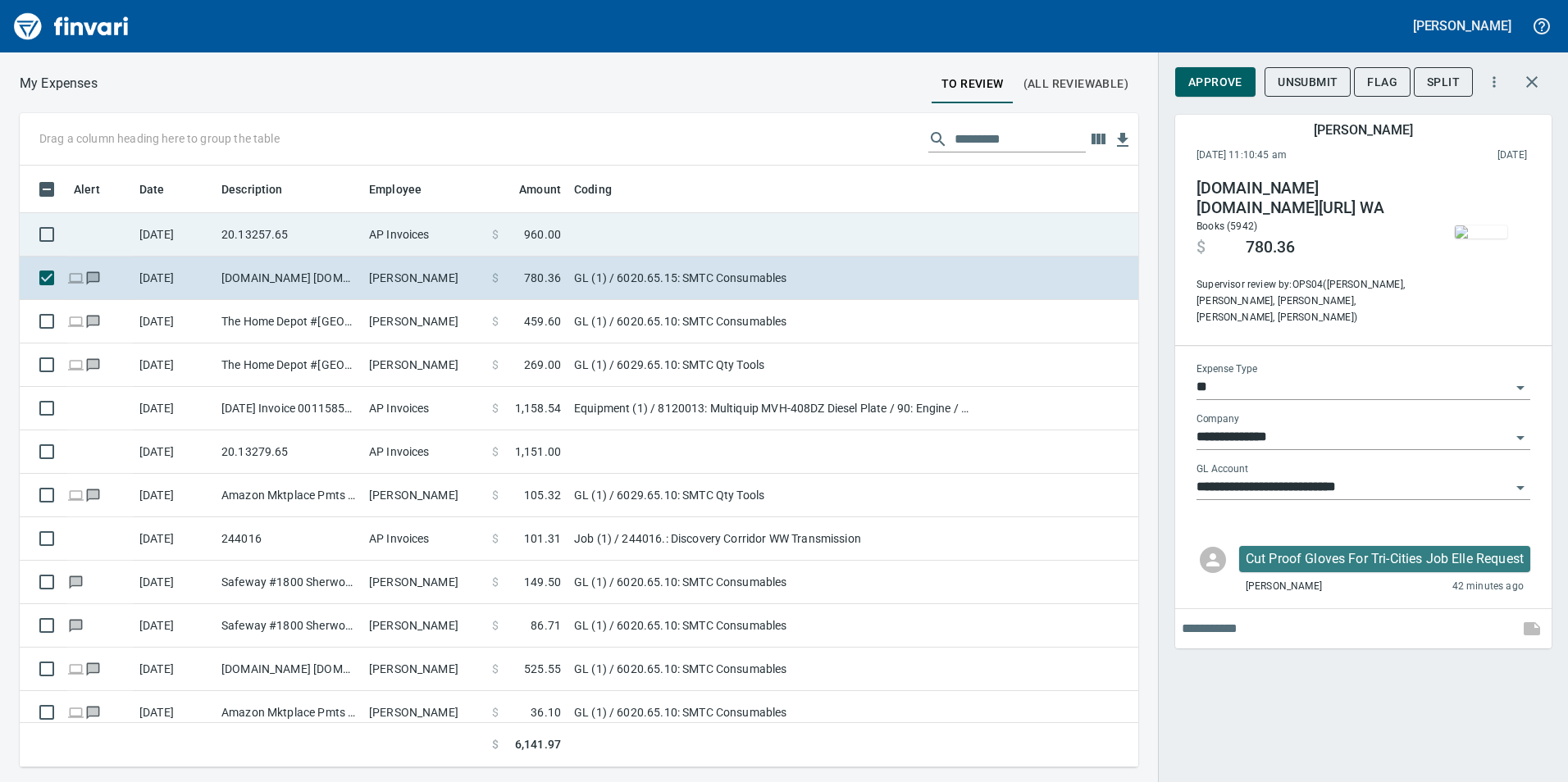
click at [236, 229] on td "20.13257.65" at bounding box center [289, 235] width 147 height 44
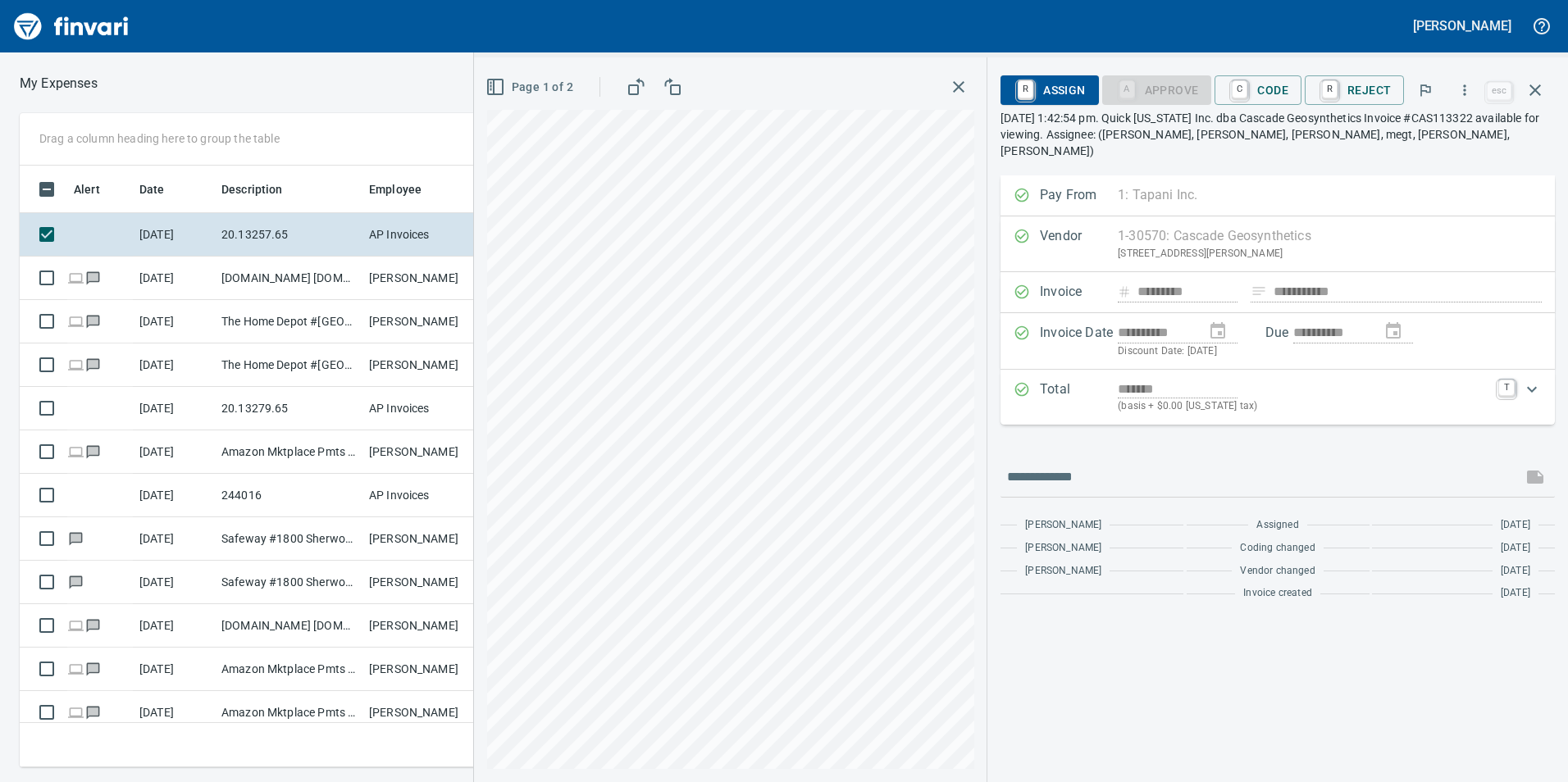
click at [665, 62] on div "Page 1 of 2" at bounding box center [731, 420] width 514 height 725
click at [1299, 781] on html "[PERSON_NAME] My Expenses To Review (All Reviewable) Drag a column heading here…" at bounding box center [784, 391] width 1568 height 782
click at [1286, 91] on span "C Code" at bounding box center [1258, 90] width 61 height 28
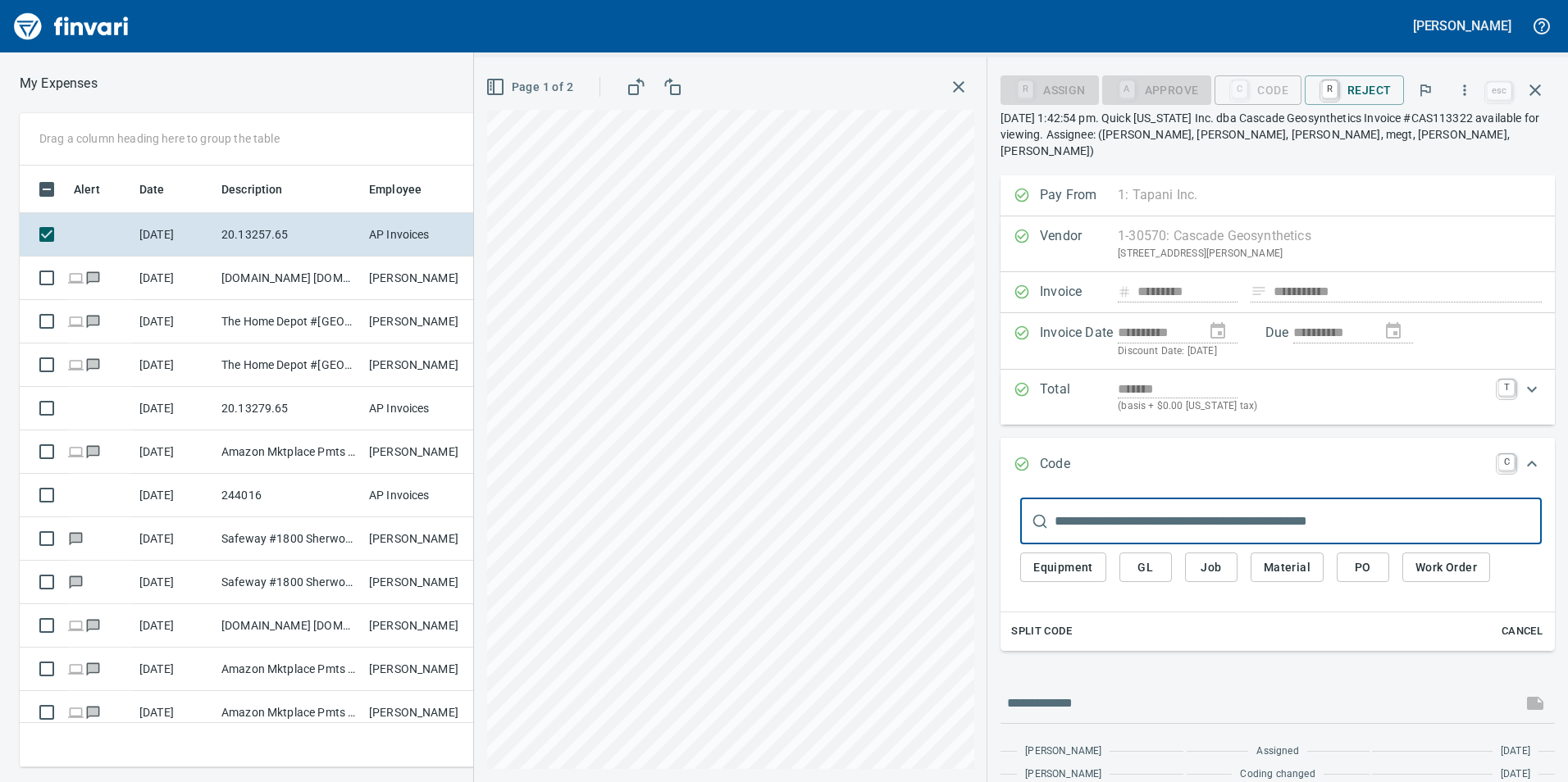
click at [1135, 553] on button "GL" at bounding box center [1146, 568] width 52 height 31
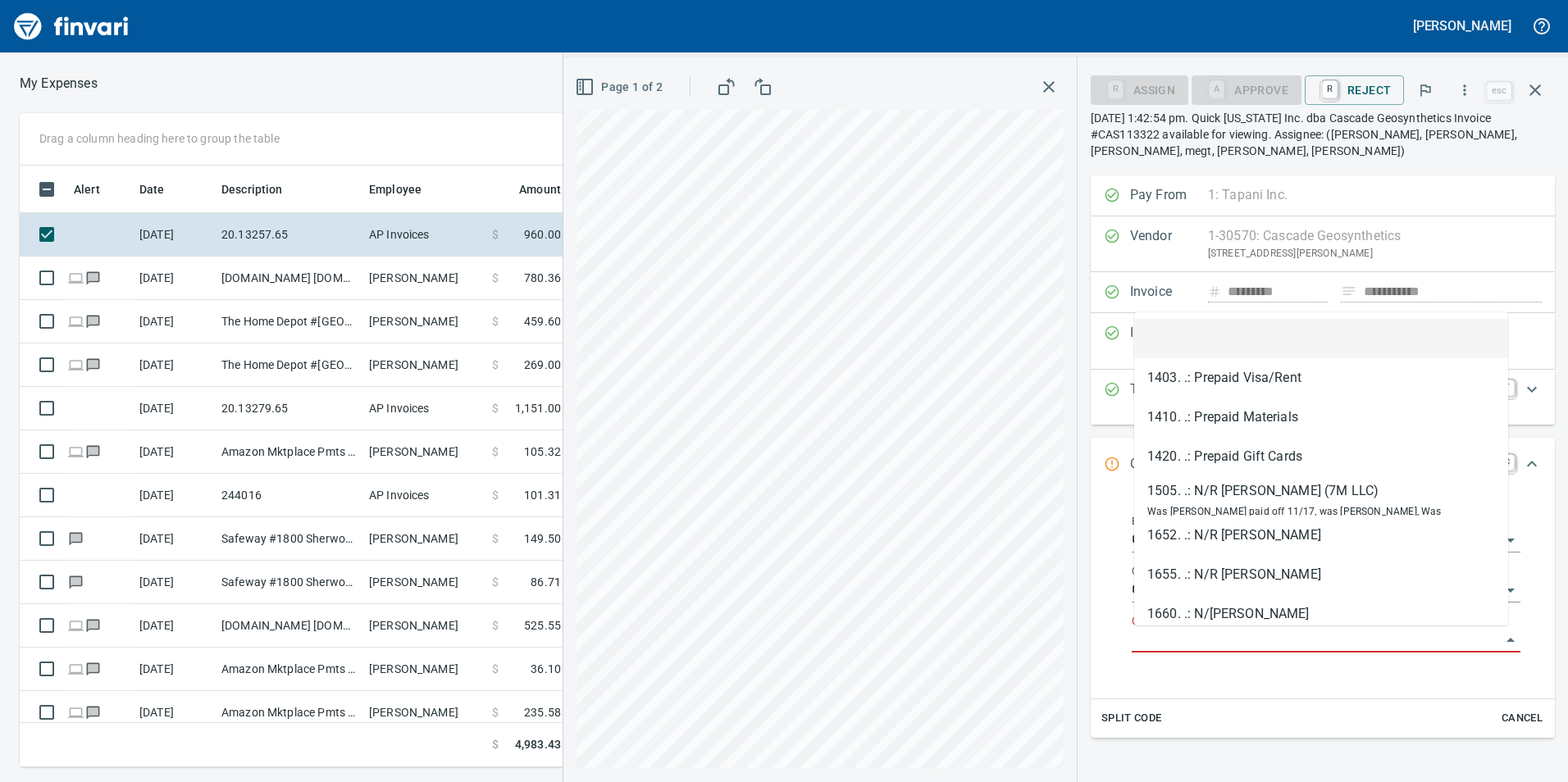
scroll to position [590, 1094]
click at [1161, 635] on input "GL Account" at bounding box center [1316, 640] width 369 height 23
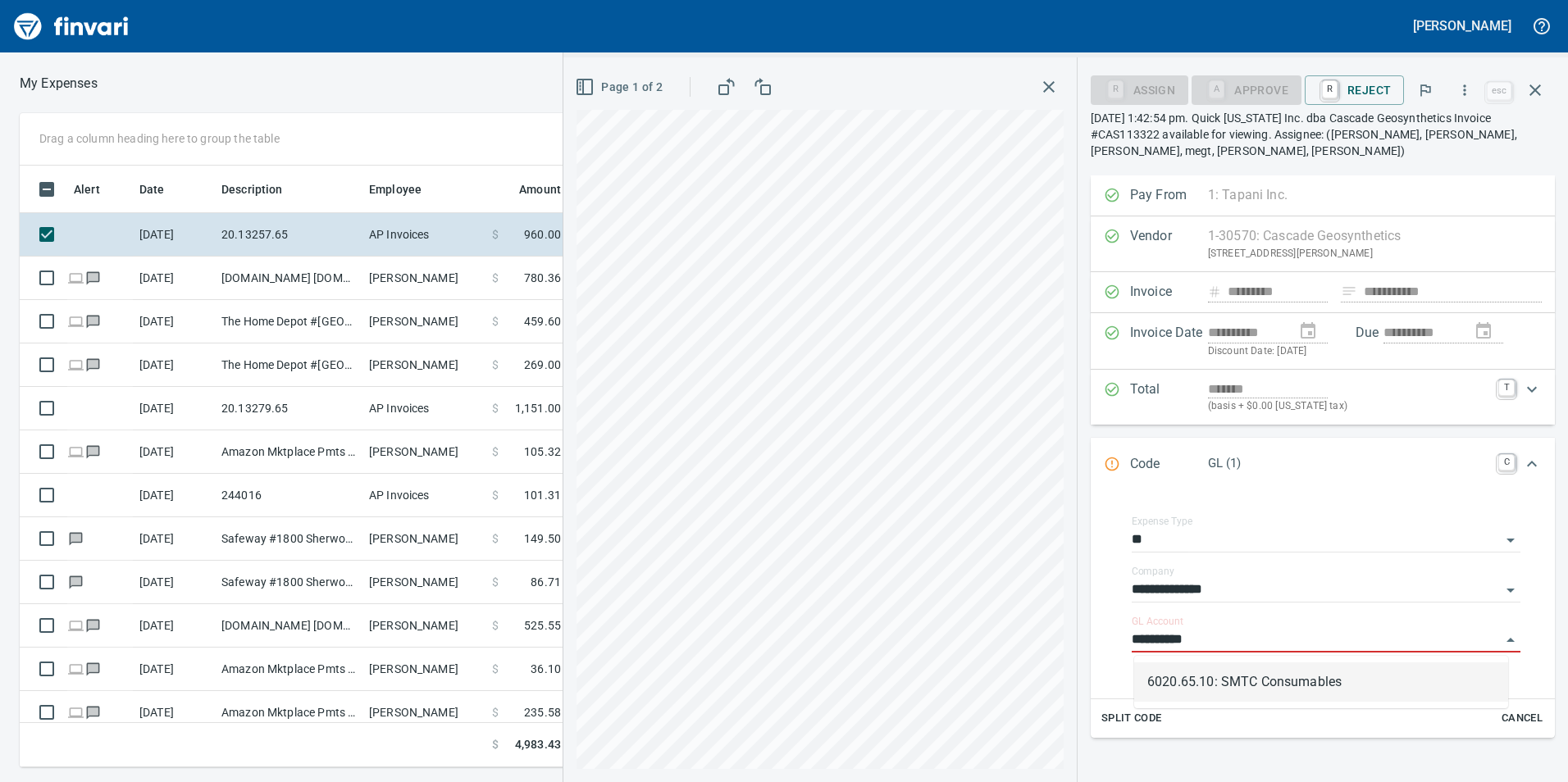
click at [1247, 677] on li "6020.65.10: SMTC Consumables" at bounding box center [1321, 682] width 374 height 39
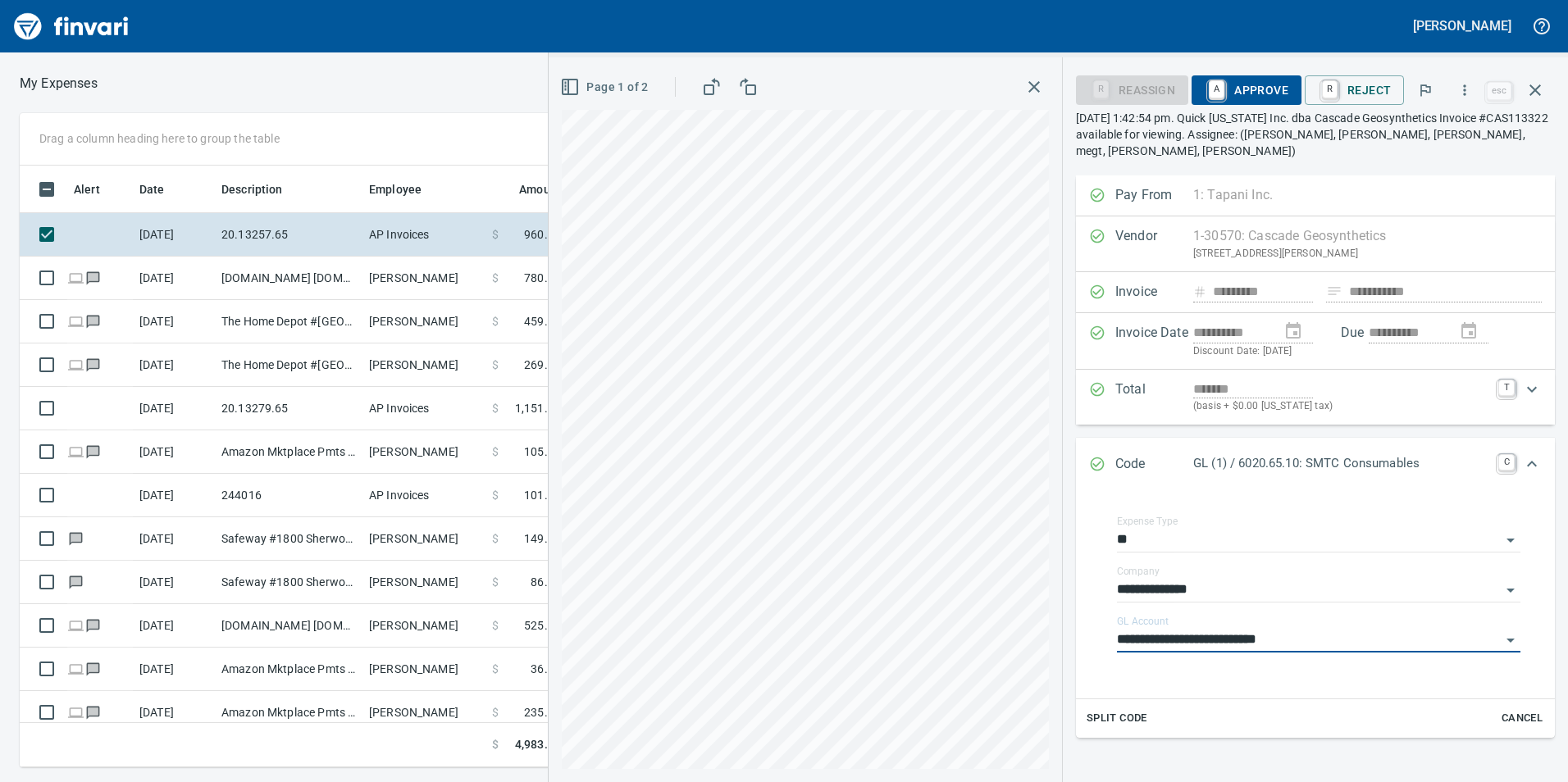
type input "**********"
click at [1527, 454] on icon "Expand" at bounding box center [1532, 463] width 20 height 20
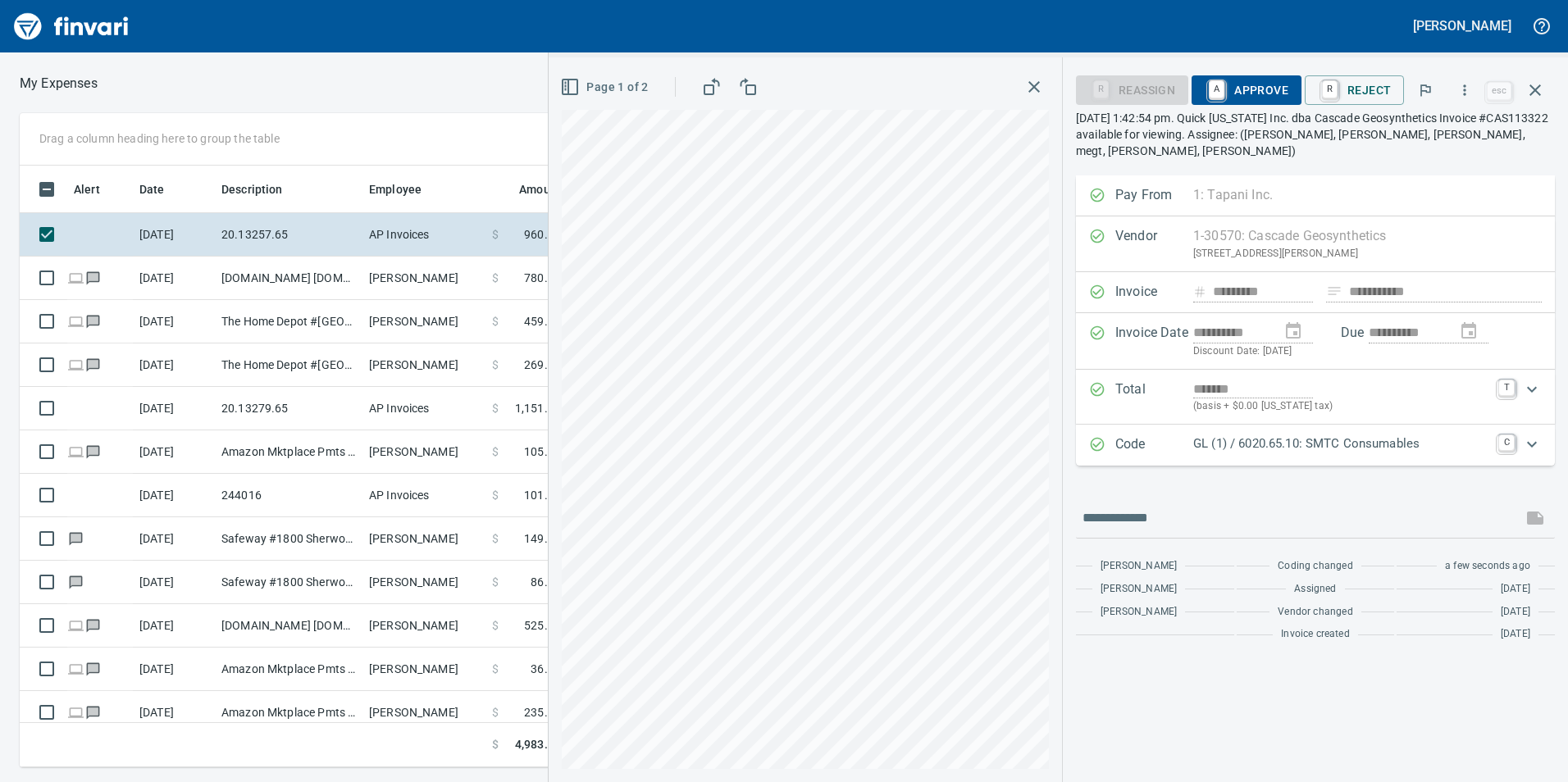
click at [1467, 75] on button "button" at bounding box center [1465, 89] width 36 height 36
click at [1466, 85] on div at bounding box center [784, 391] width 1568 height 782
click at [1275, 80] on span "A Approve" at bounding box center [1246, 90] width 84 height 28
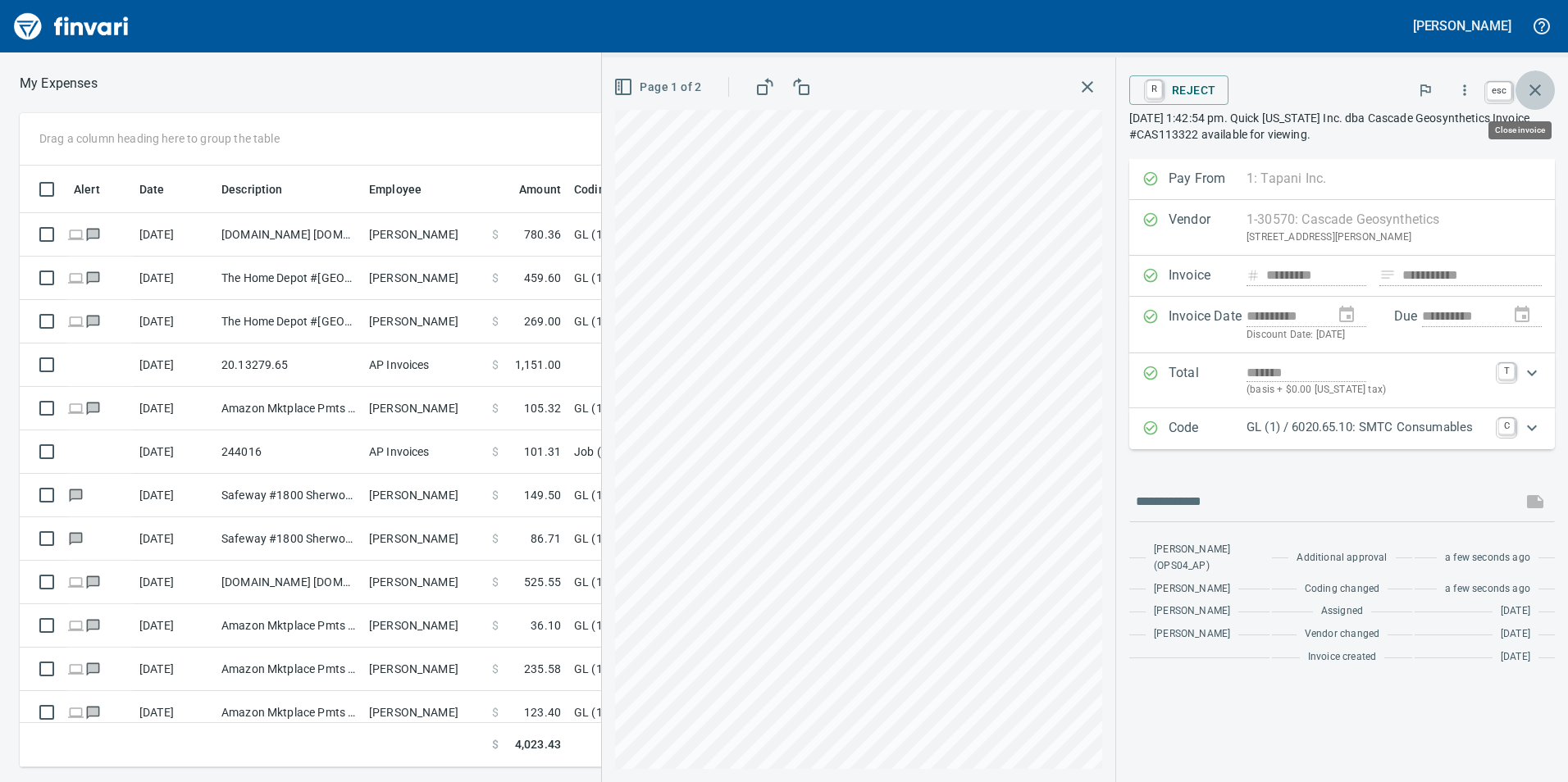
click at [1536, 89] on icon "button" at bounding box center [1535, 90] width 11 height 11
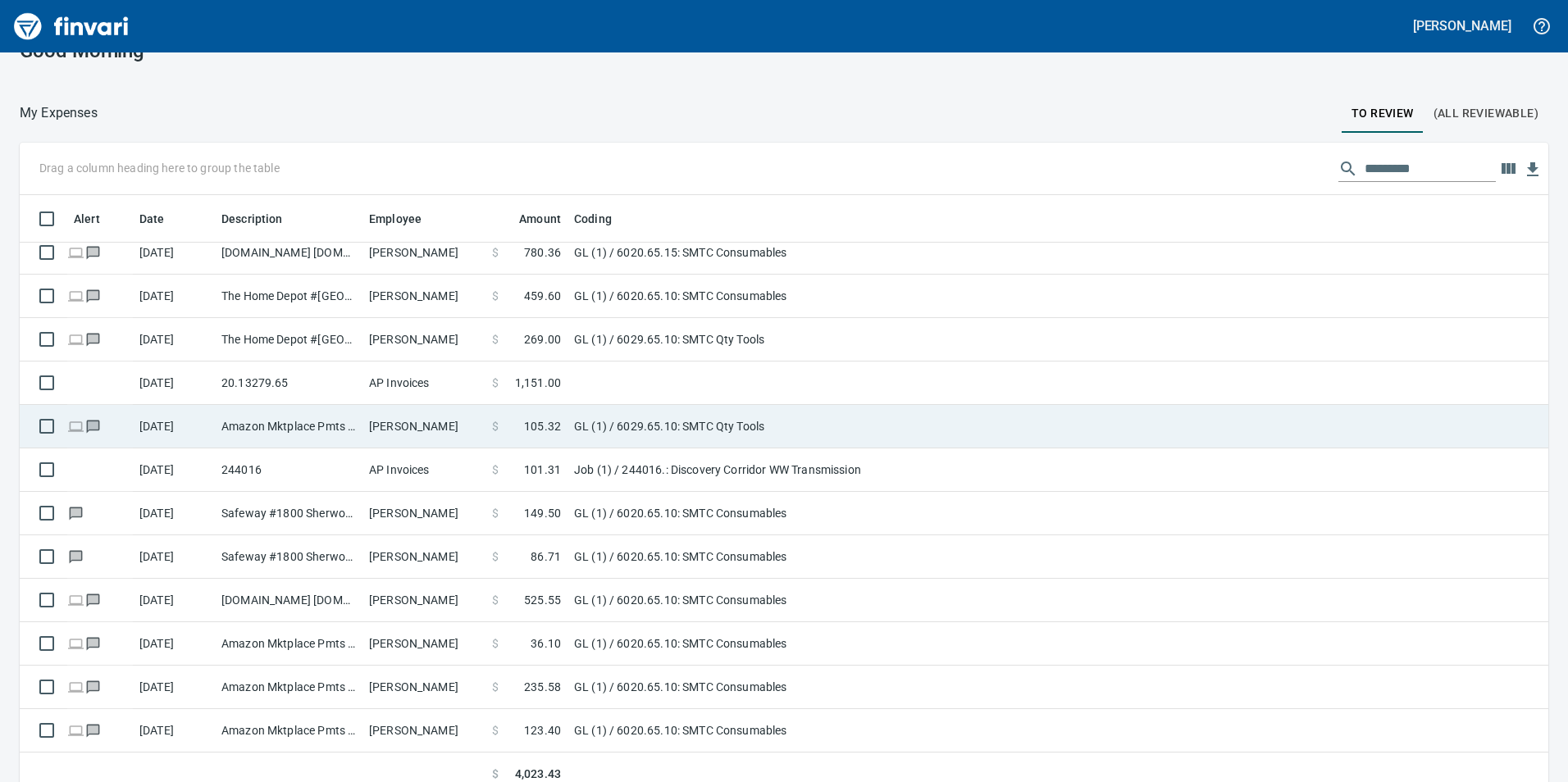
scroll to position [48, 0]
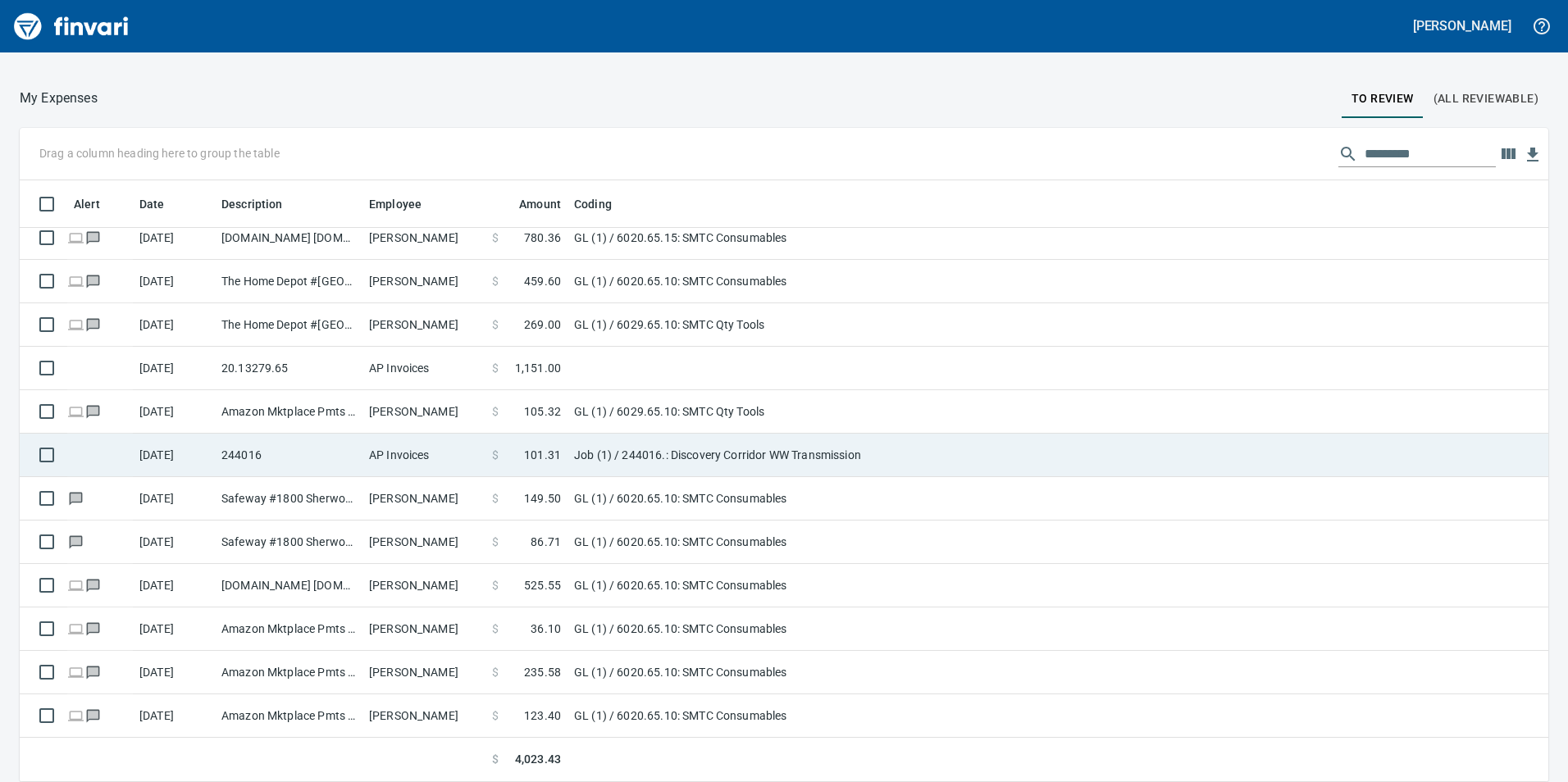
click at [272, 459] on td "244016" at bounding box center [289, 455] width 147 height 44
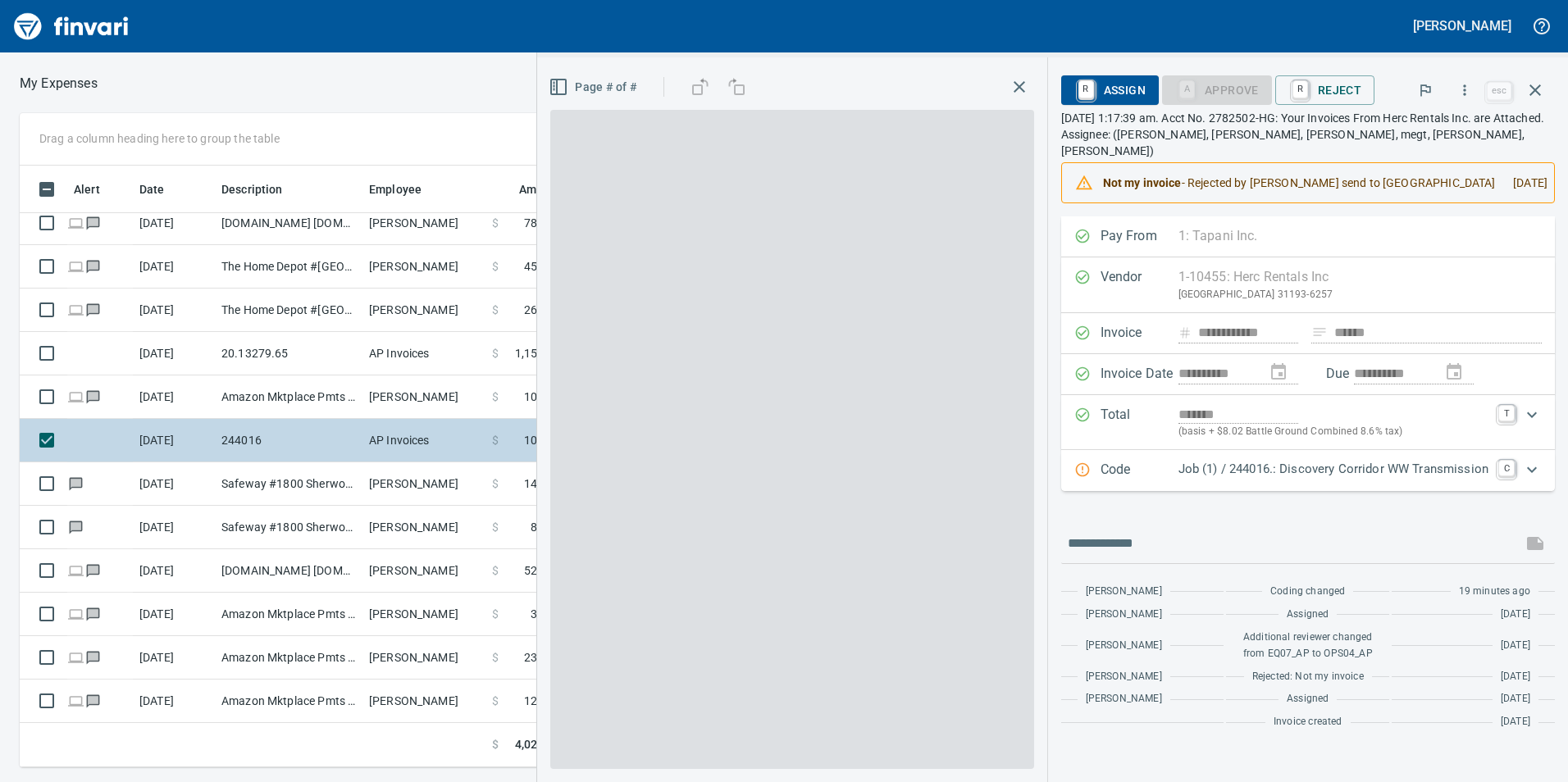
scroll to position [590, 1094]
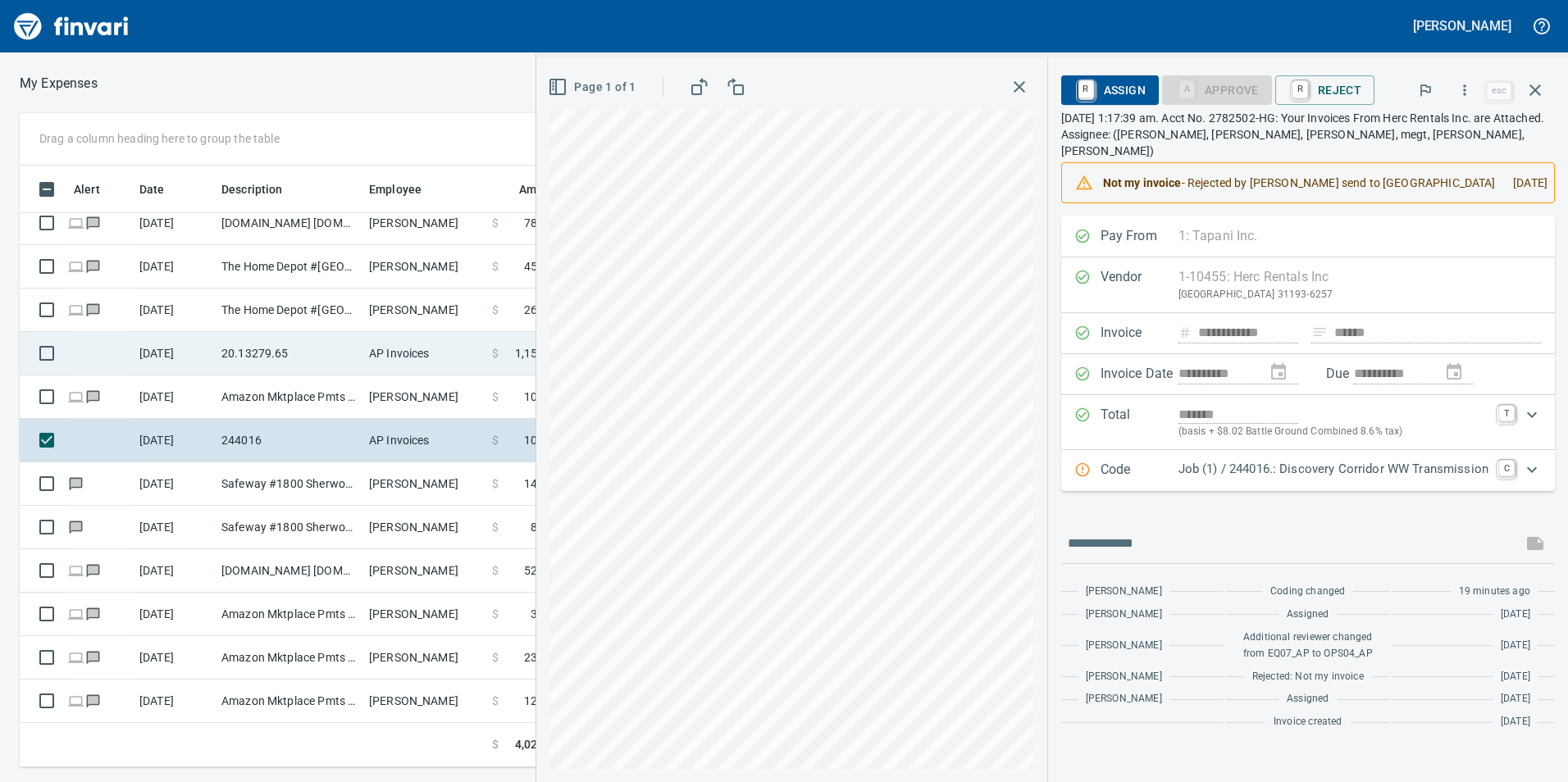
click at [254, 365] on td "20.13279.65" at bounding box center [289, 353] width 147 height 44
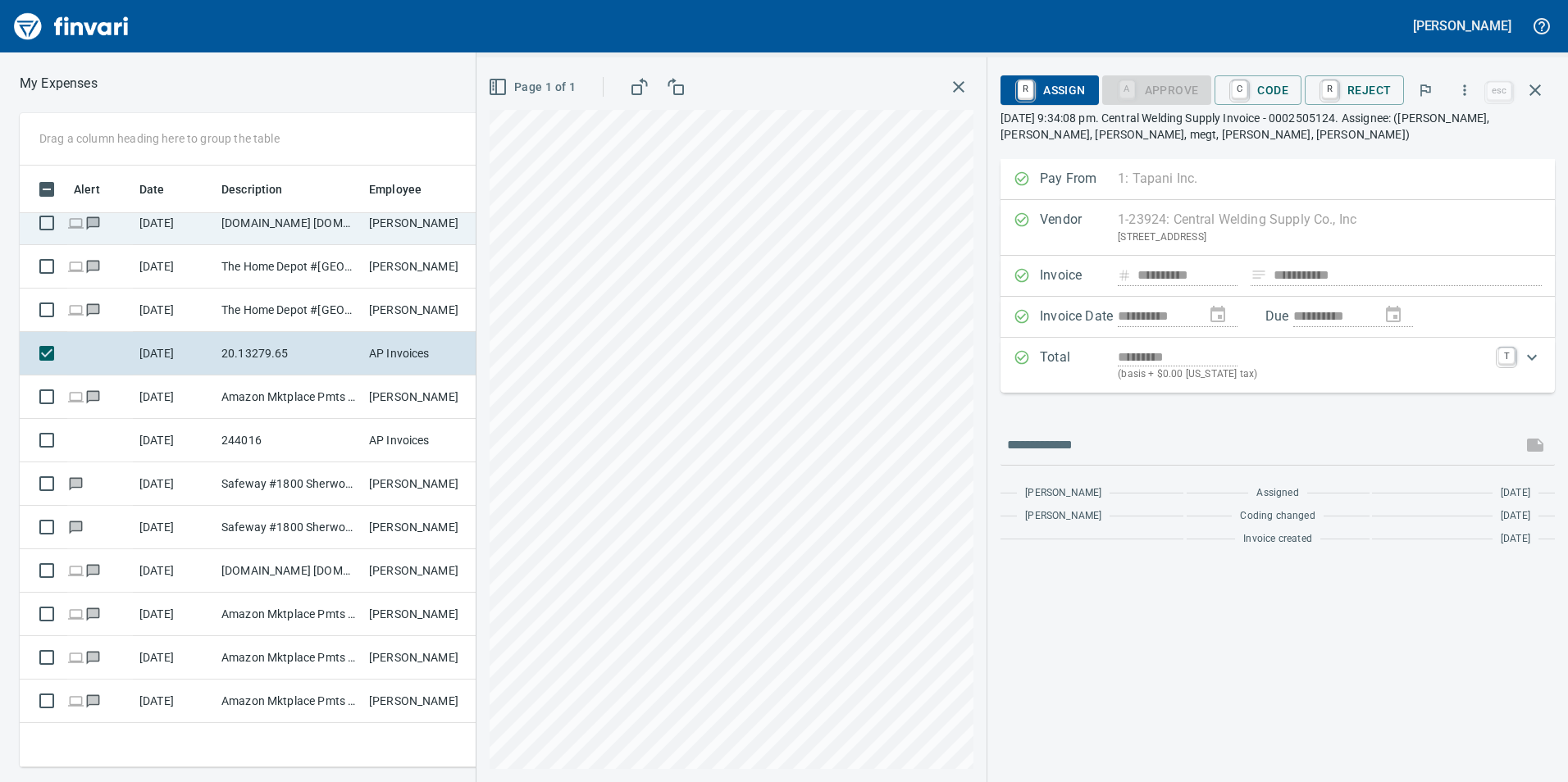
click at [248, 242] on td "[DOMAIN_NAME] [DOMAIN_NAME][URL] WA" at bounding box center [289, 223] width 147 height 44
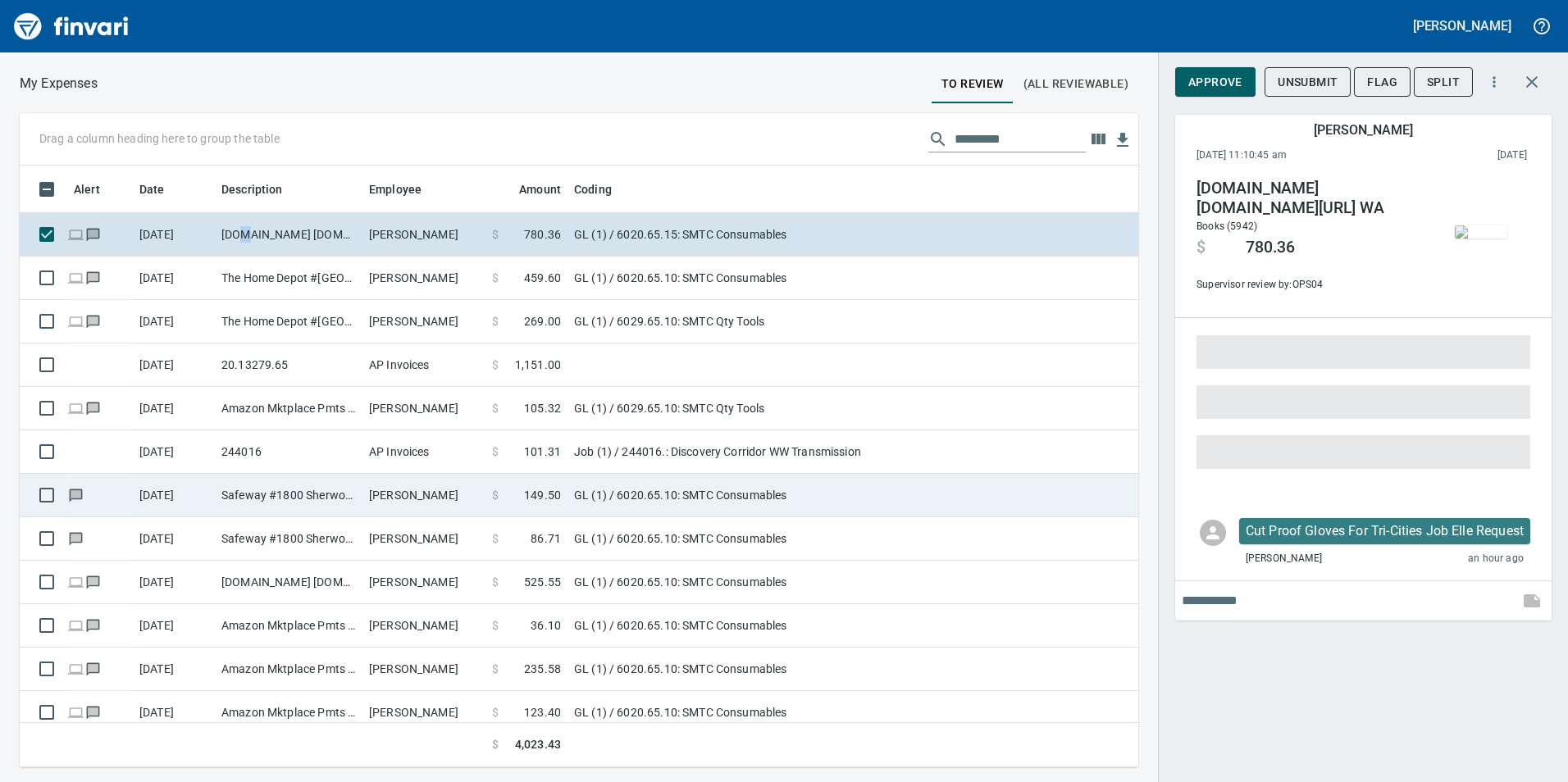
scroll to position [11, 0]
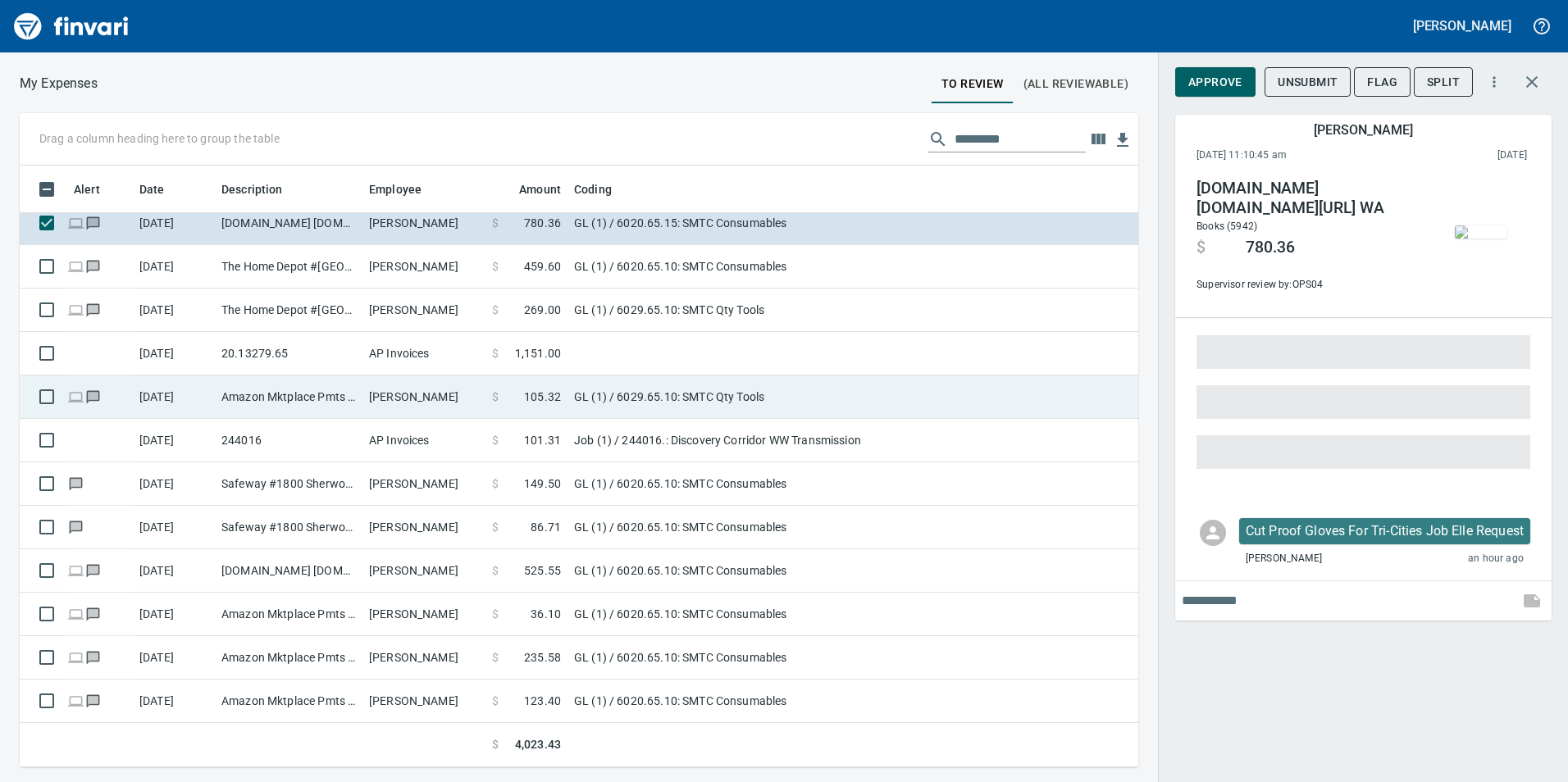
click at [277, 418] on td "Amazon Mktplace Pmts [DOMAIN_NAME][URL] WA" at bounding box center [289, 397] width 147 height 44
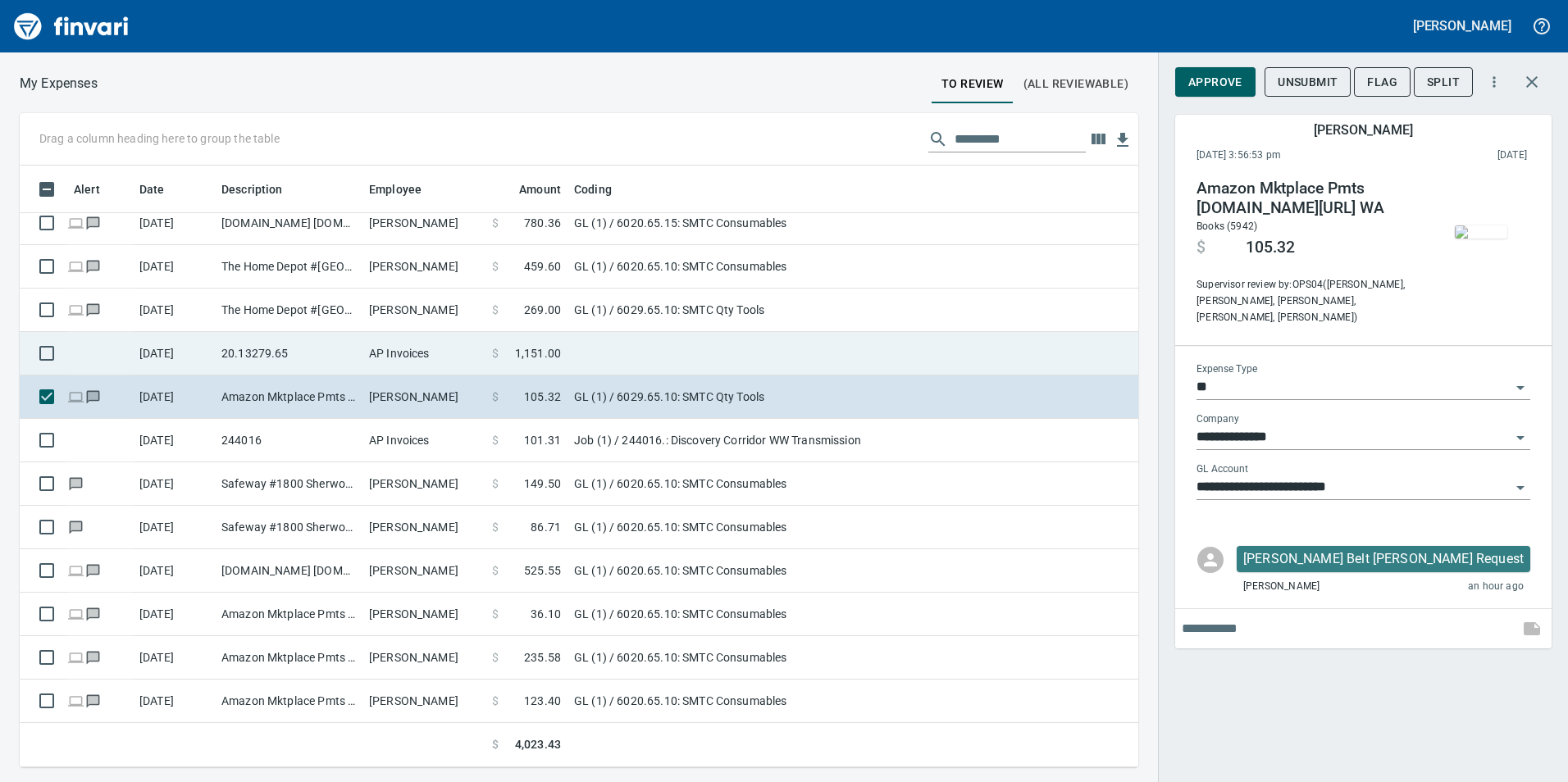
drag, startPoint x: 274, startPoint y: 435, endPoint x: 908, endPoint y: 342, distance: 640.8
click at [273, 435] on td "244016" at bounding box center [289, 441] width 147 height 44
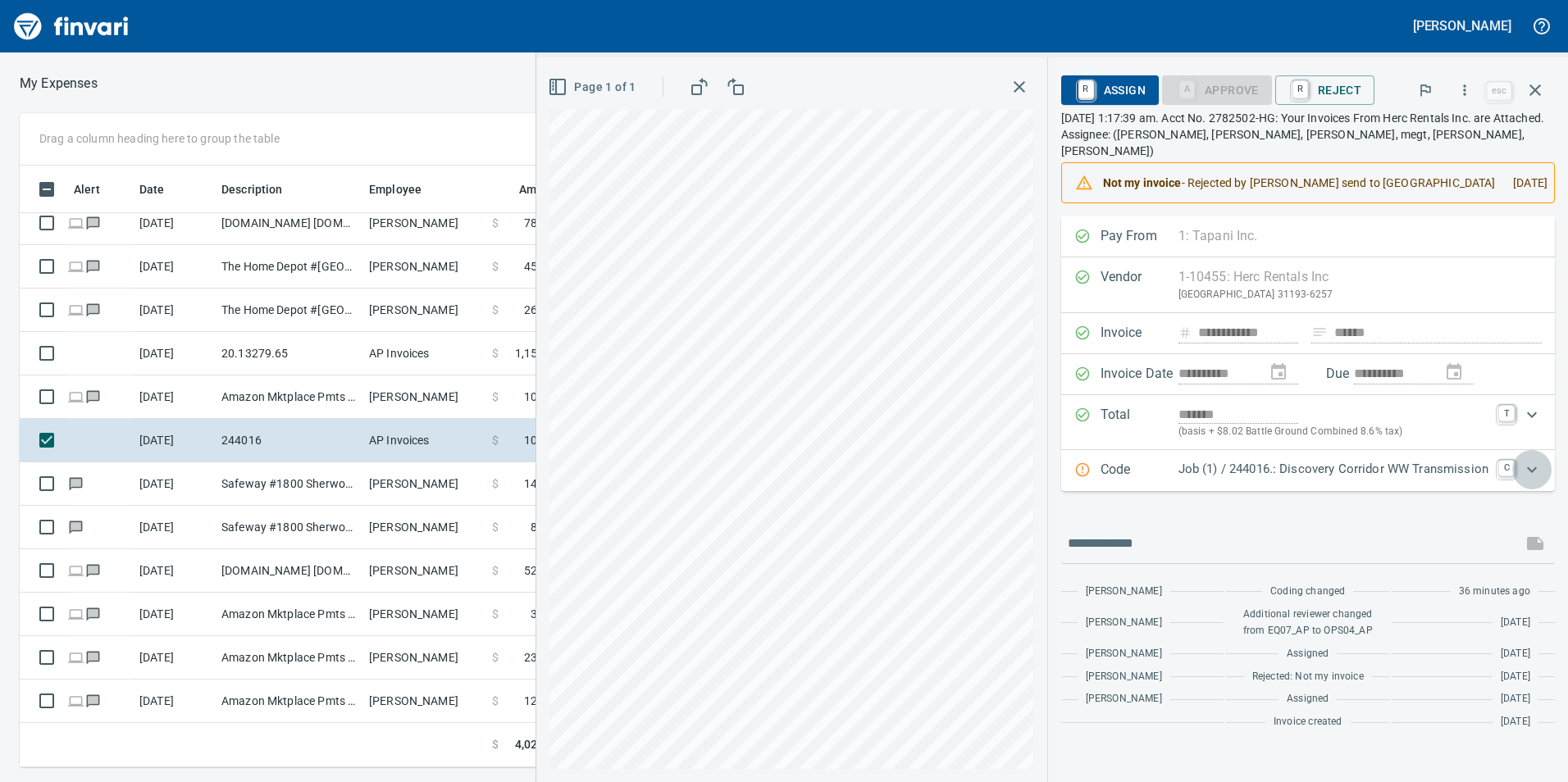
drag, startPoint x: 1536, startPoint y: 456, endPoint x: 1484, endPoint y: 481, distance: 57.7
click at [1536, 460] on icon "Expand" at bounding box center [1532, 470] width 20 height 20
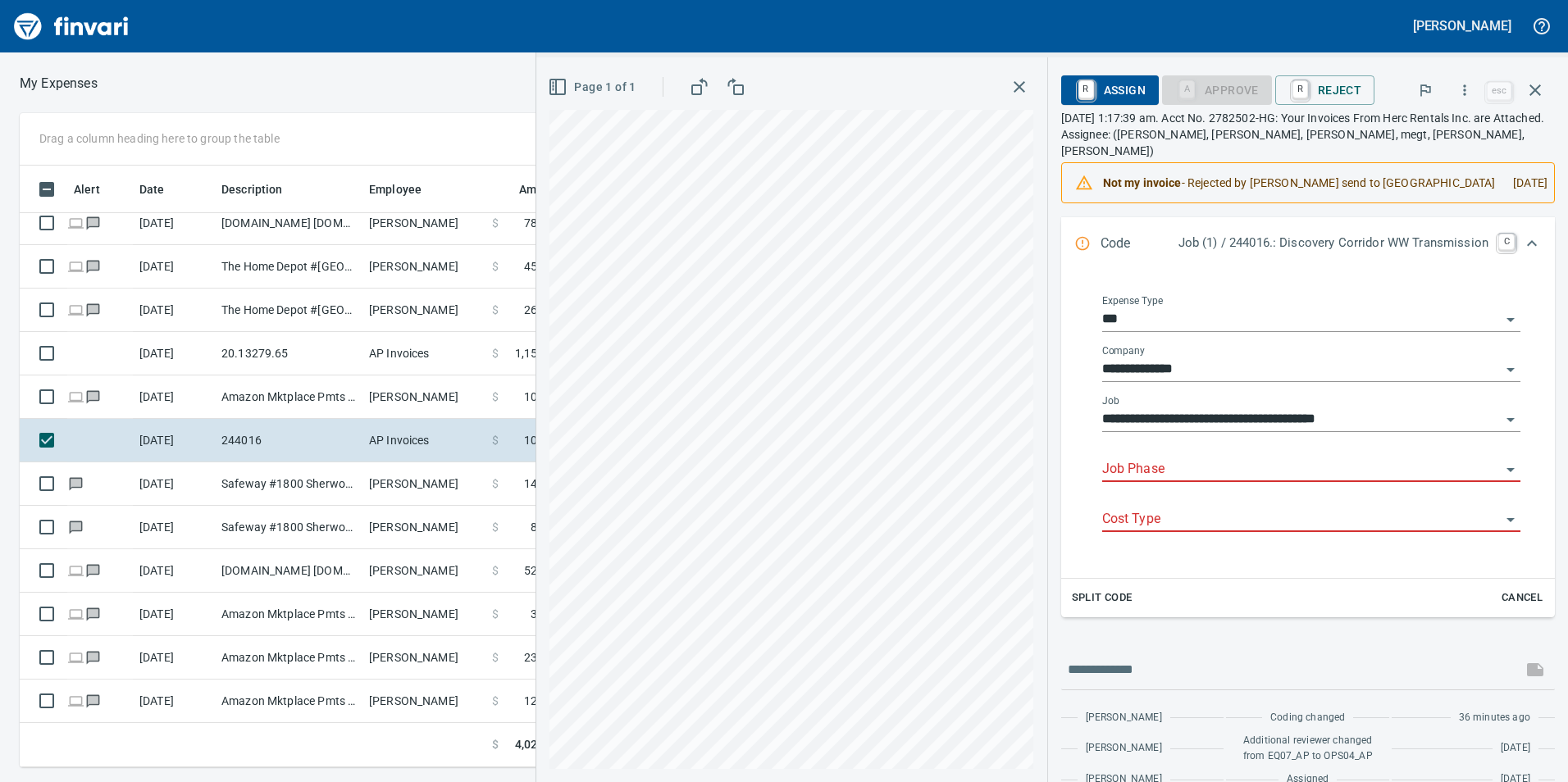
click at [1154, 440] on body "[PERSON_NAME] My Expenses To Review (All Reviewable) Drag a column heading here…" at bounding box center [784, 391] width 1568 height 782
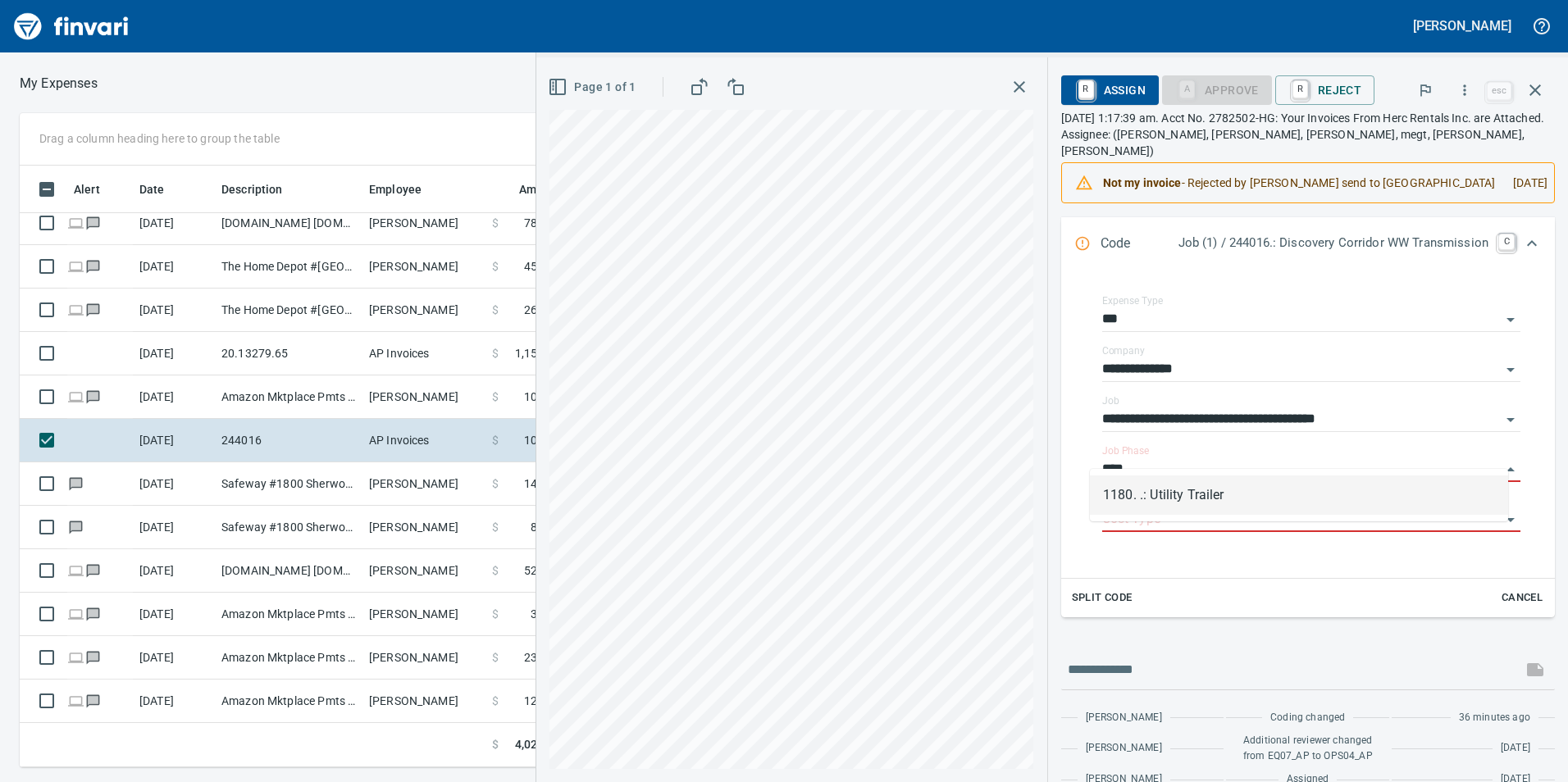
click at [1189, 495] on li "1180. .: Utility Trailer" at bounding box center [1299, 495] width 419 height 39
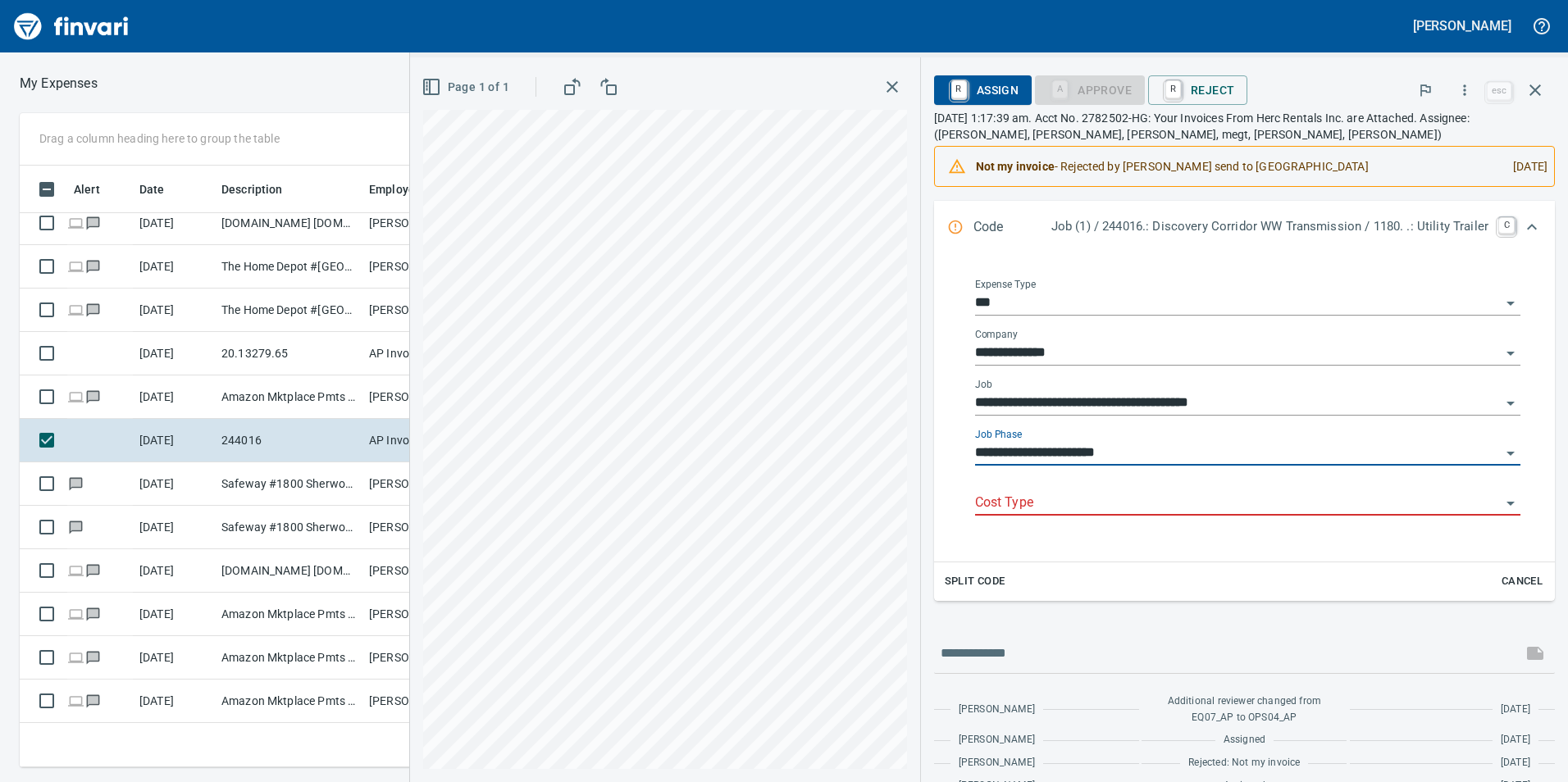
type input "**********"
click at [1191, 501] on input "Cost Type" at bounding box center [1238, 503] width 526 height 23
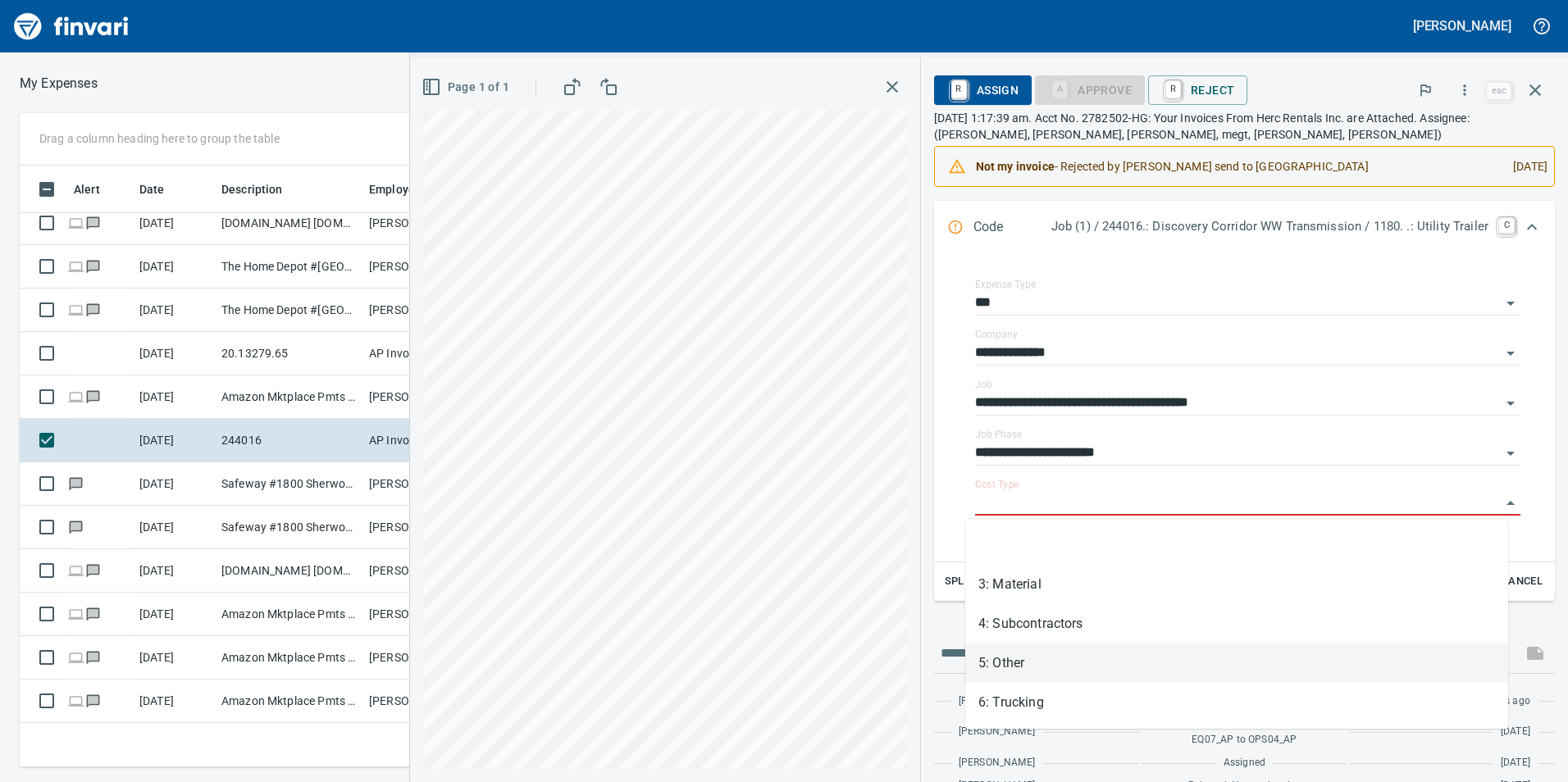
click at [1049, 669] on li "5: Other" at bounding box center [1237, 664] width 543 height 39
type input "********"
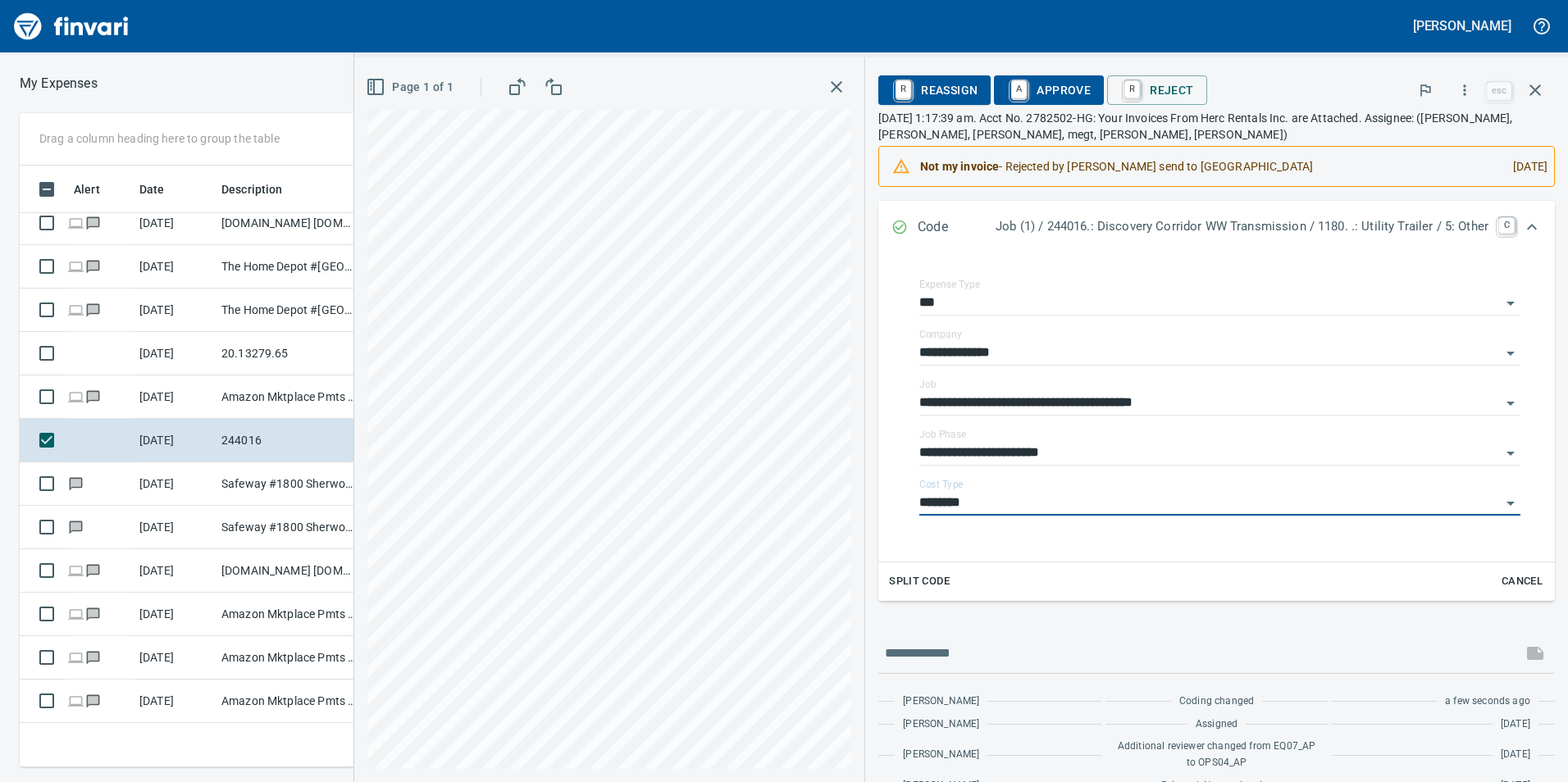
drag, startPoint x: 1520, startPoint y: 228, endPoint x: 1481, endPoint y: 302, distance: 83.6
click at [1522, 231] on icon "Expand" at bounding box center [1532, 226] width 20 height 20
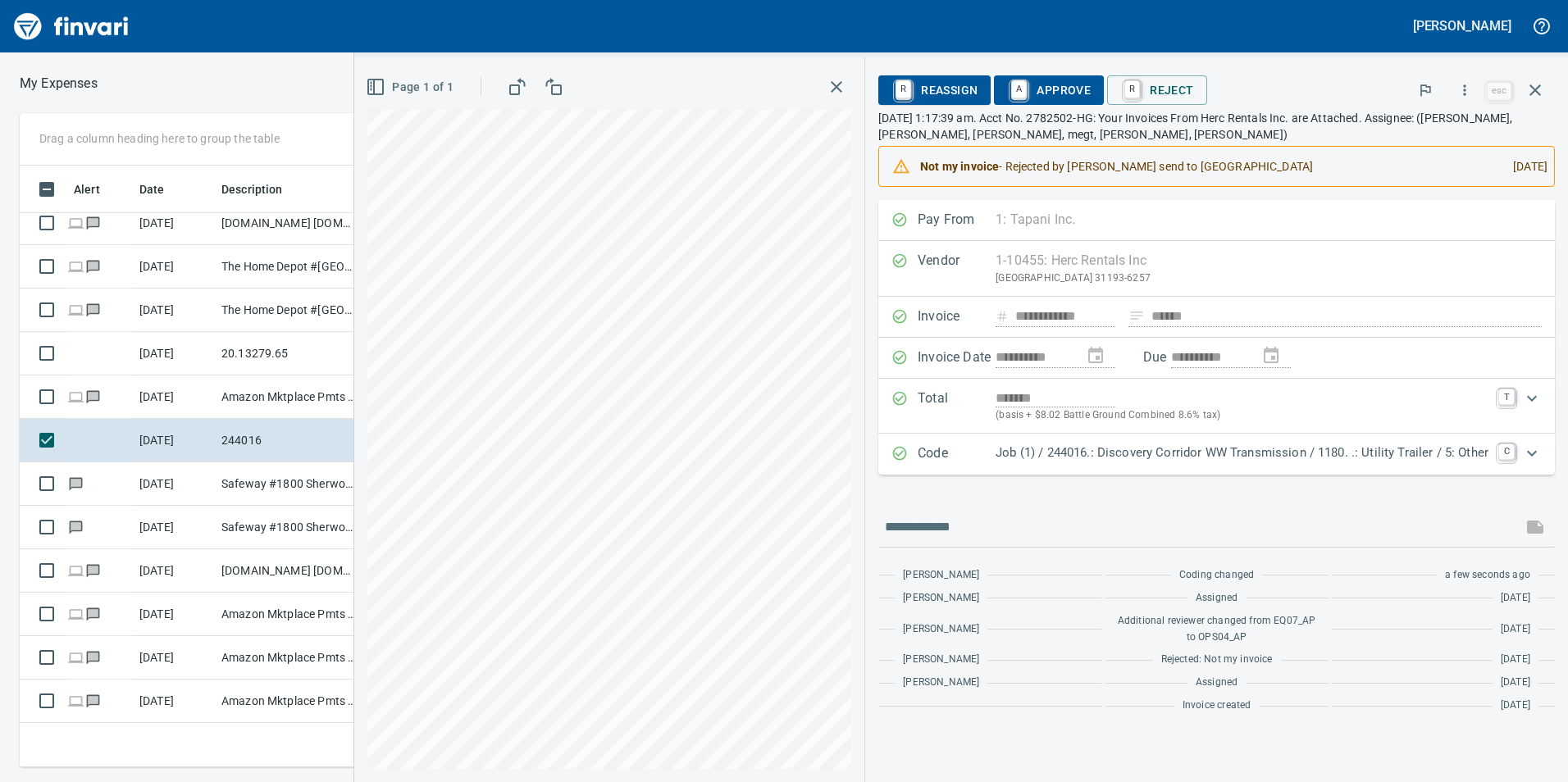
scroll to position [0, 0]
click at [1047, 82] on span "A Approve" at bounding box center [1049, 90] width 84 height 28
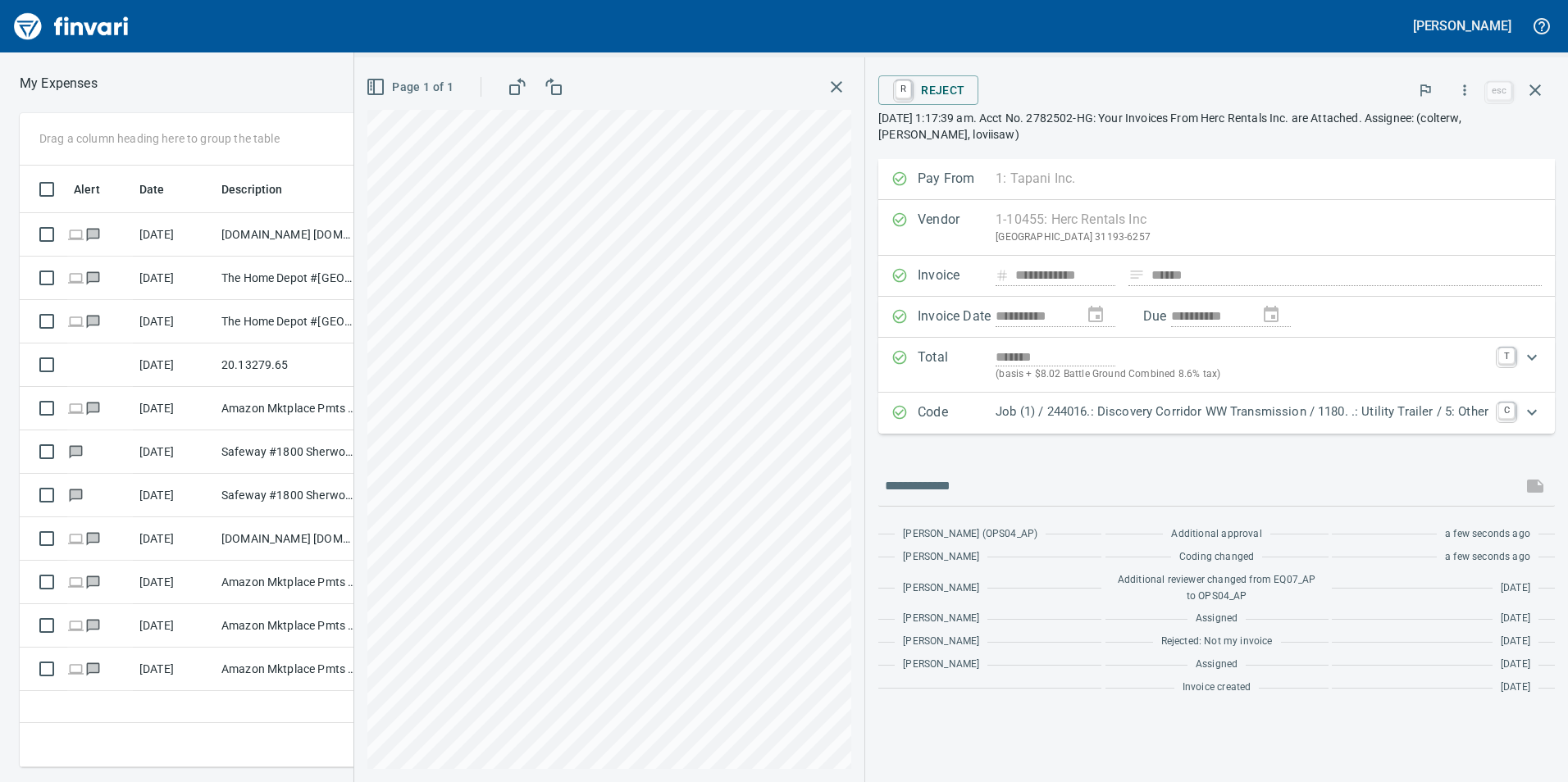
drag, startPoint x: 1533, startPoint y: 97, endPoint x: 1512, endPoint y: 153, distance: 59.8
click at [1533, 99] on icon "button" at bounding box center [1535, 89] width 20 height 20
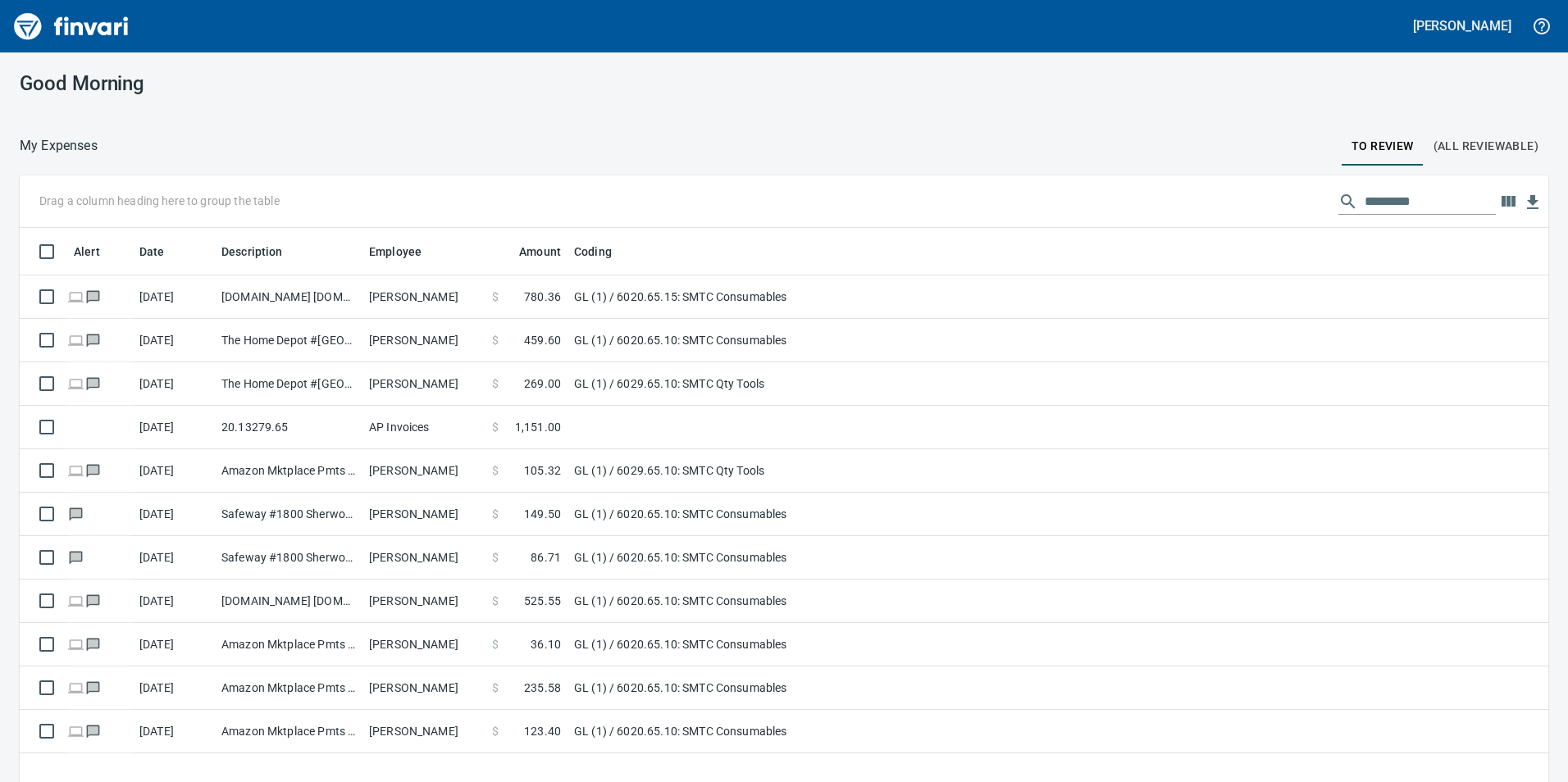
scroll to position [590, 1505]
